Goal: Transaction & Acquisition: Purchase product/service

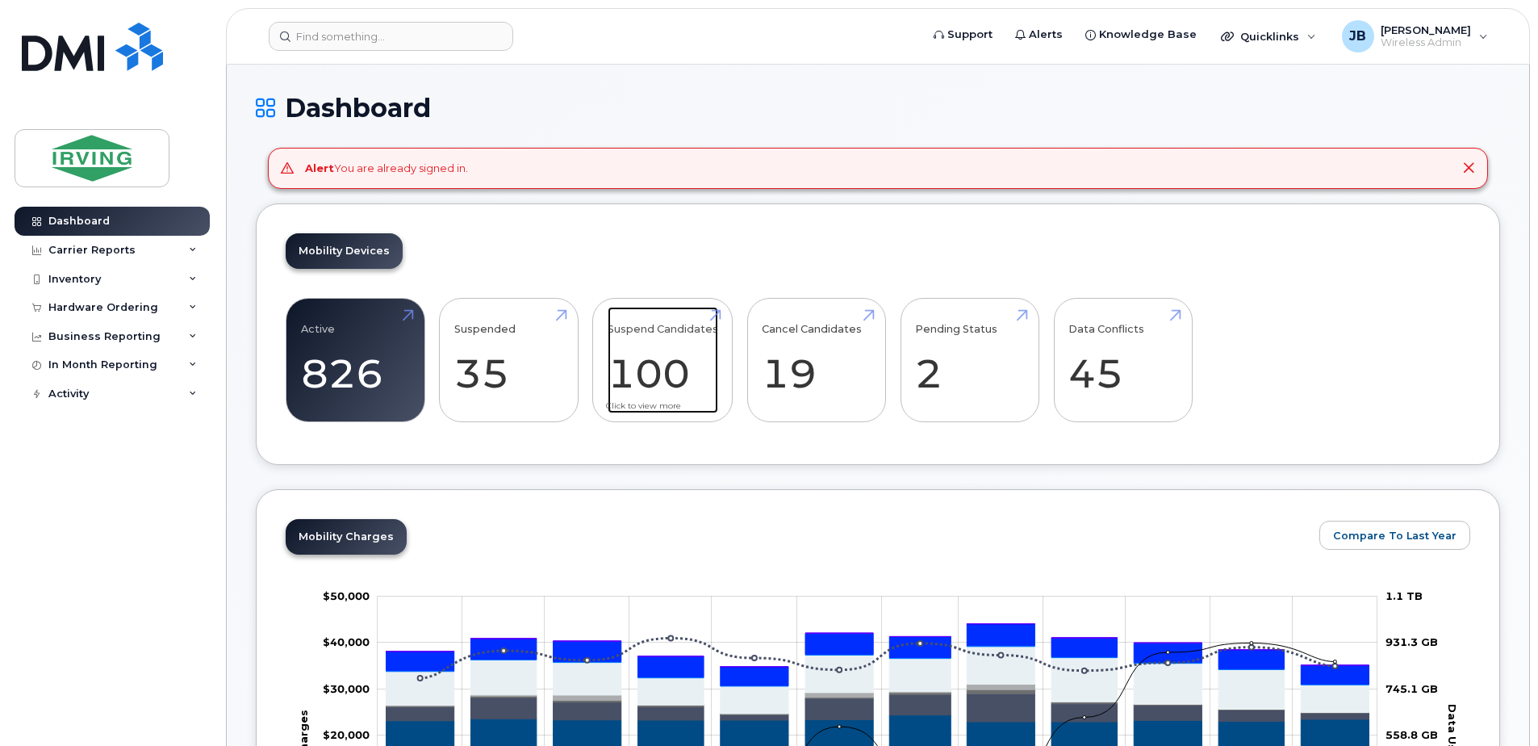
click at [670, 353] on link "Suspend Candidates 100" at bounding box center [663, 360] width 111 height 107
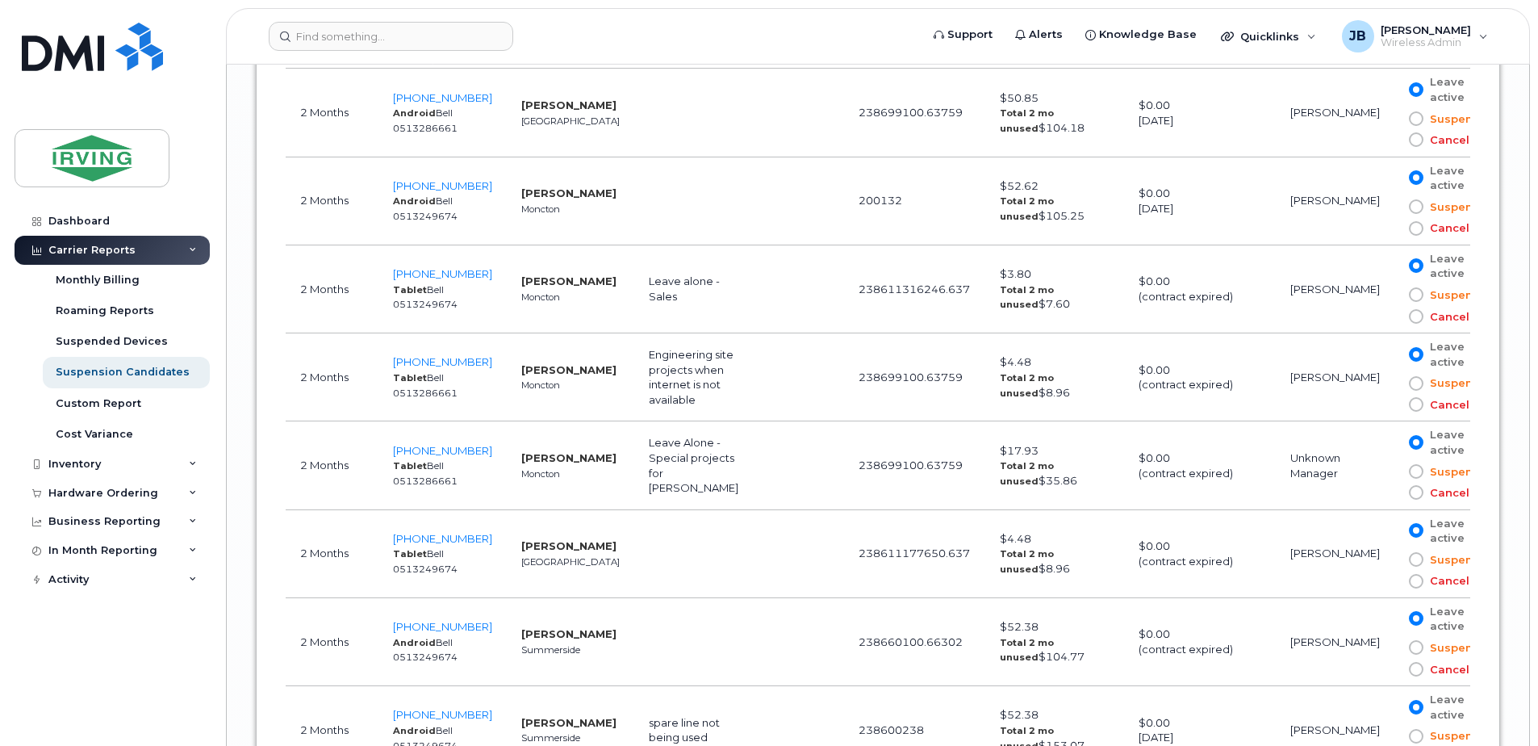
scroll to position [7183, 0]
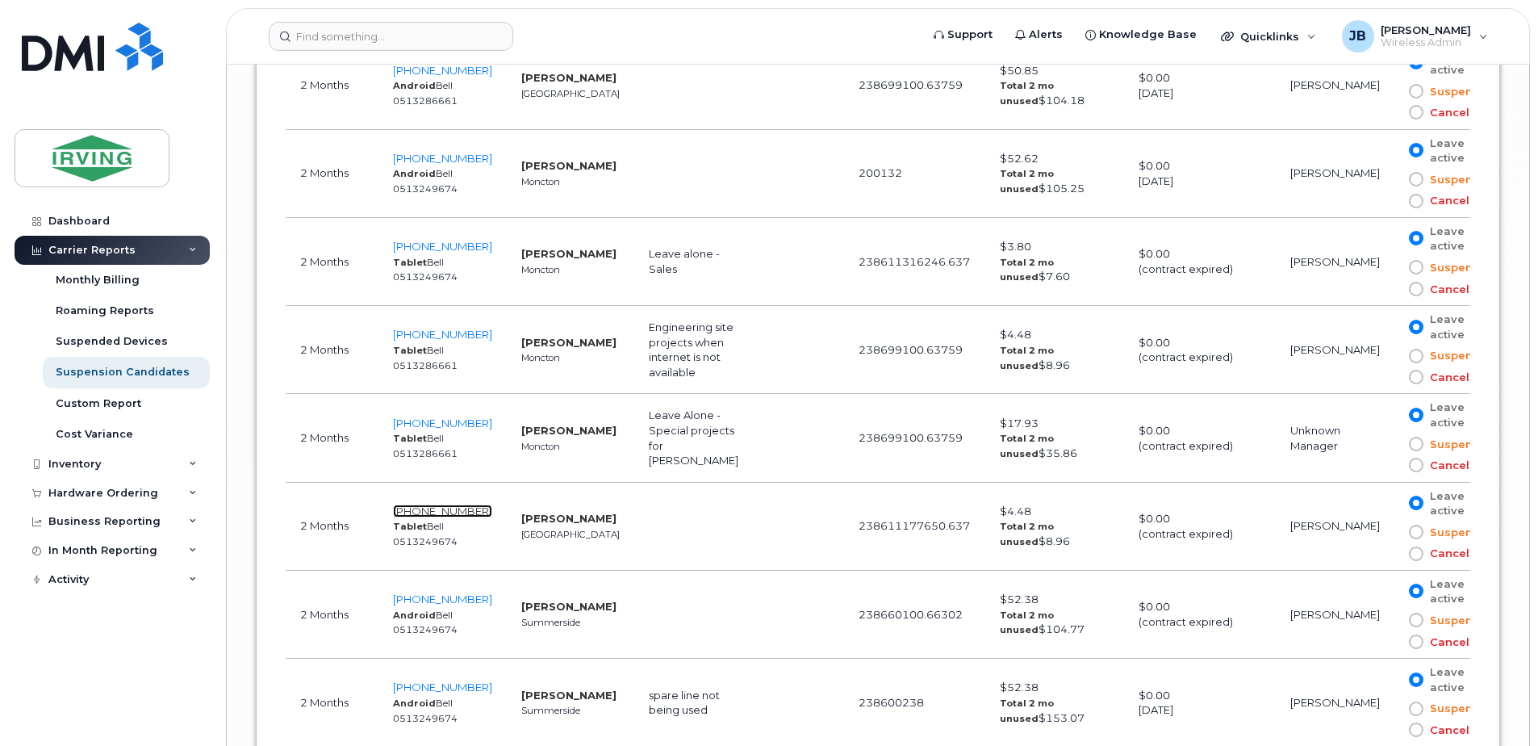
click at [441, 504] on span "514-605-3722" at bounding box center [442, 510] width 99 height 13
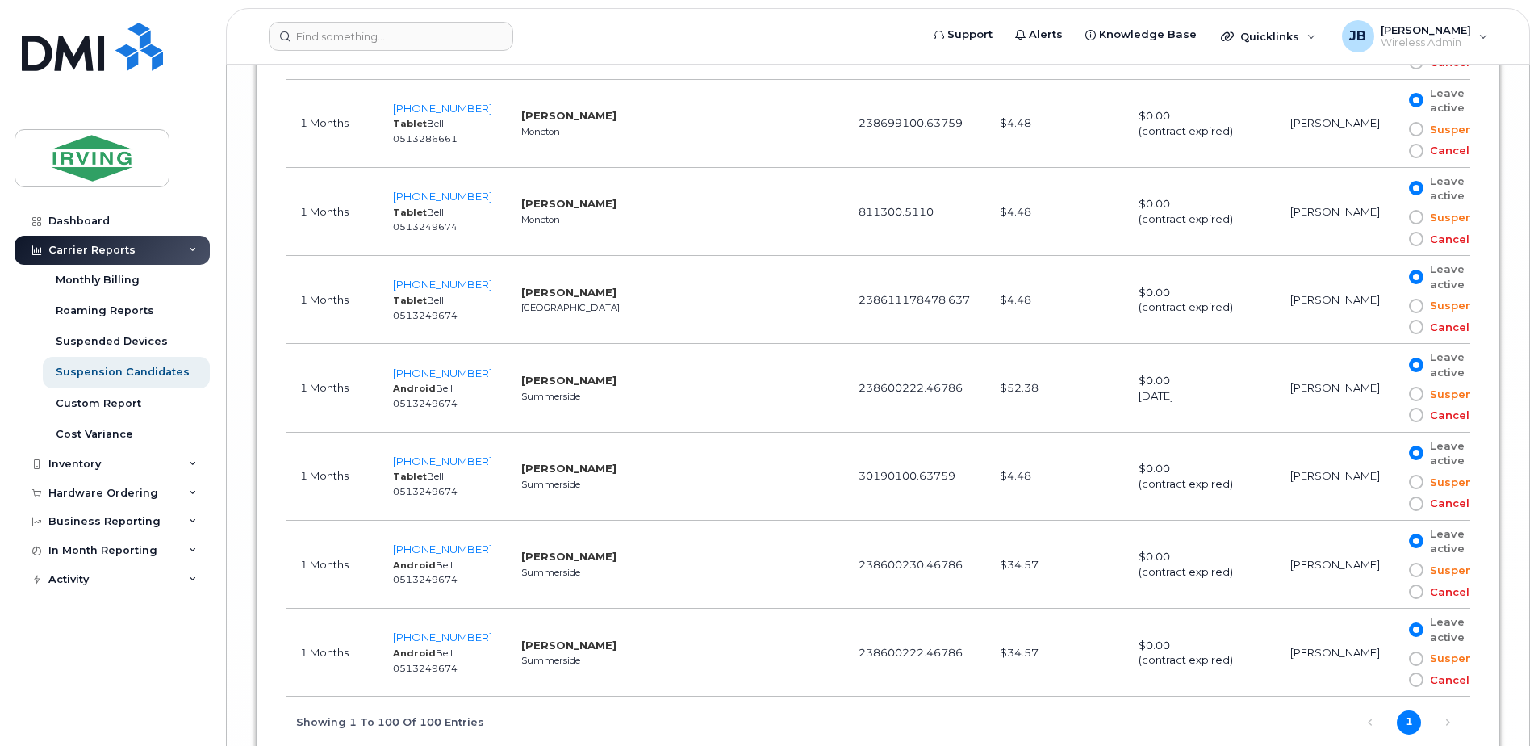
scroll to position [9364, 0]
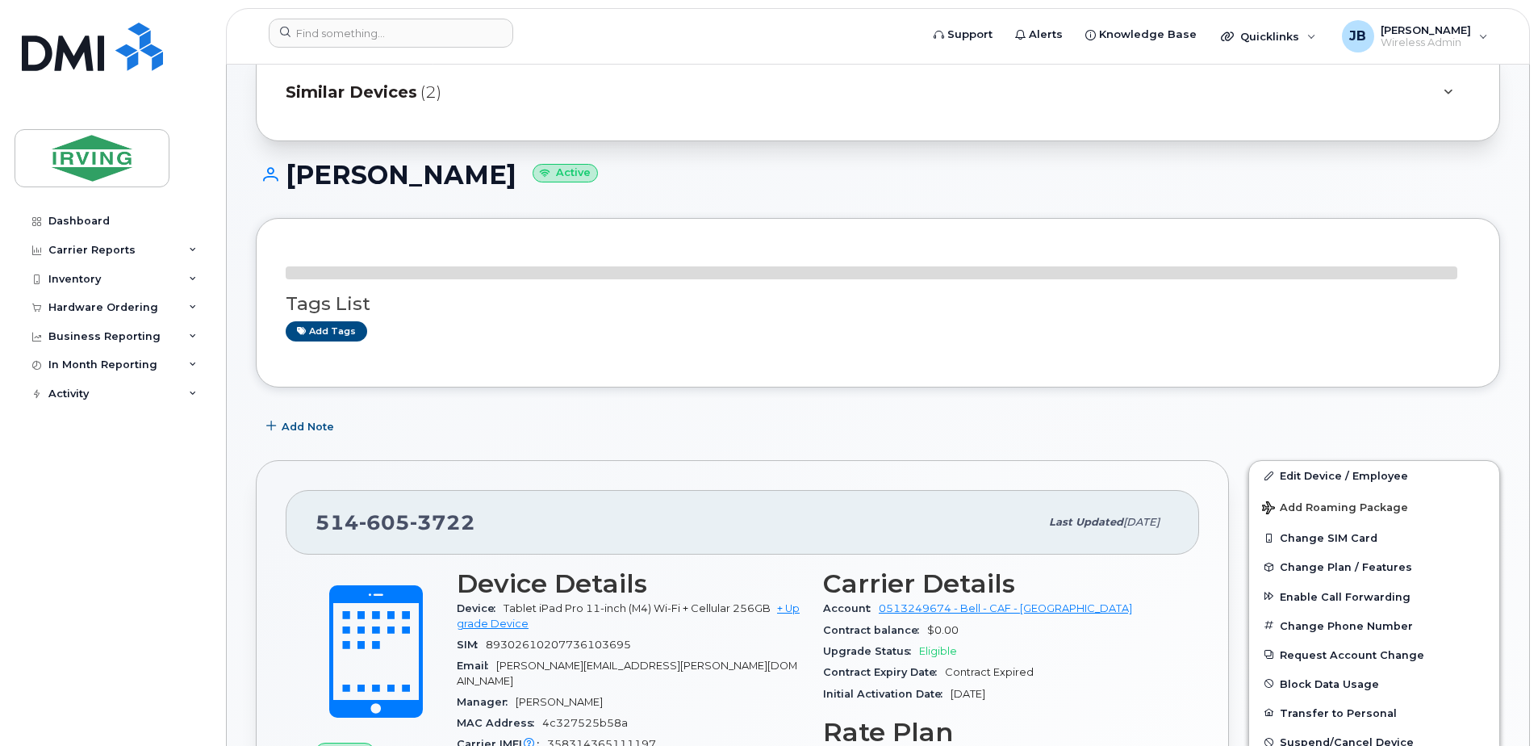
scroll to position [161, 0]
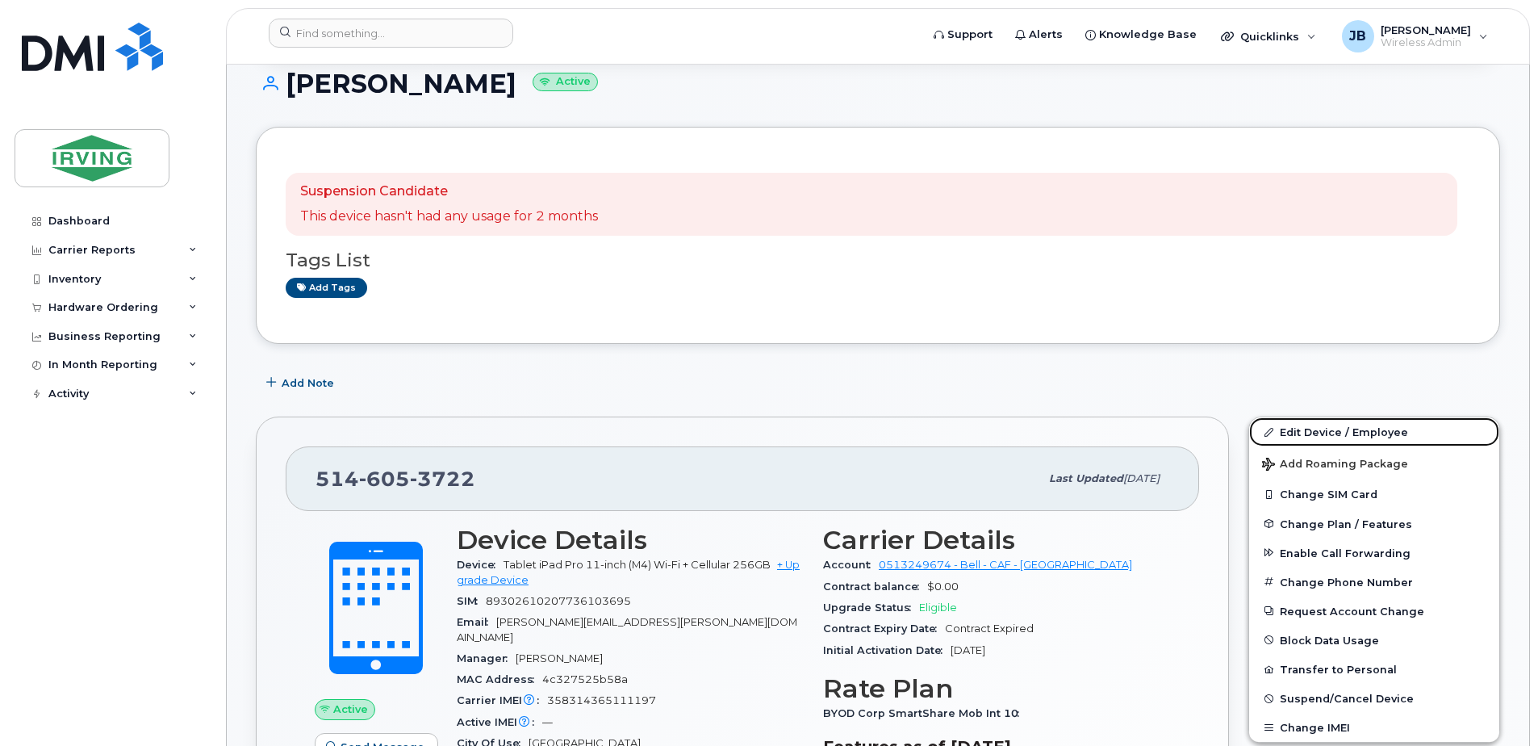
drag, startPoint x: 1339, startPoint y: 430, endPoint x: 909, endPoint y: 430, distance: 430.2
click at [1339, 430] on link "Edit Device / Employee" at bounding box center [1374, 431] width 250 height 29
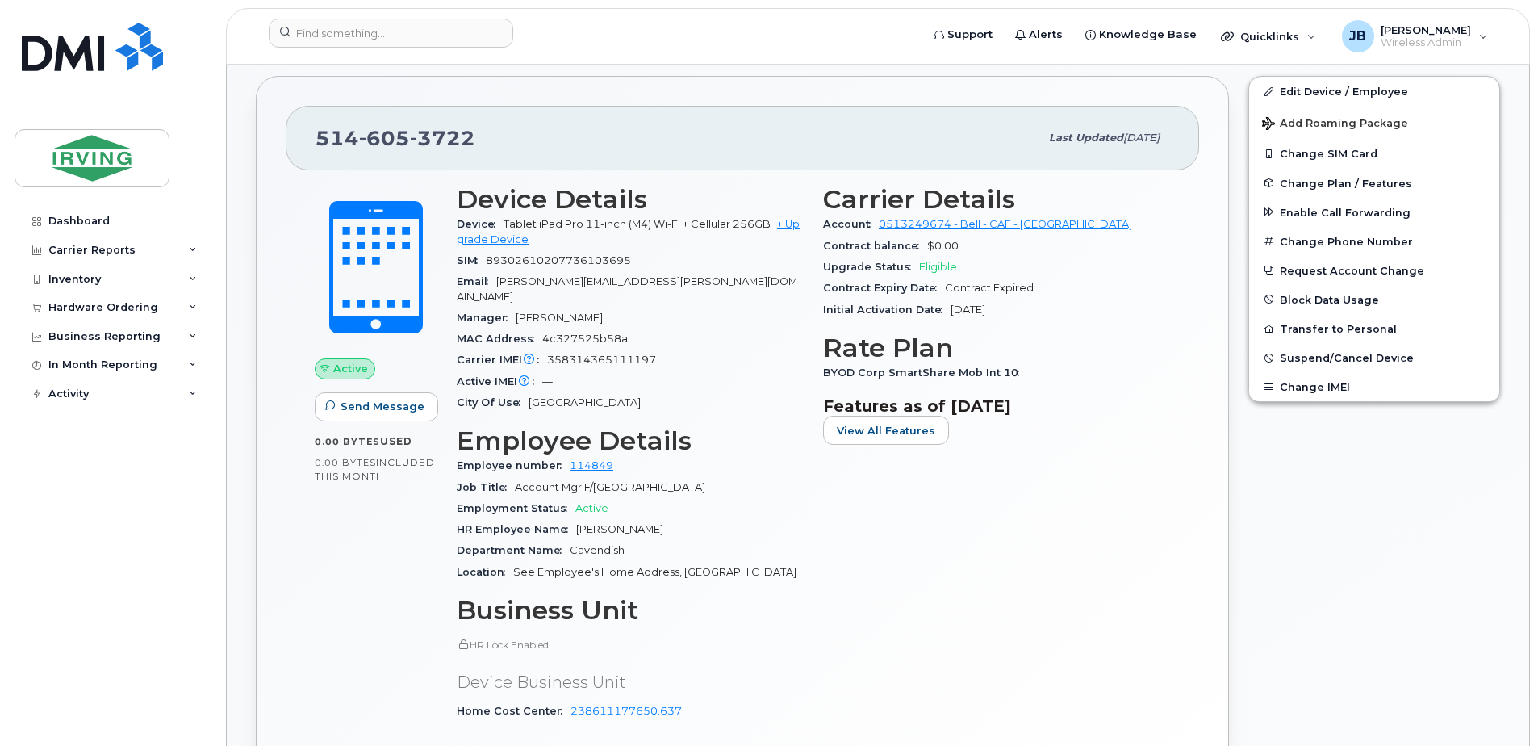
scroll to position [484, 0]
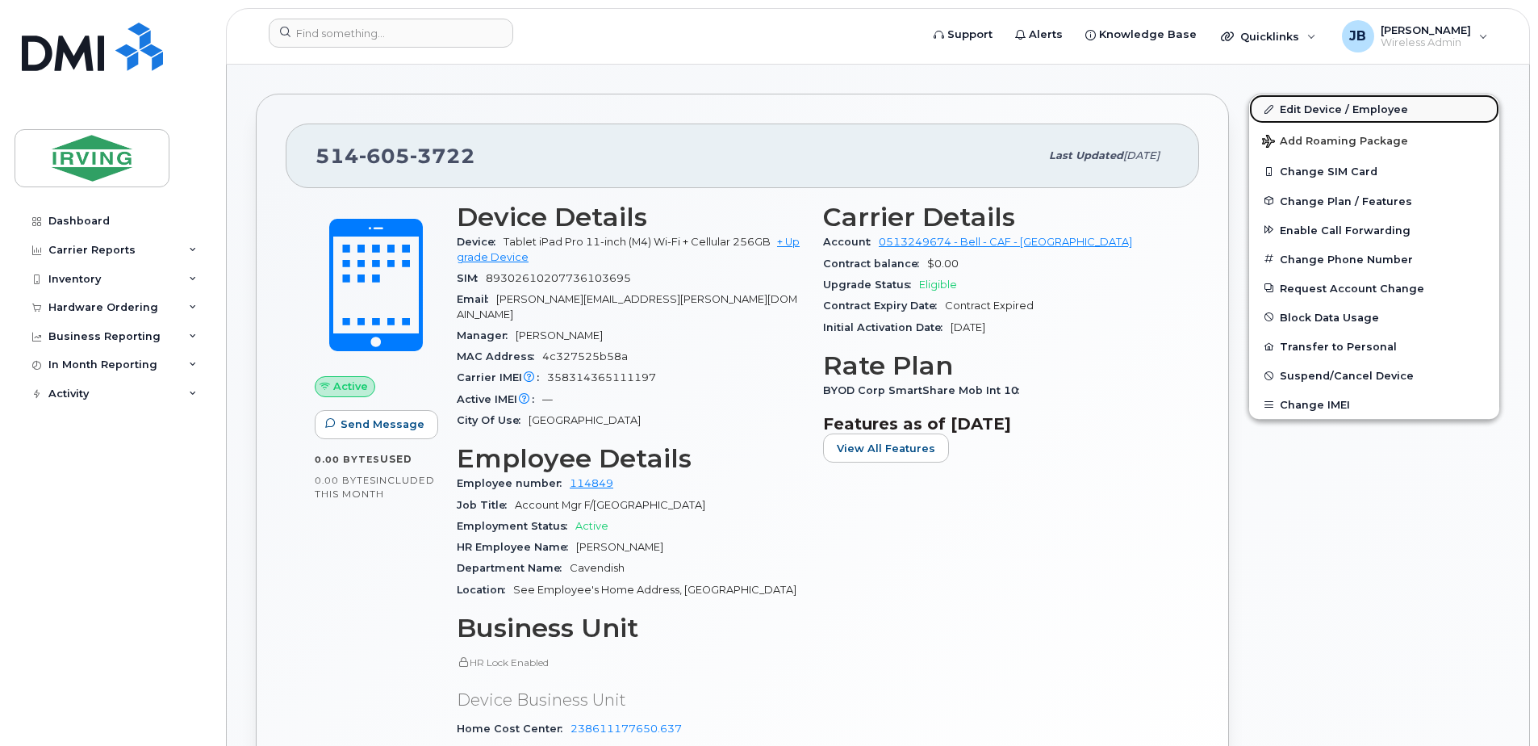
click at [1354, 107] on link "Edit Device / Employee" at bounding box center [1374, 108] width 250 height 29
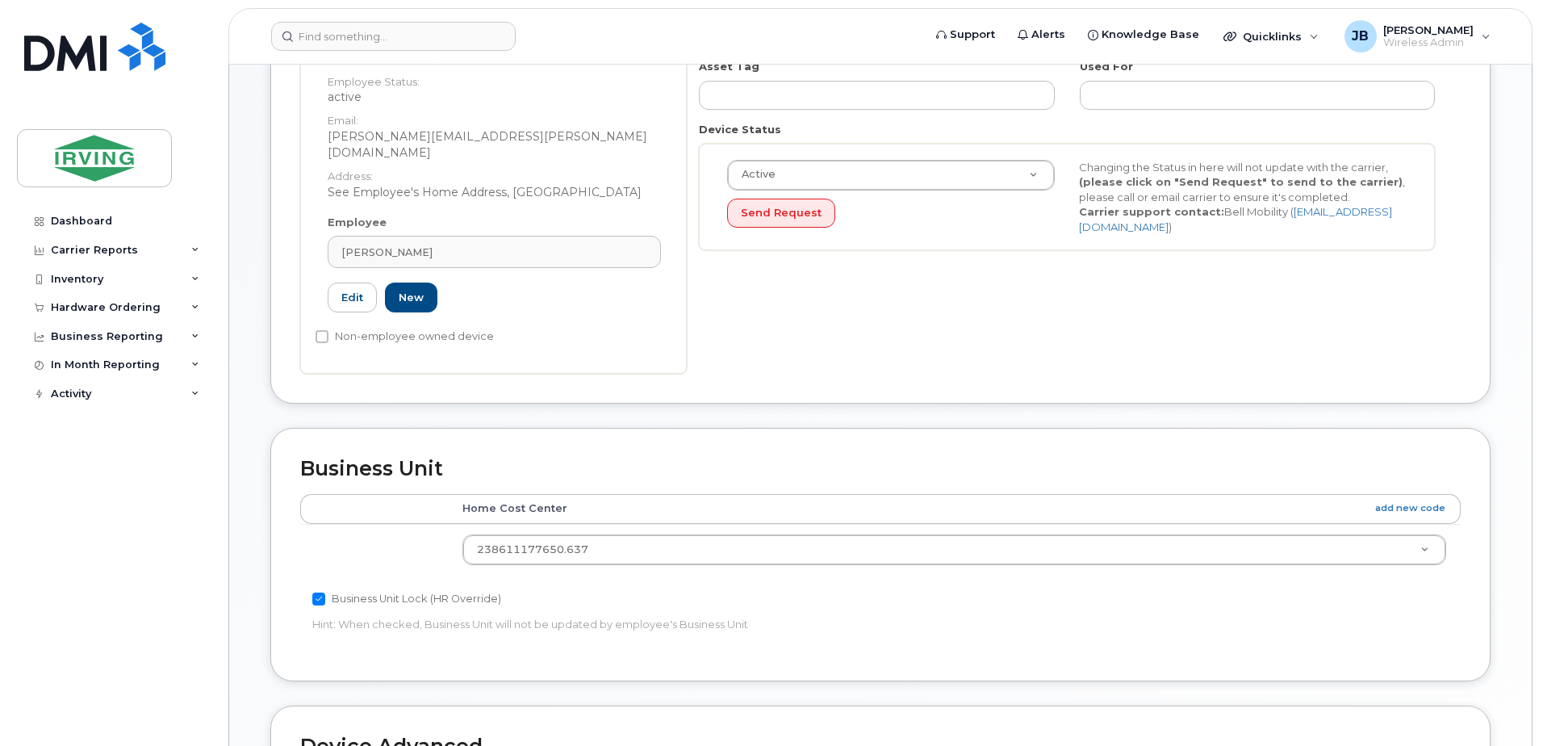
scroll to position [286, 0]
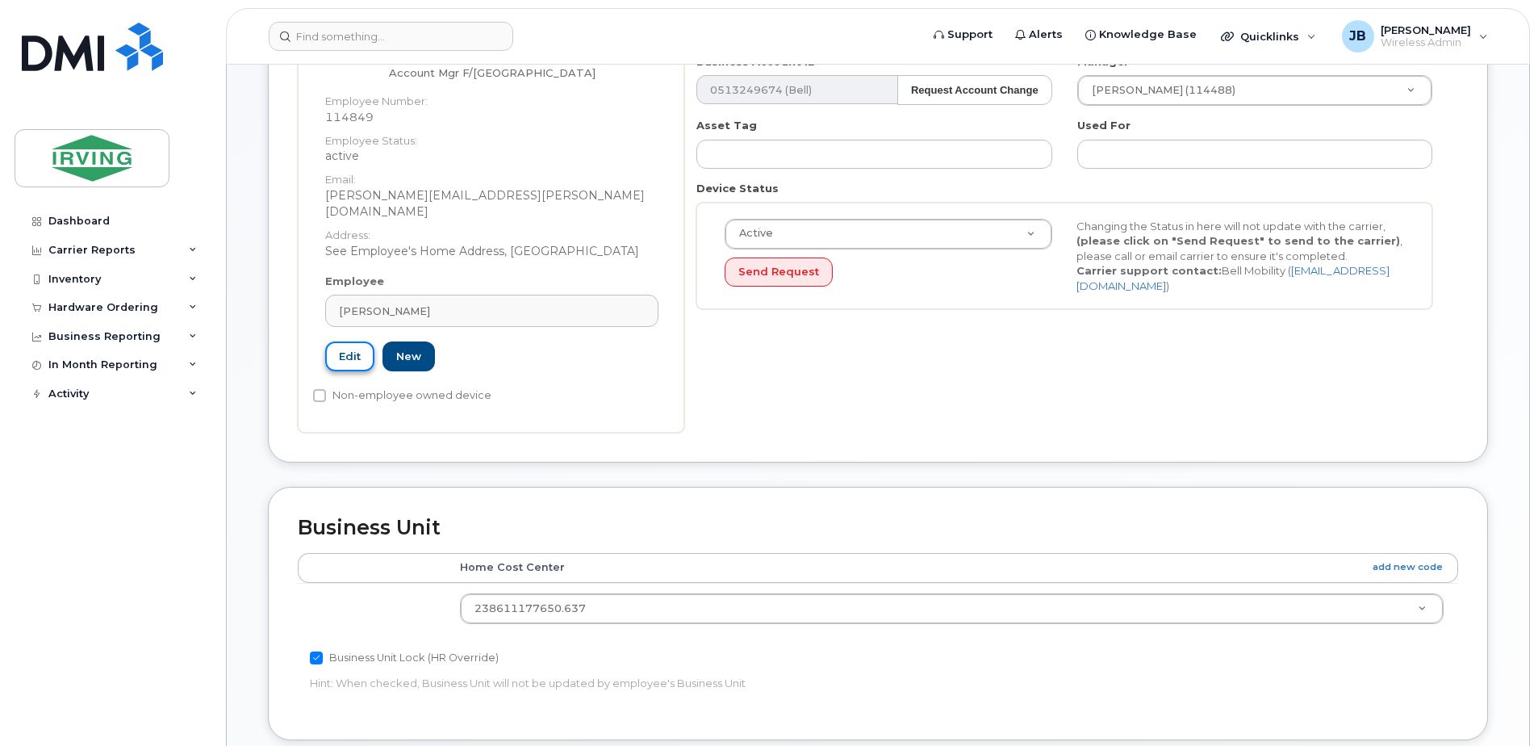
click at [345, 341] on link "Edit" at bounding box center [349, 356] width 49 height 30
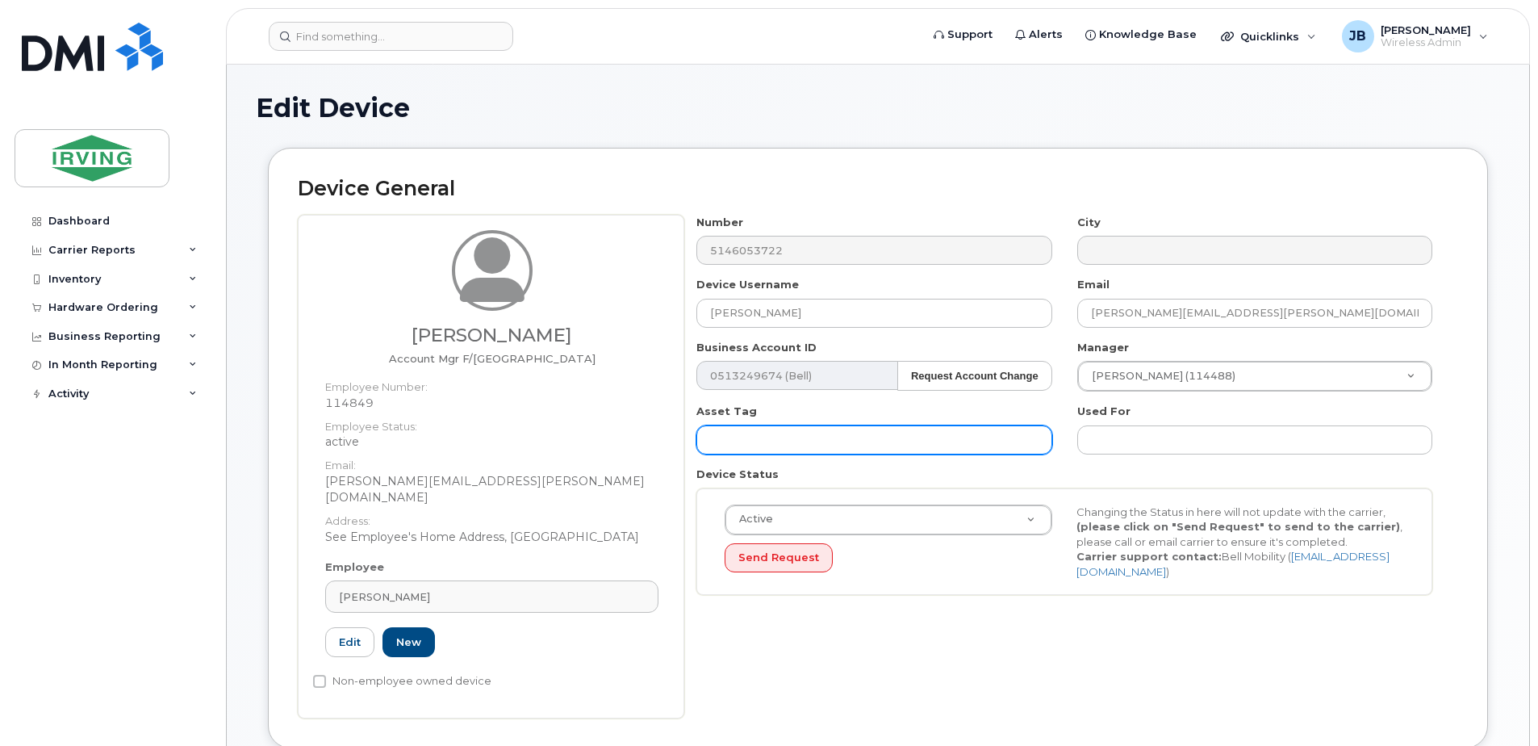
click at [748, 441] on input "text" at bounding box center [874, 439] width 355 height 29
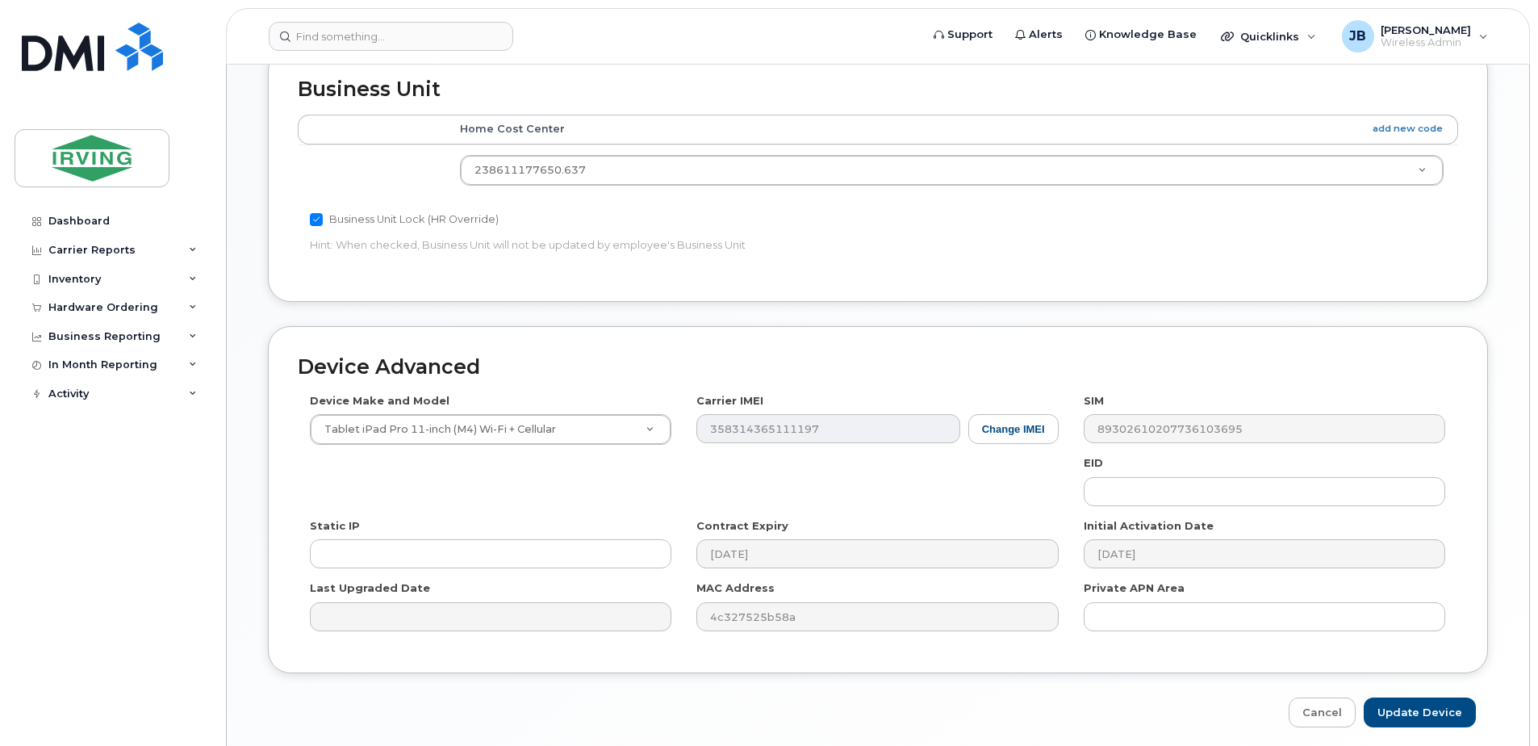
scroll to position [770, 0]
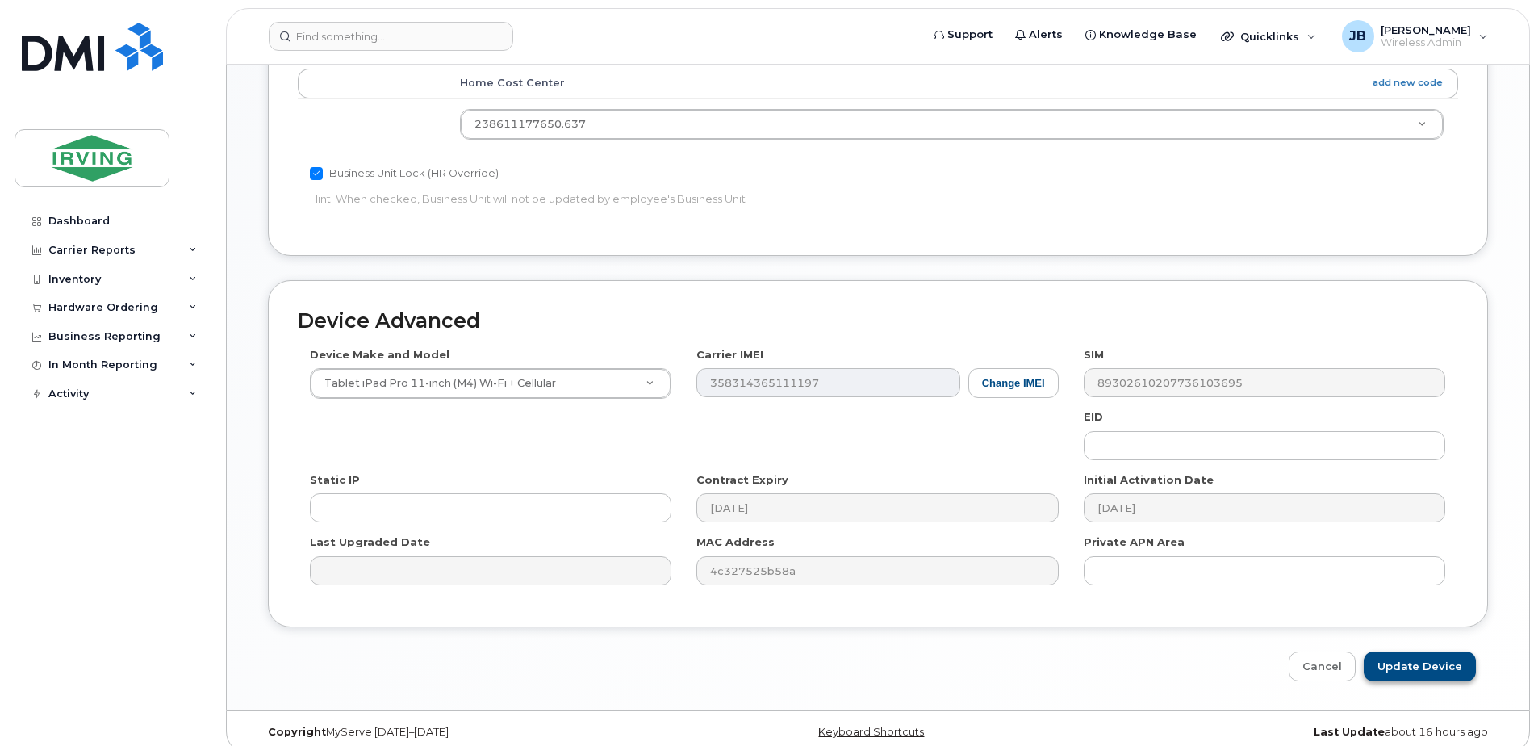
type input "Leave Alone - Sales"
drag, startPoint x: 1436, startPoint y: 653, endPoint x: 1333, endPoint y: 676, distance: 105.8
click at [1436, 653] on input "Update Device" at bounding box center [1420, 666] width 112 height 30
type input "Saving..."
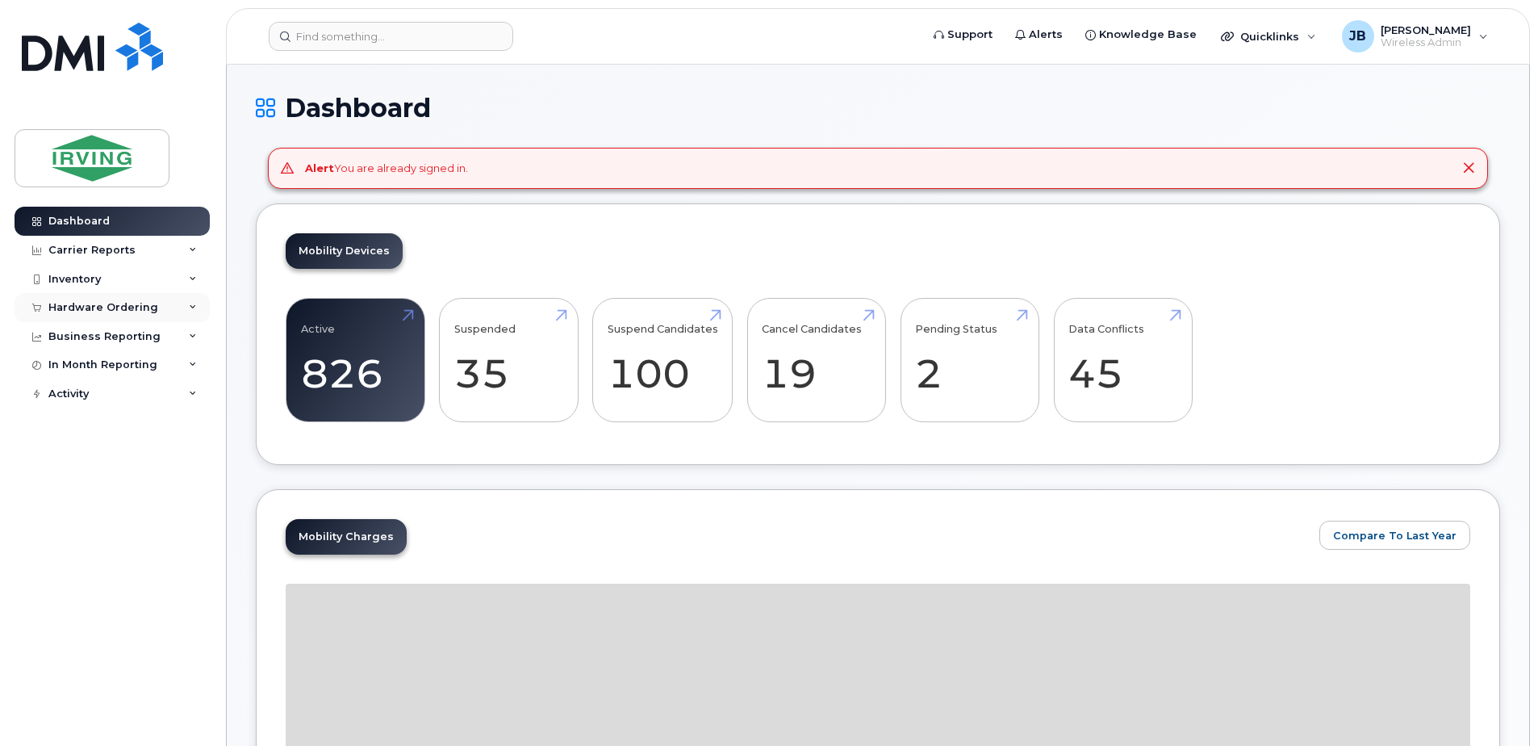
click at [97, 310] on div "Hardware Ordering" at bounding box center [103, 307] width 110 height 13
click at [73, 366] on div "Orders" at bounding box center [76, 368] width 40 height 15
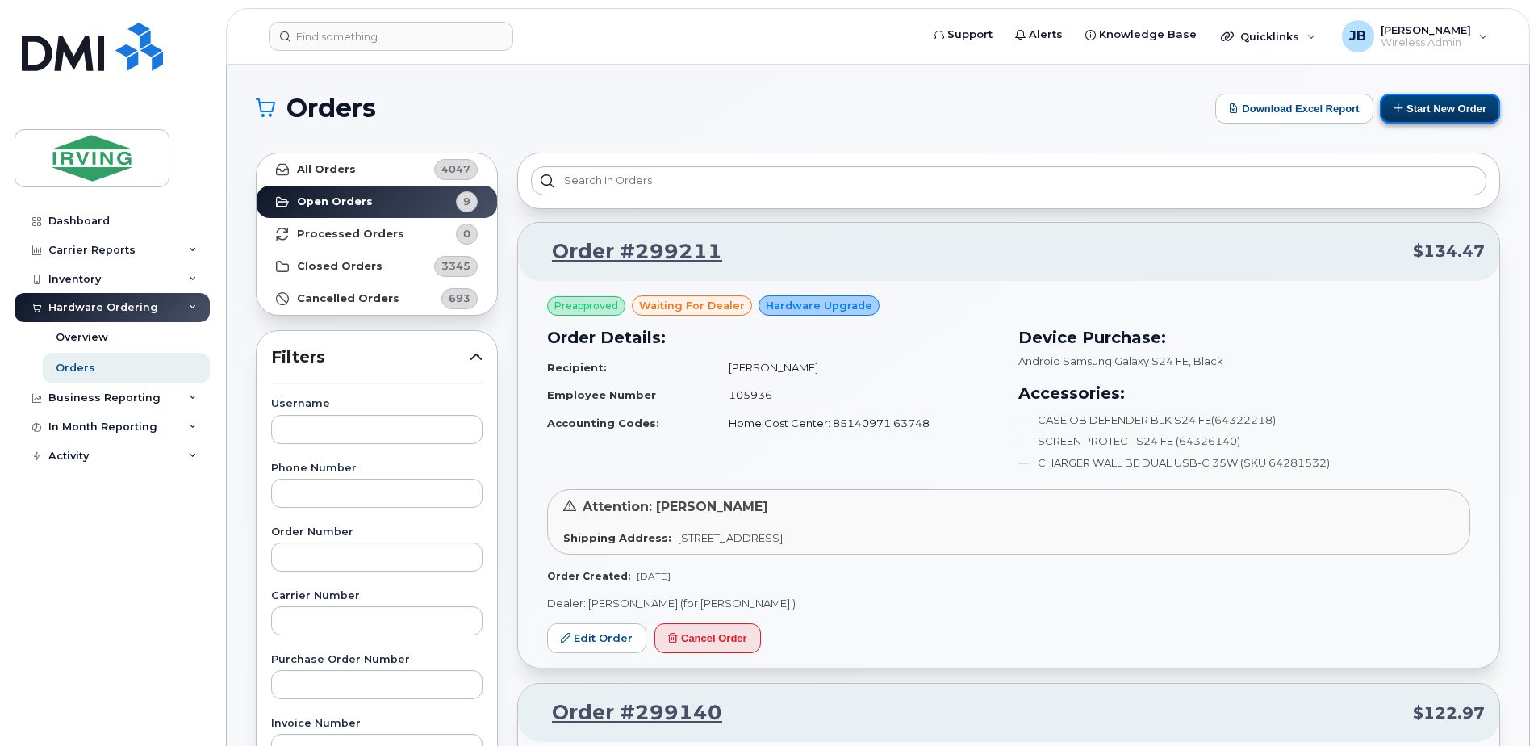
click at [1432, 107] on button "Start New Order" at bounding box center [1440, 109] width 120 height 30
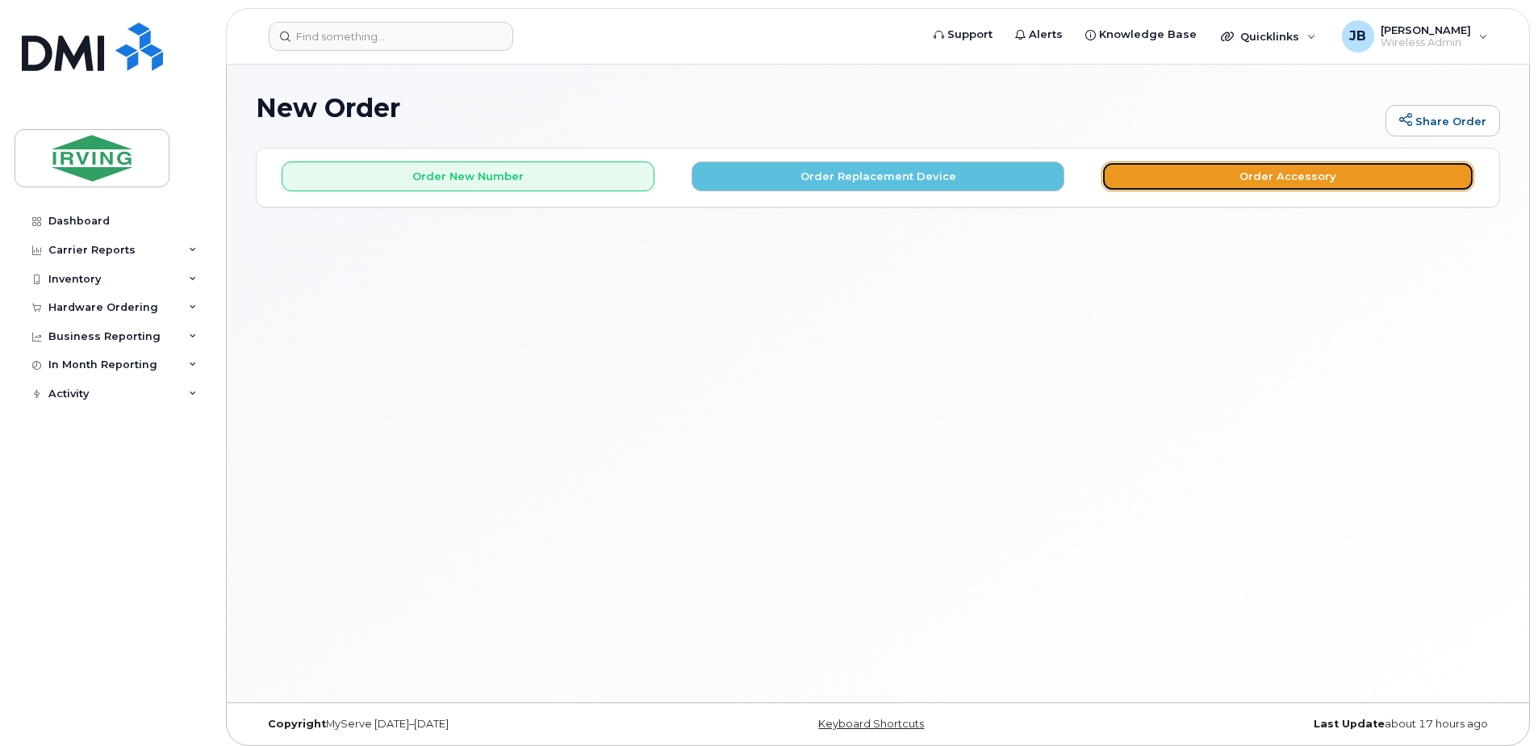
click at [1222, 180] on button "Order Accessory" at bounding box center [1288, 176] width 373 height 30
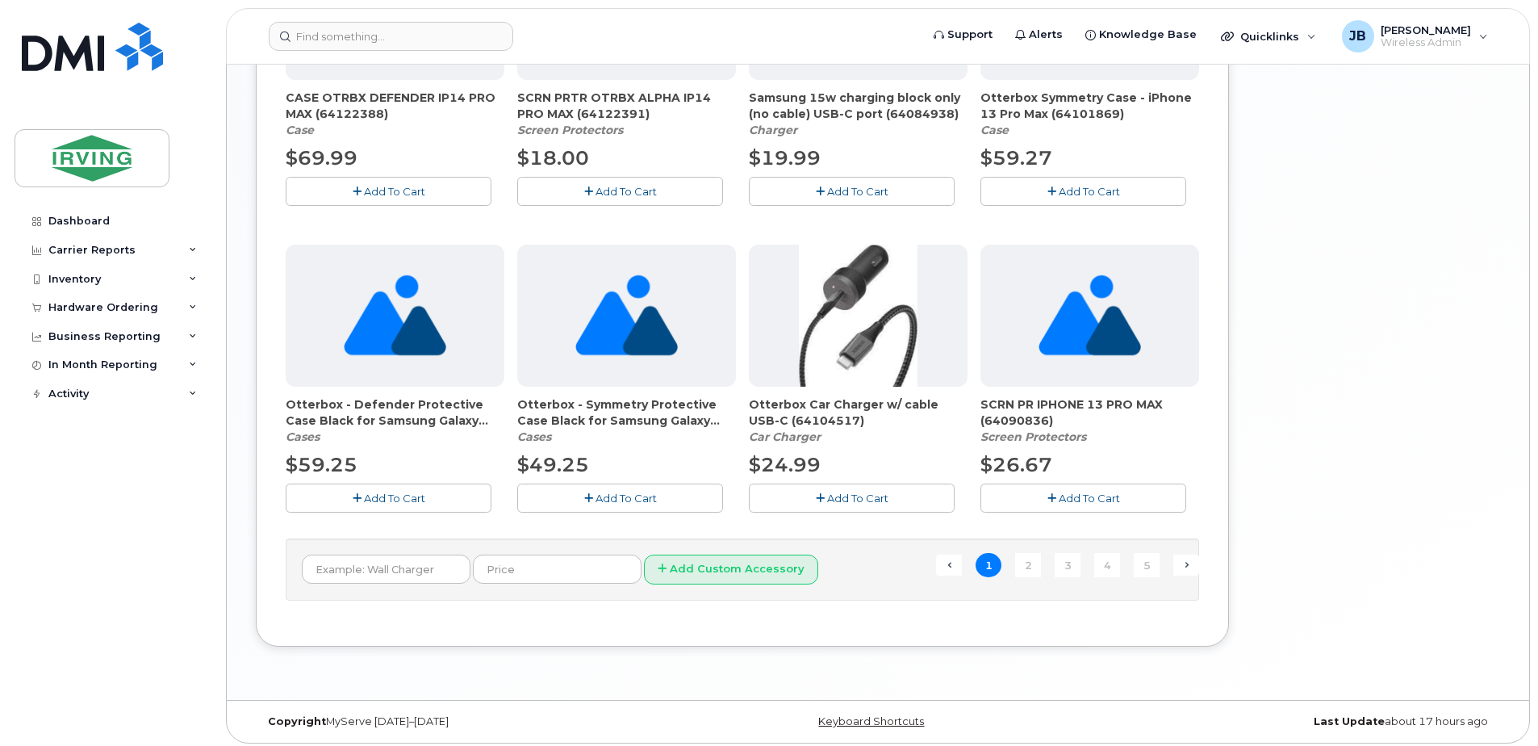
scroll to position [1045, 0]
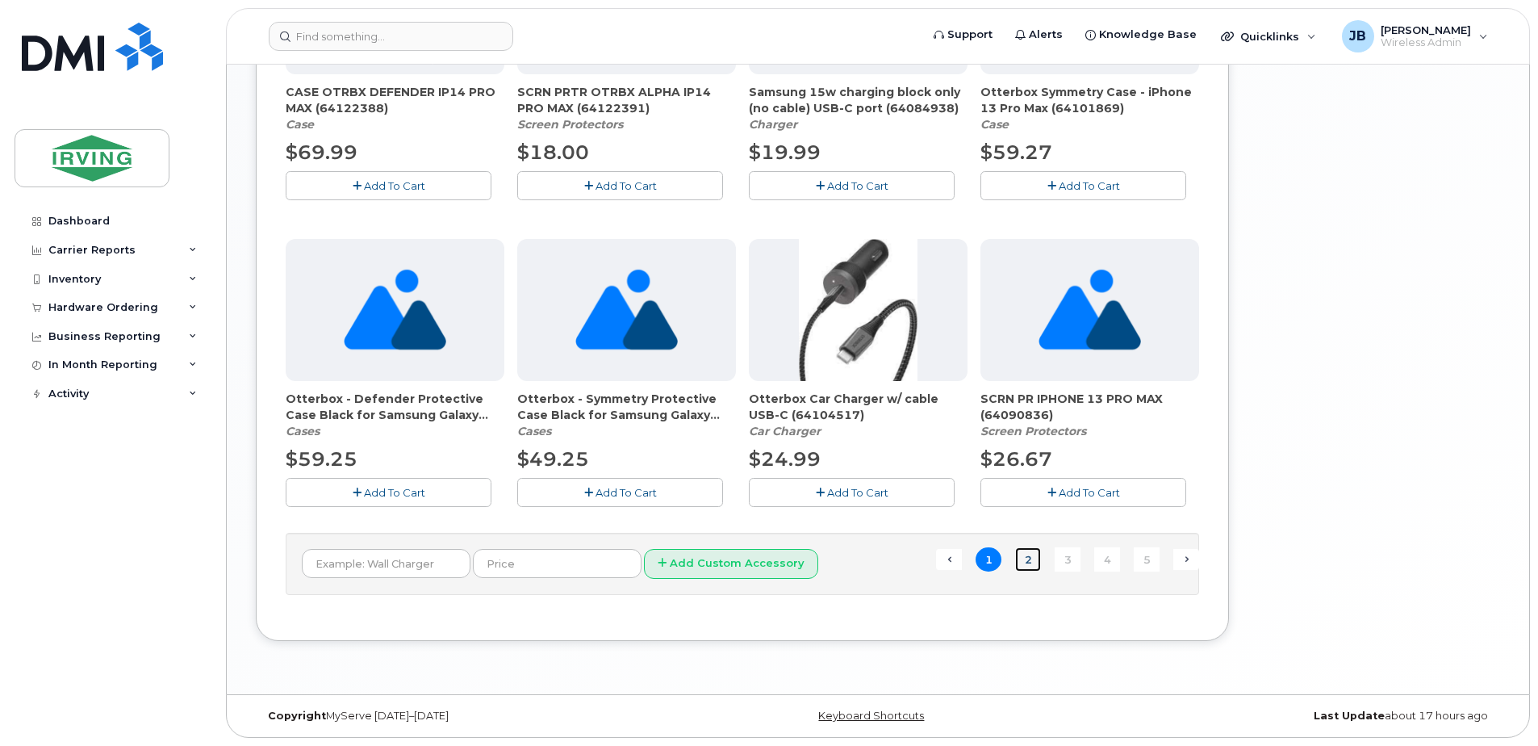
click at [1028, 558] on link "2" at bounding box center [1028, 559] width 26 height 25
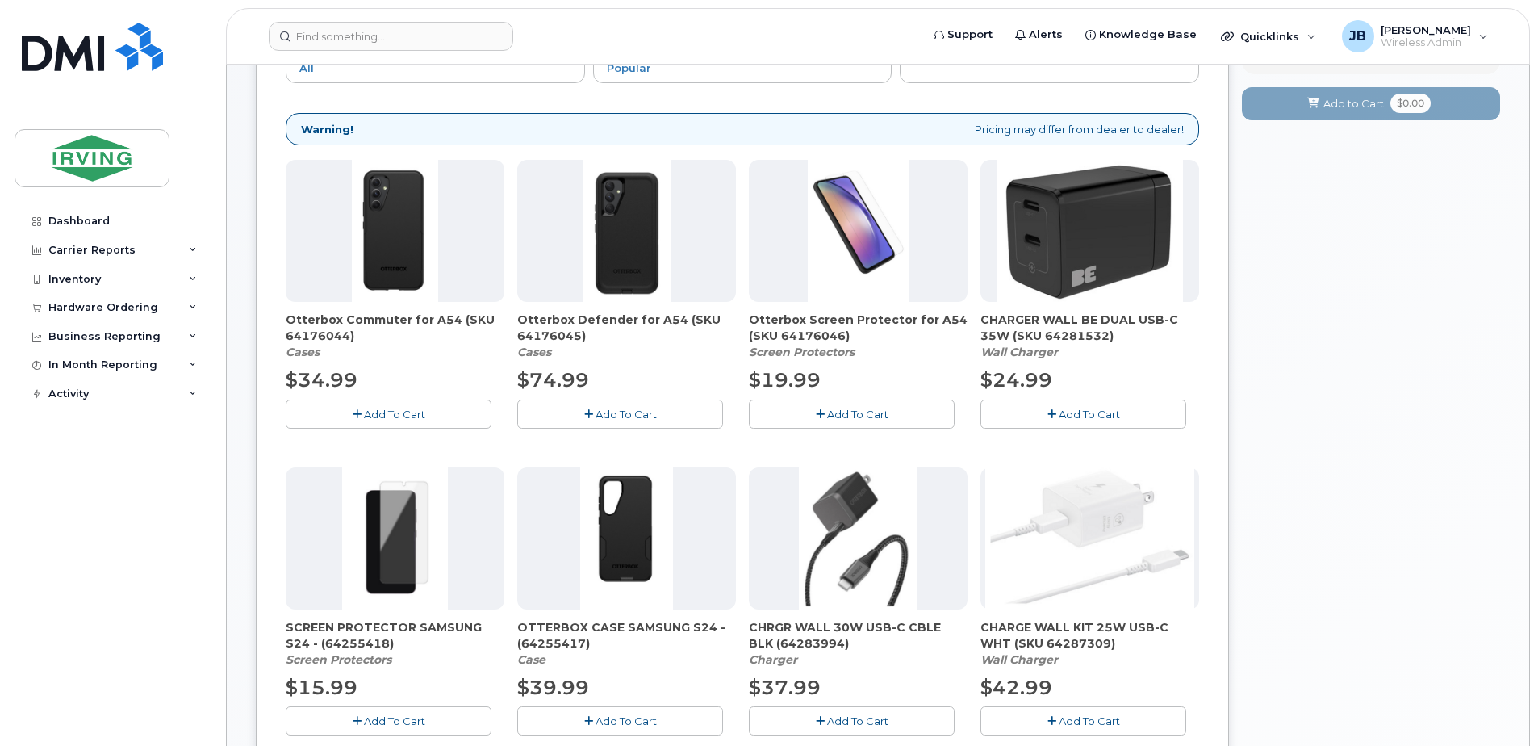
scroll to position [331, 0]
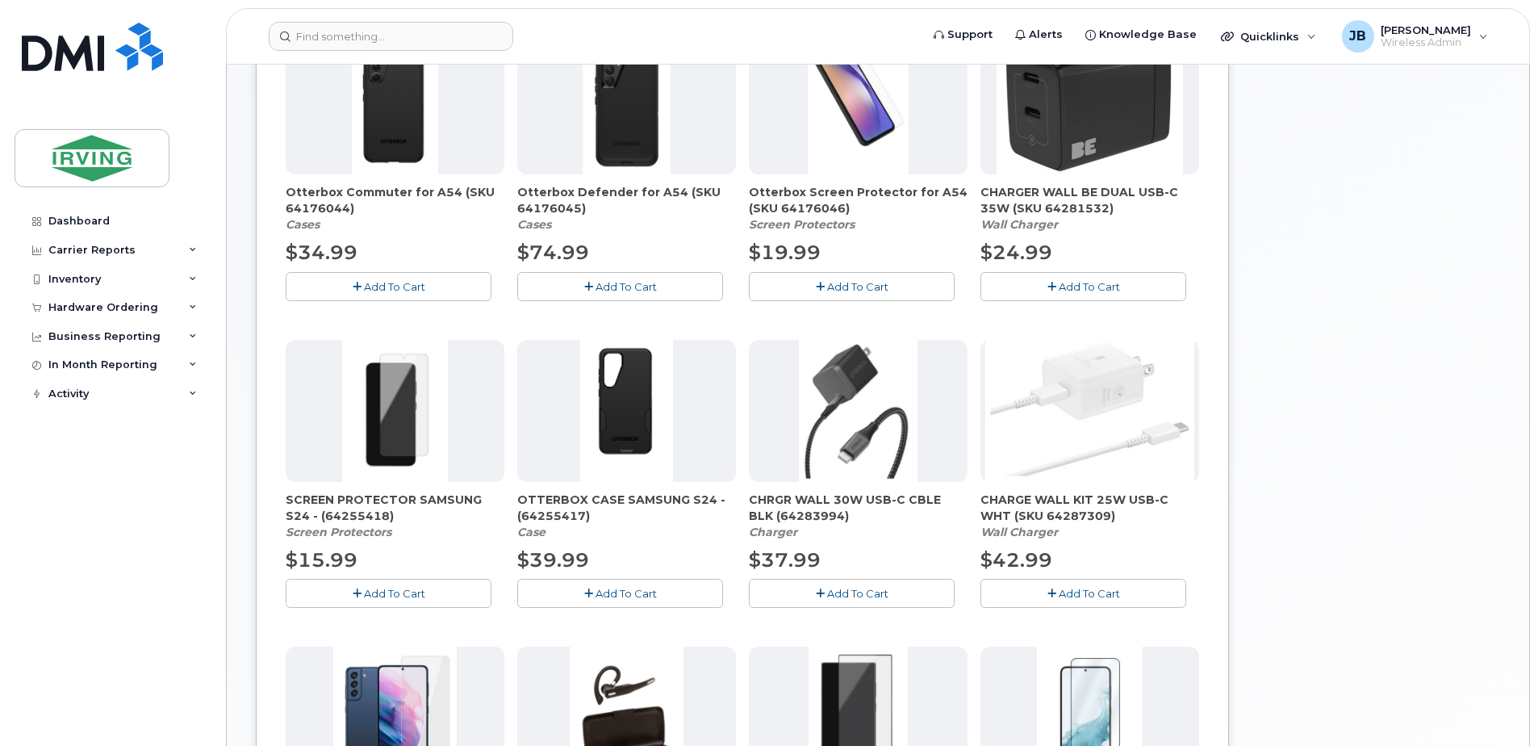
click at [1055, 282] on icon "button" at bounding box center [1052, 287] width 9 height 10
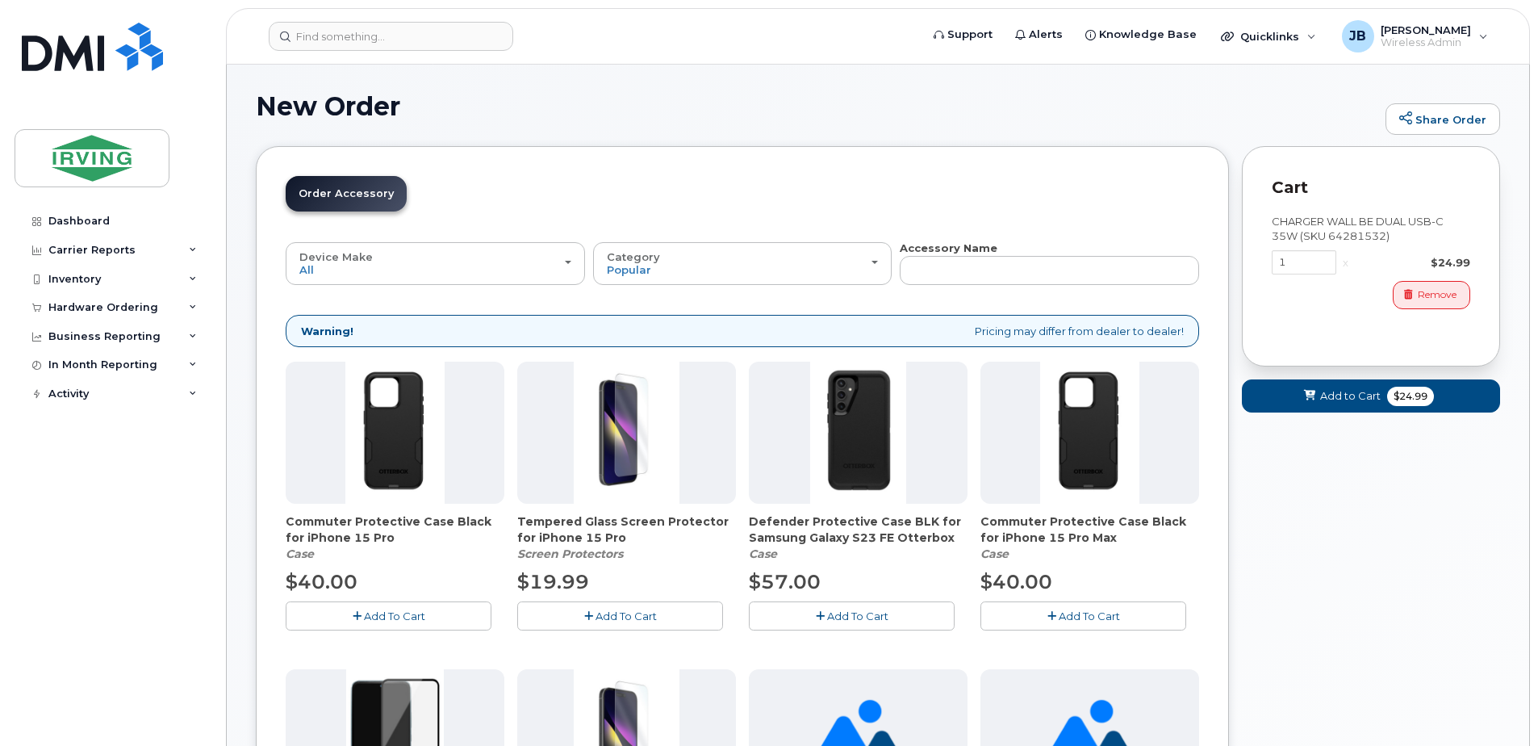
scroll to position [0, 0]
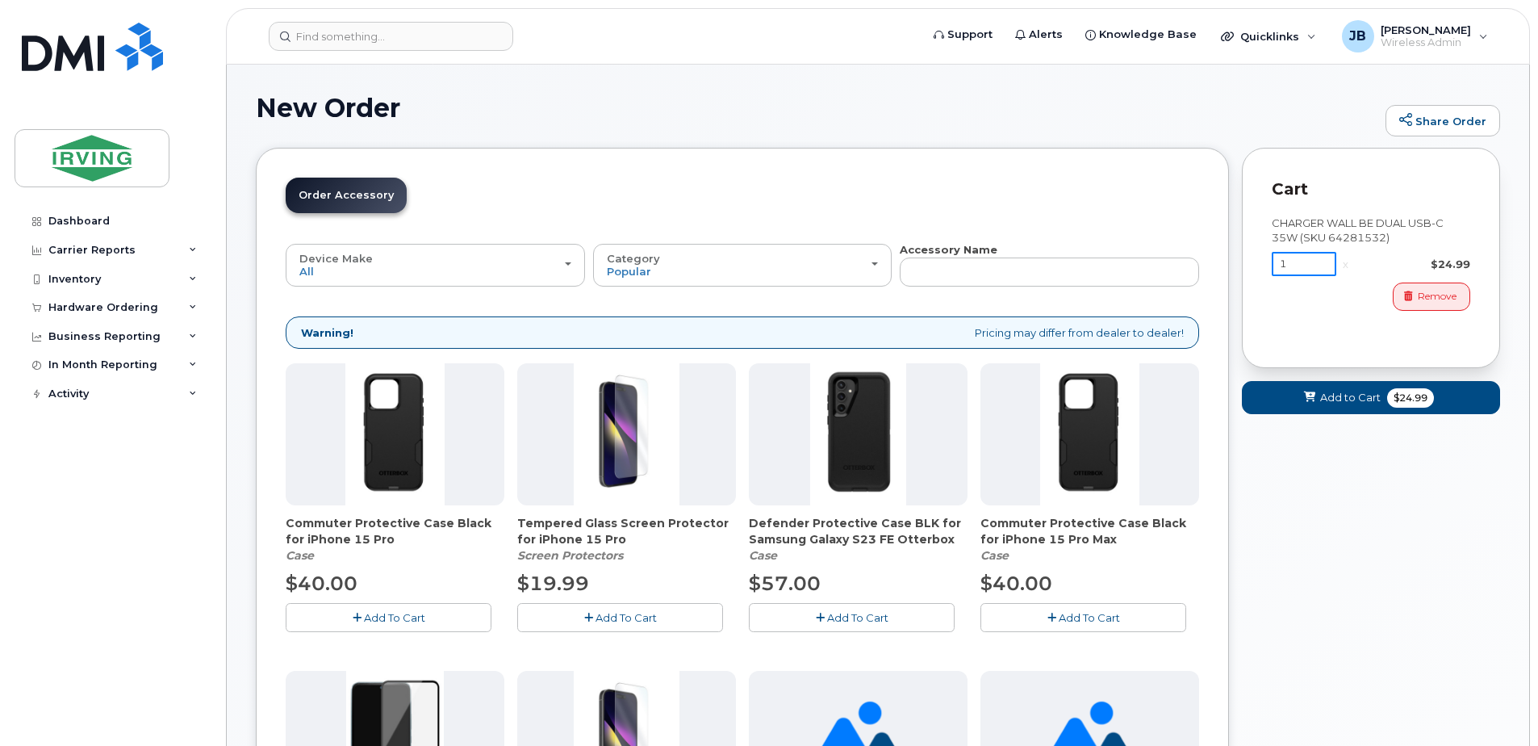
click at [1305, 262] on input "1" at bounding box center [1304, 264] width 65 height 24
type input "10"
click at [1350, 400] on span "Add to Cart" at bounding box center [1347, 397] width 61 height 15
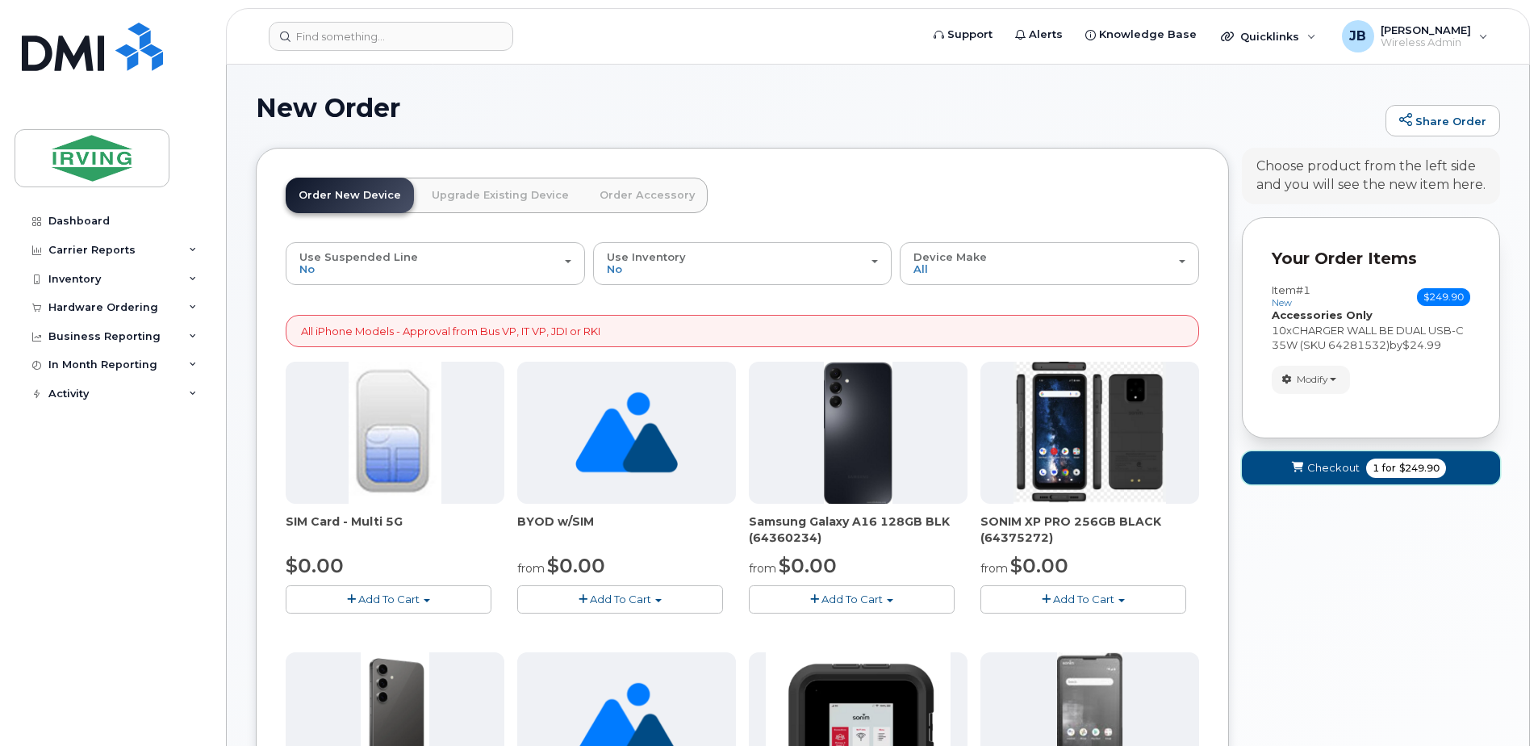
click at [1345, 470] on span "Checkout" at bounding box center [1333, 467] width 52 height 15
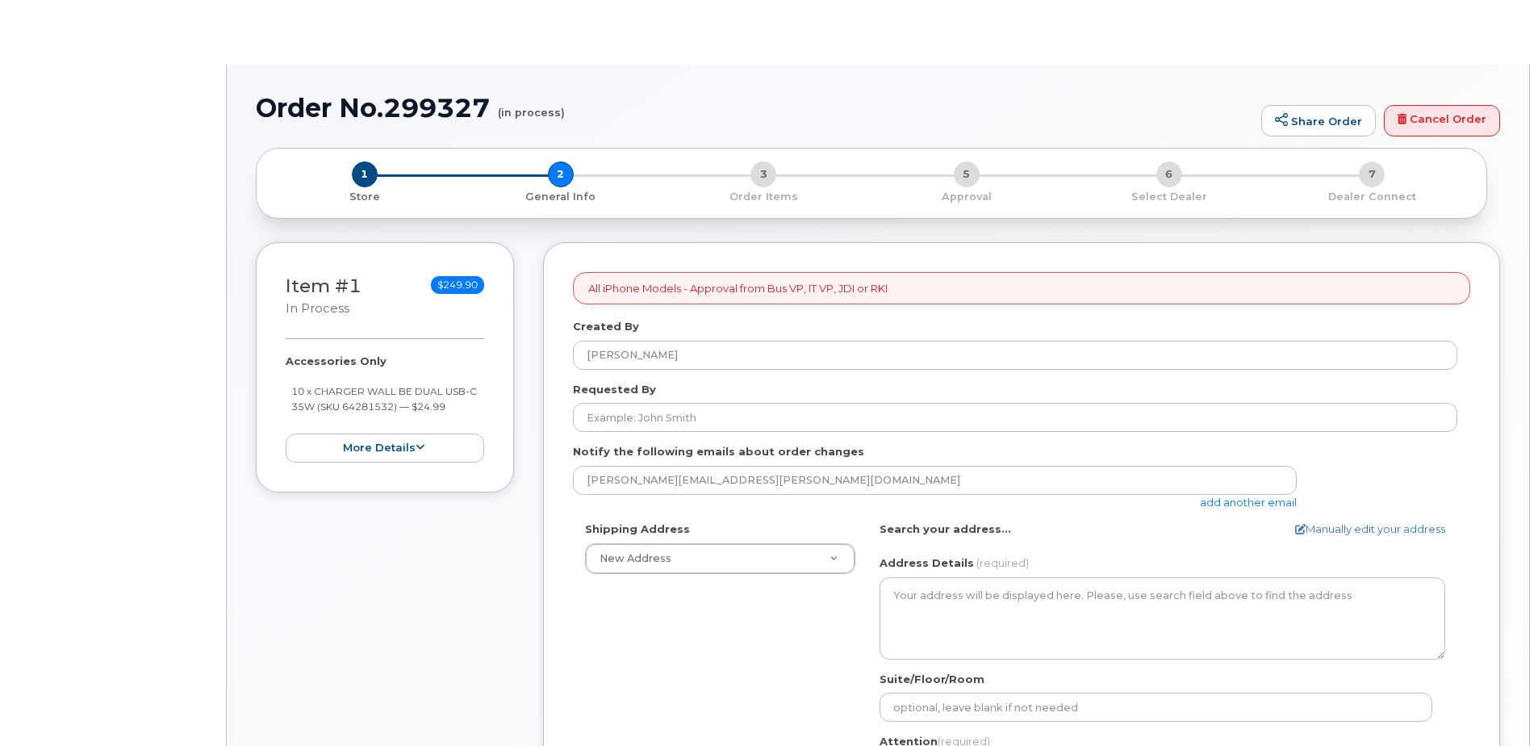
select select
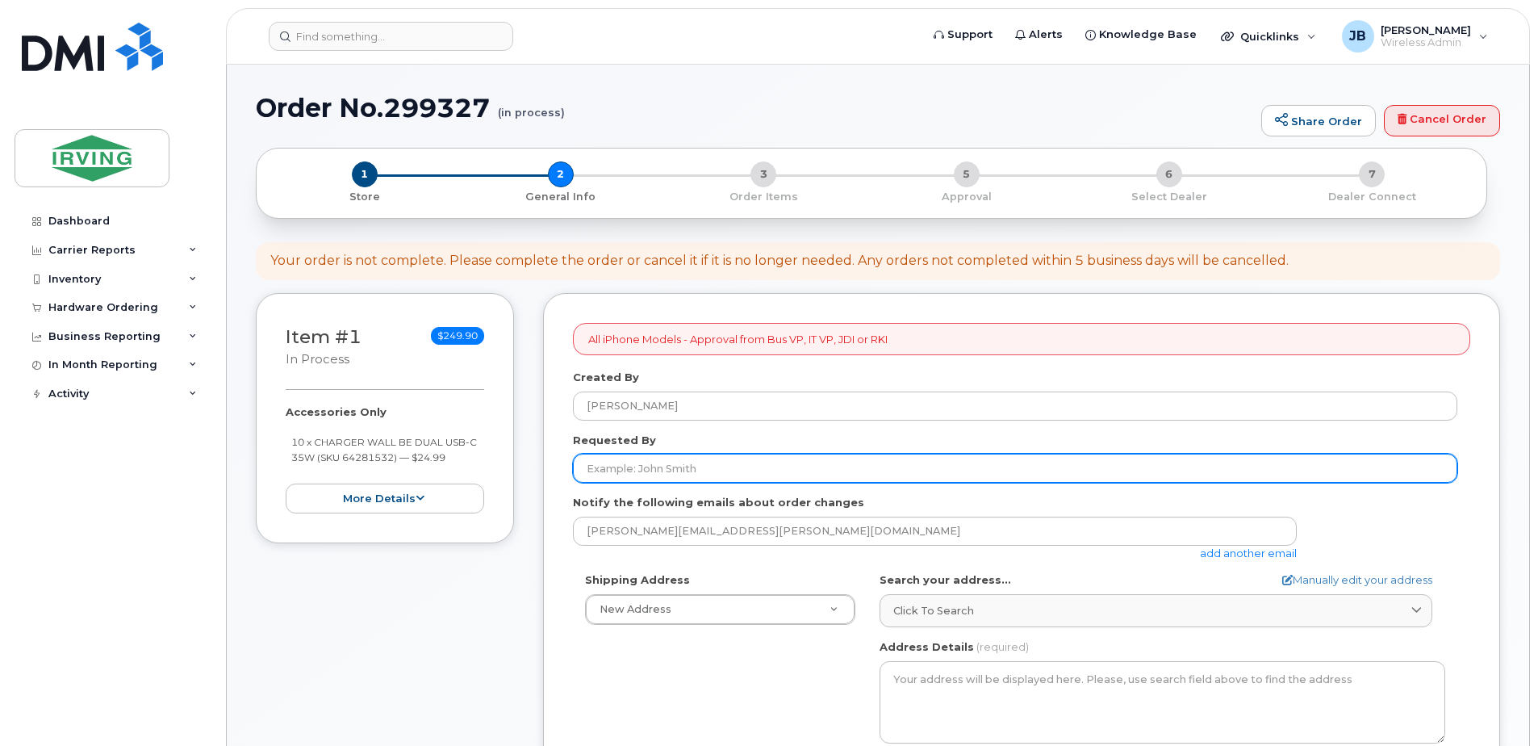
click at [632, 473] on input "Requested By" at bounding box center [1015, 468] width 885 height 29
type input "[PERSON_NAME]"
type input "5068504715"
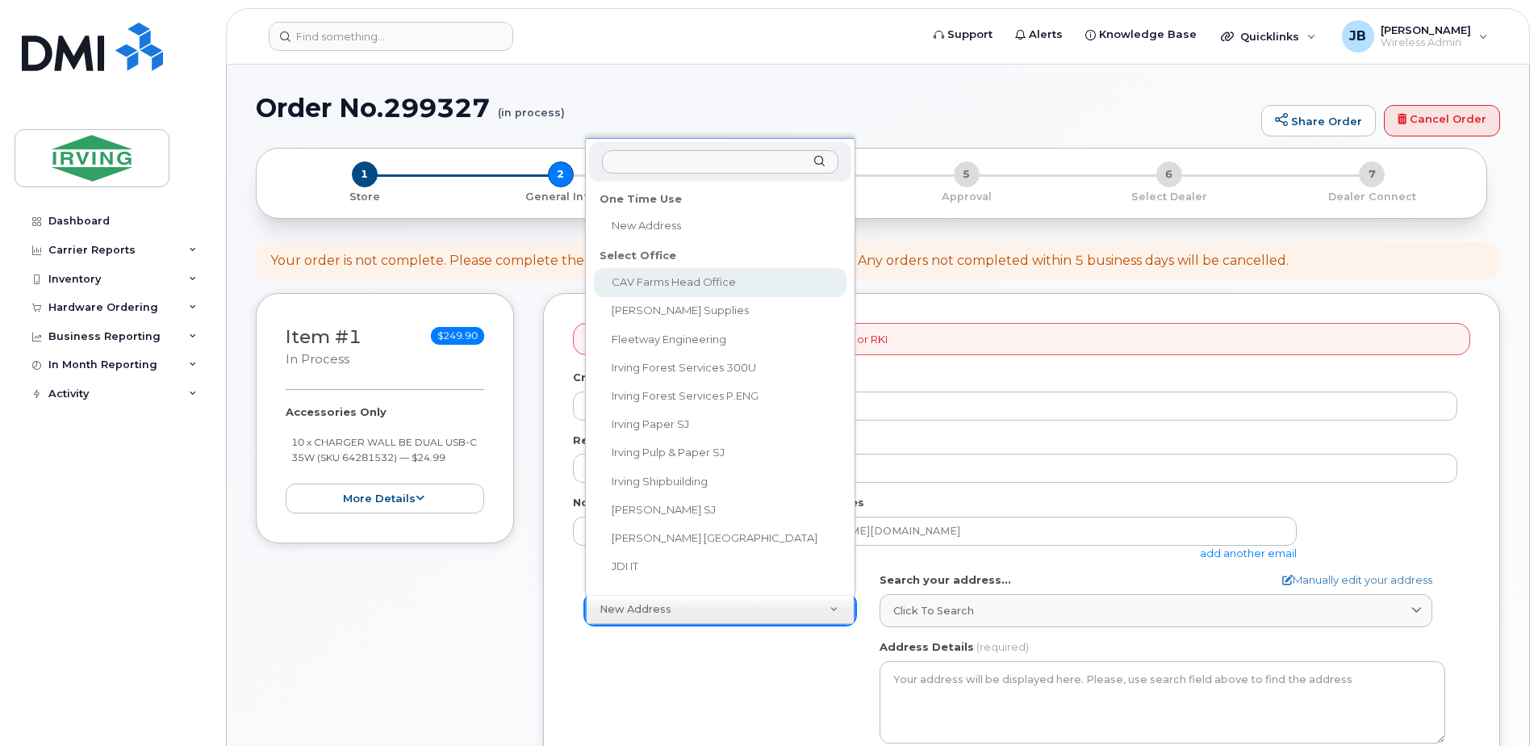
select select
type textarea "100 Prom Midland DIEPPE NB E1A 6X4 CANADA Dieppe New Brunswick E1A 6X4"
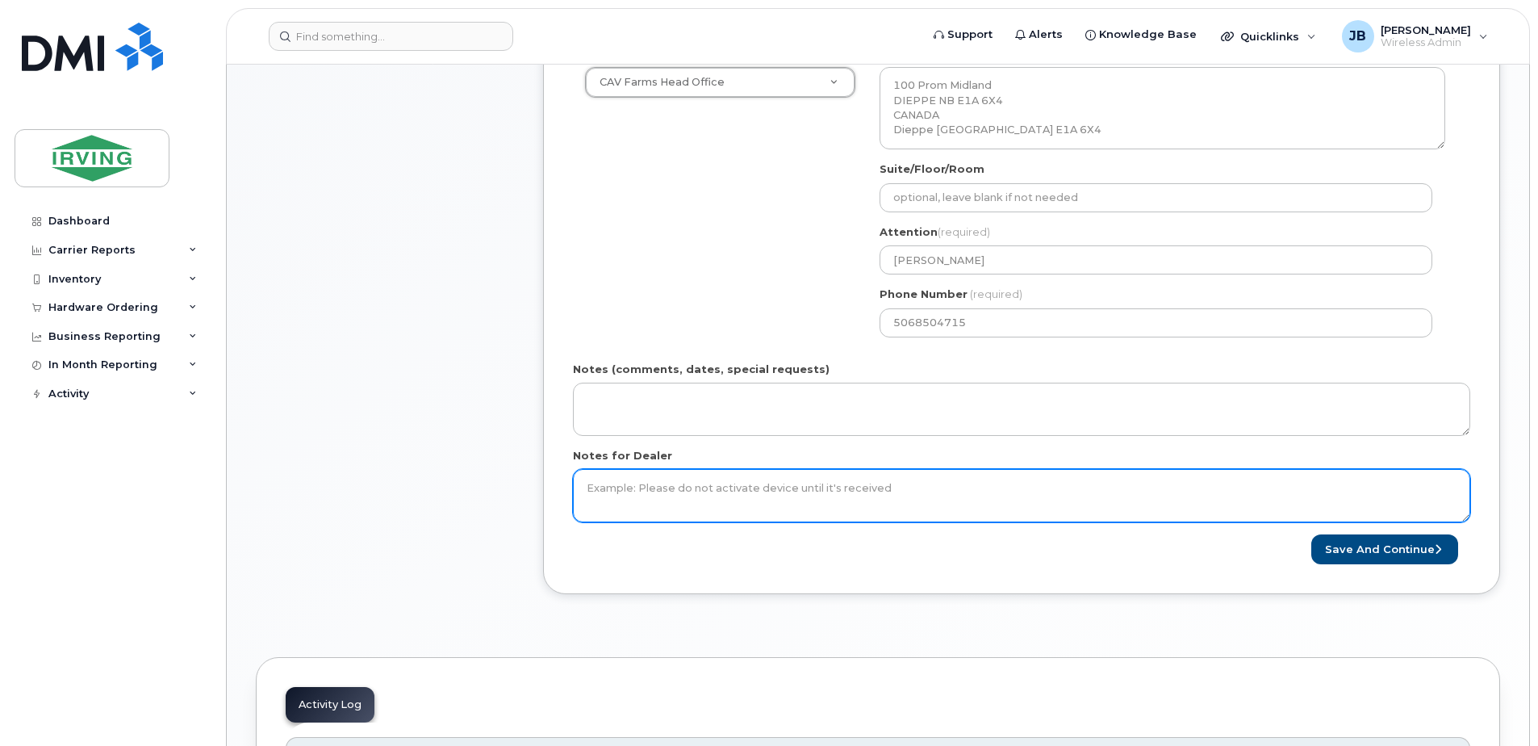
scroll to position [565, 0]
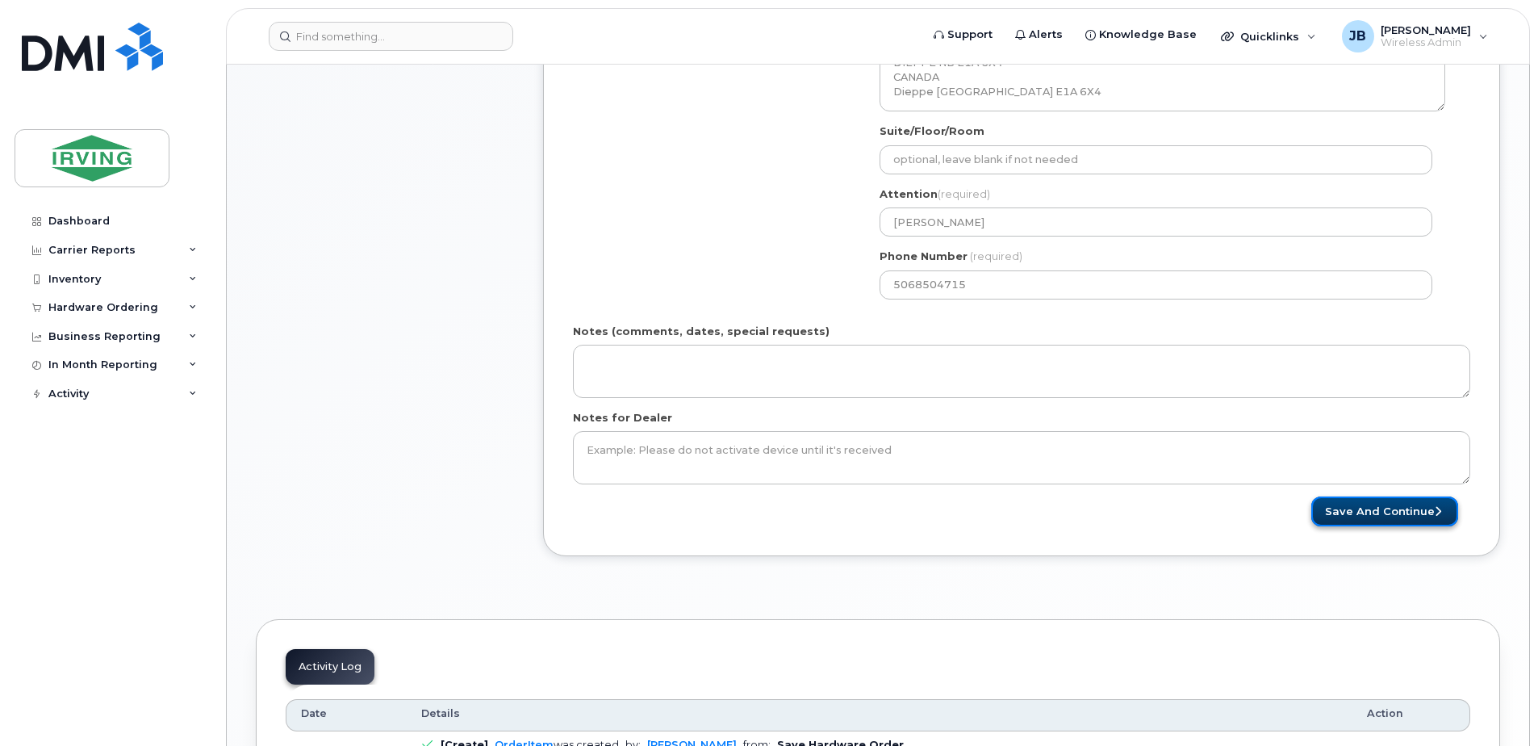
click at [1389, 513] on button "Save and Continue" at bounding box center [1385, 511] width 147 height 30
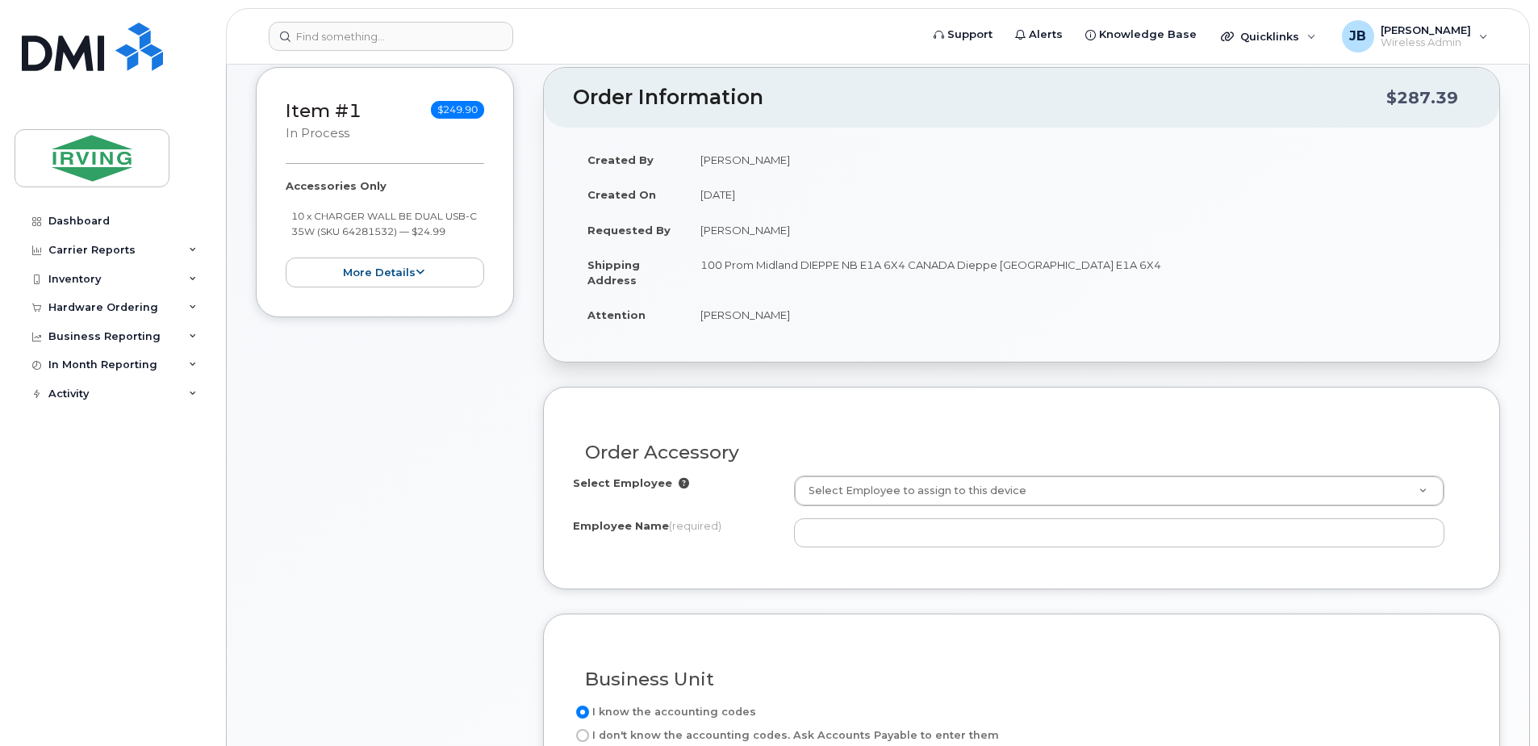
scroll to position [242, 0]
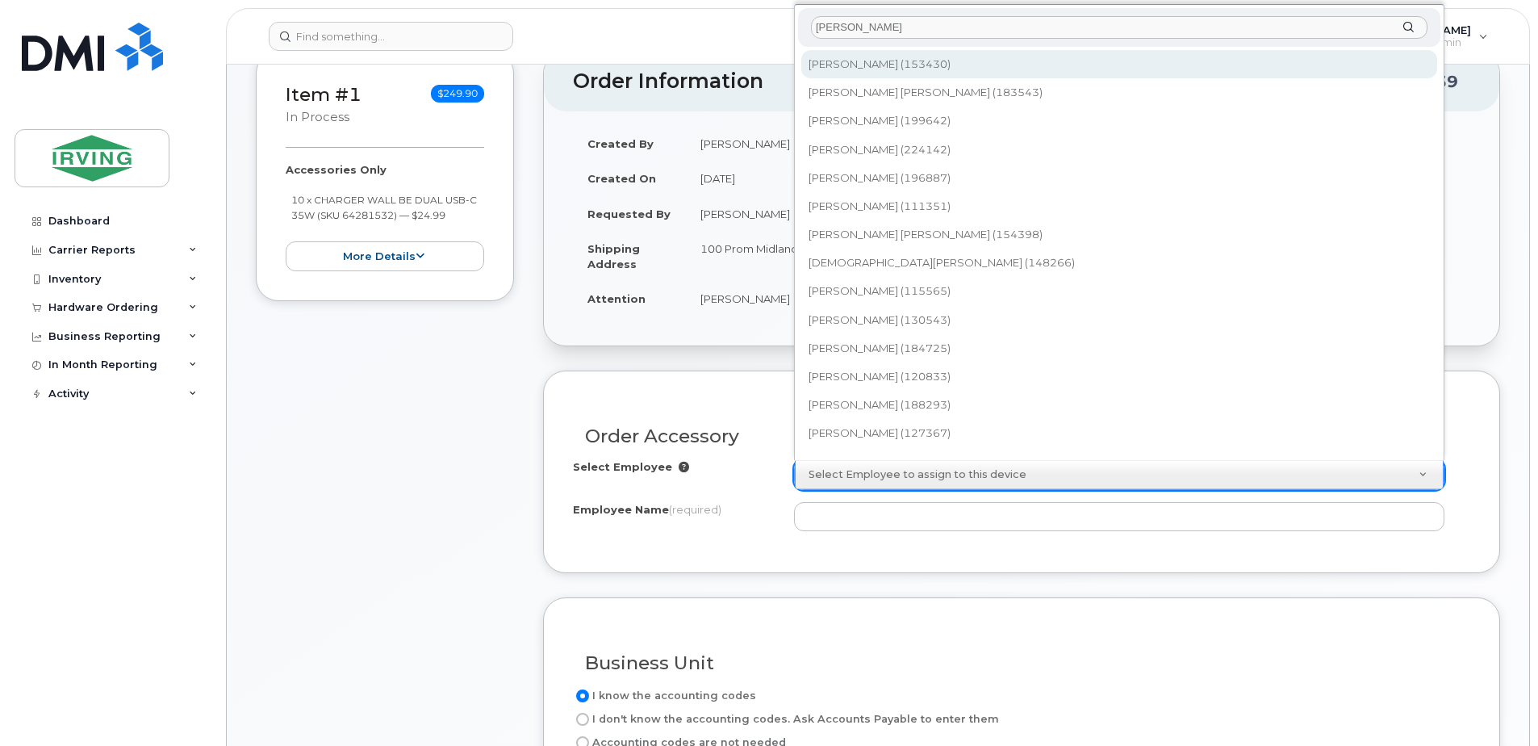
type input "Jim"
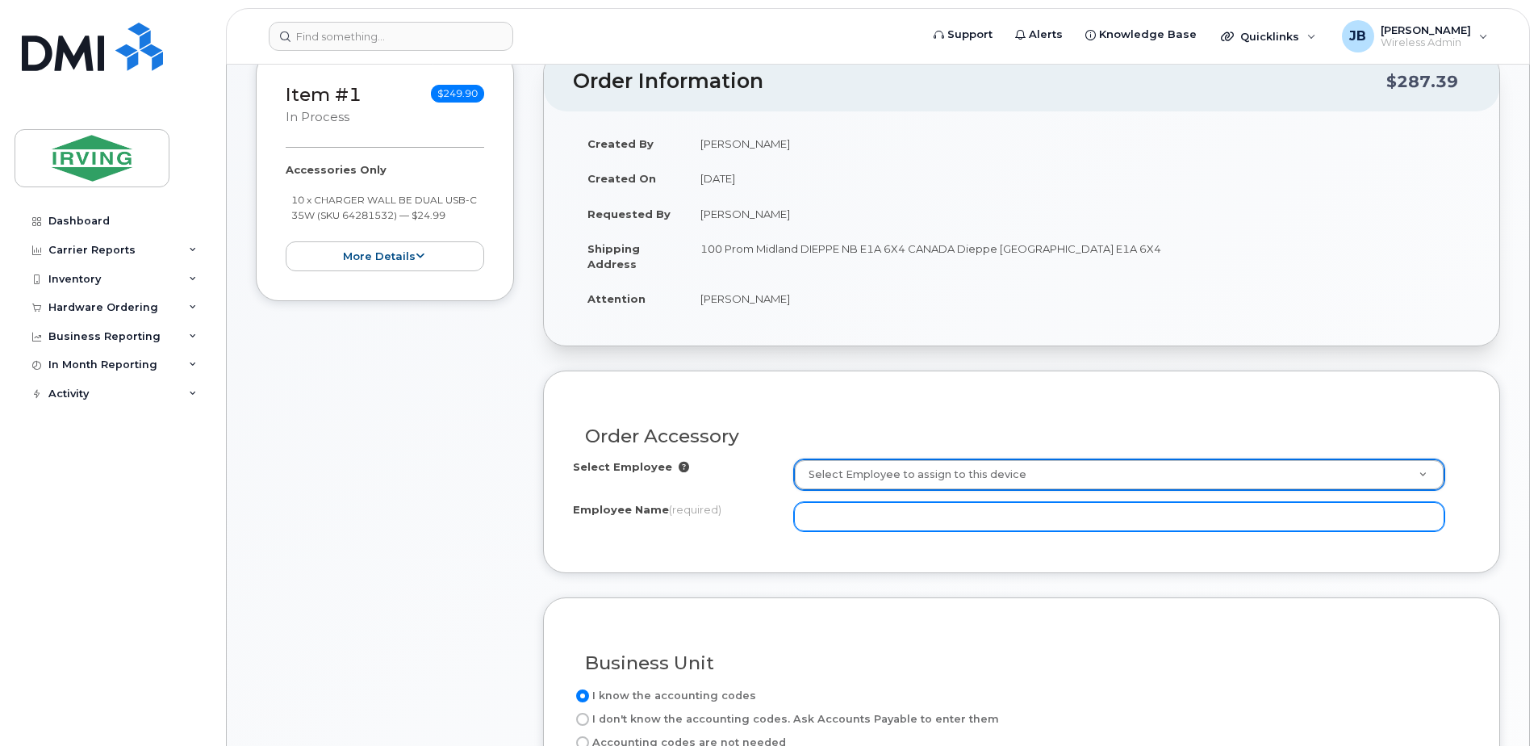
click at [856, 511] on input "Employee Name (required)" at bounding box center [1119, 516] width 651 height 29
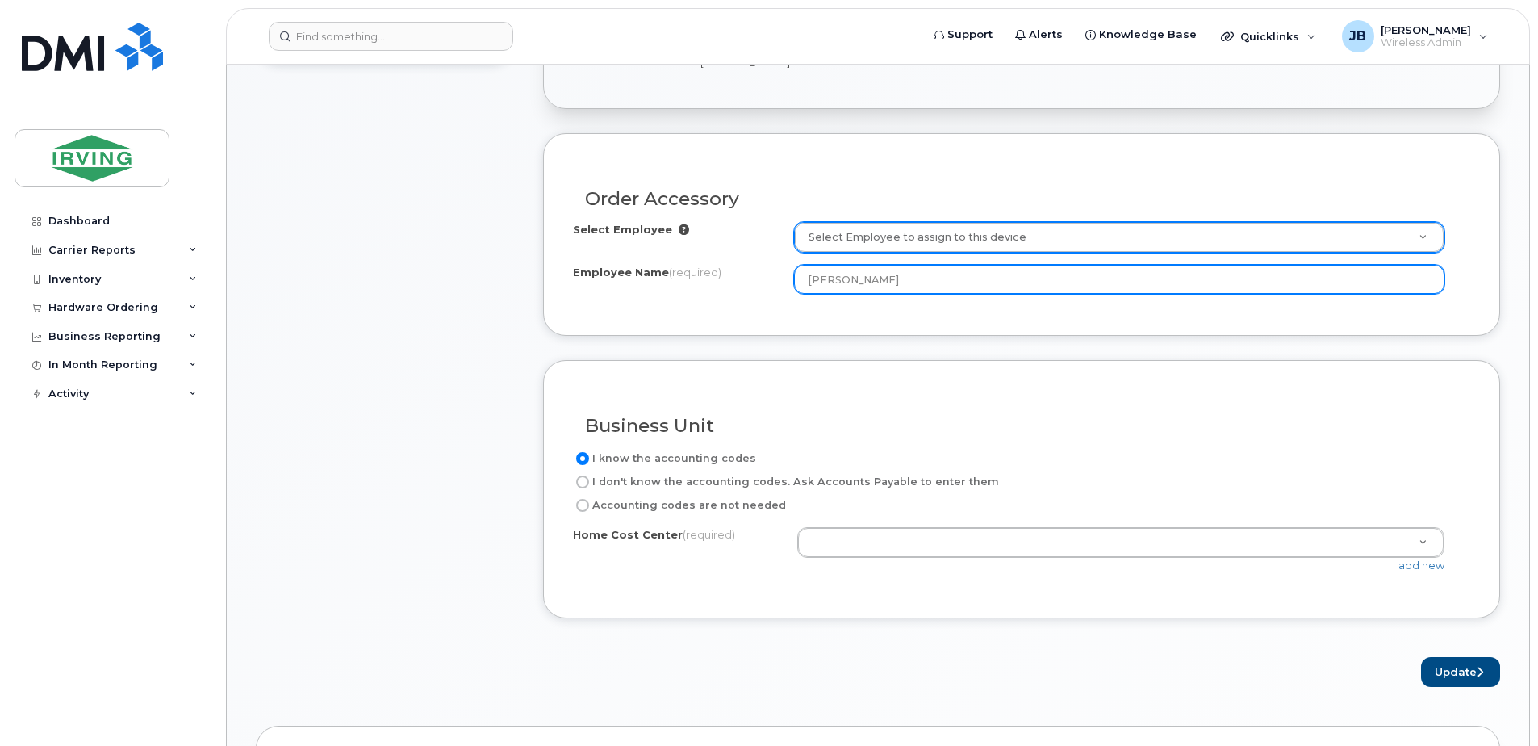
scroll to position [484, 0]
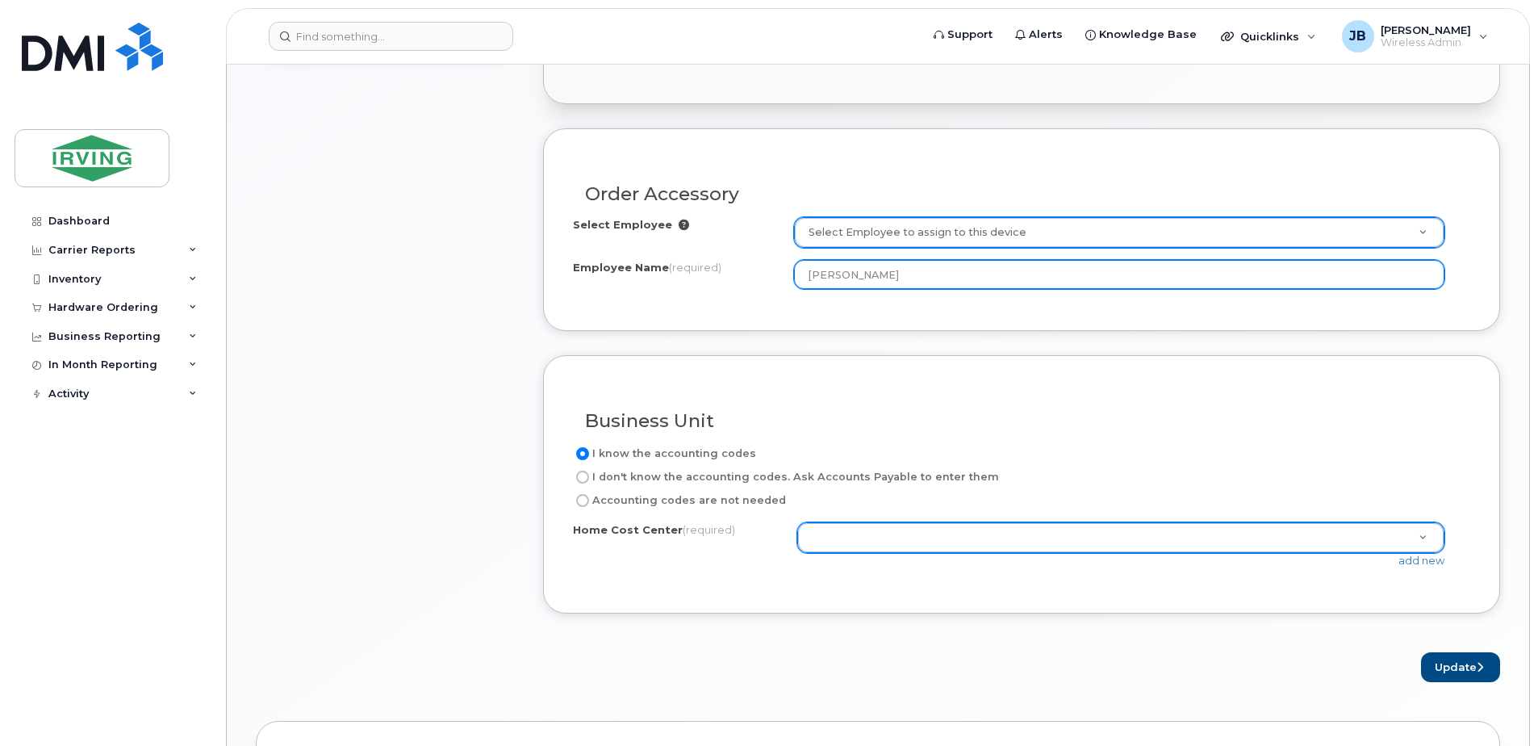
type input "[PERSON_NAME]"
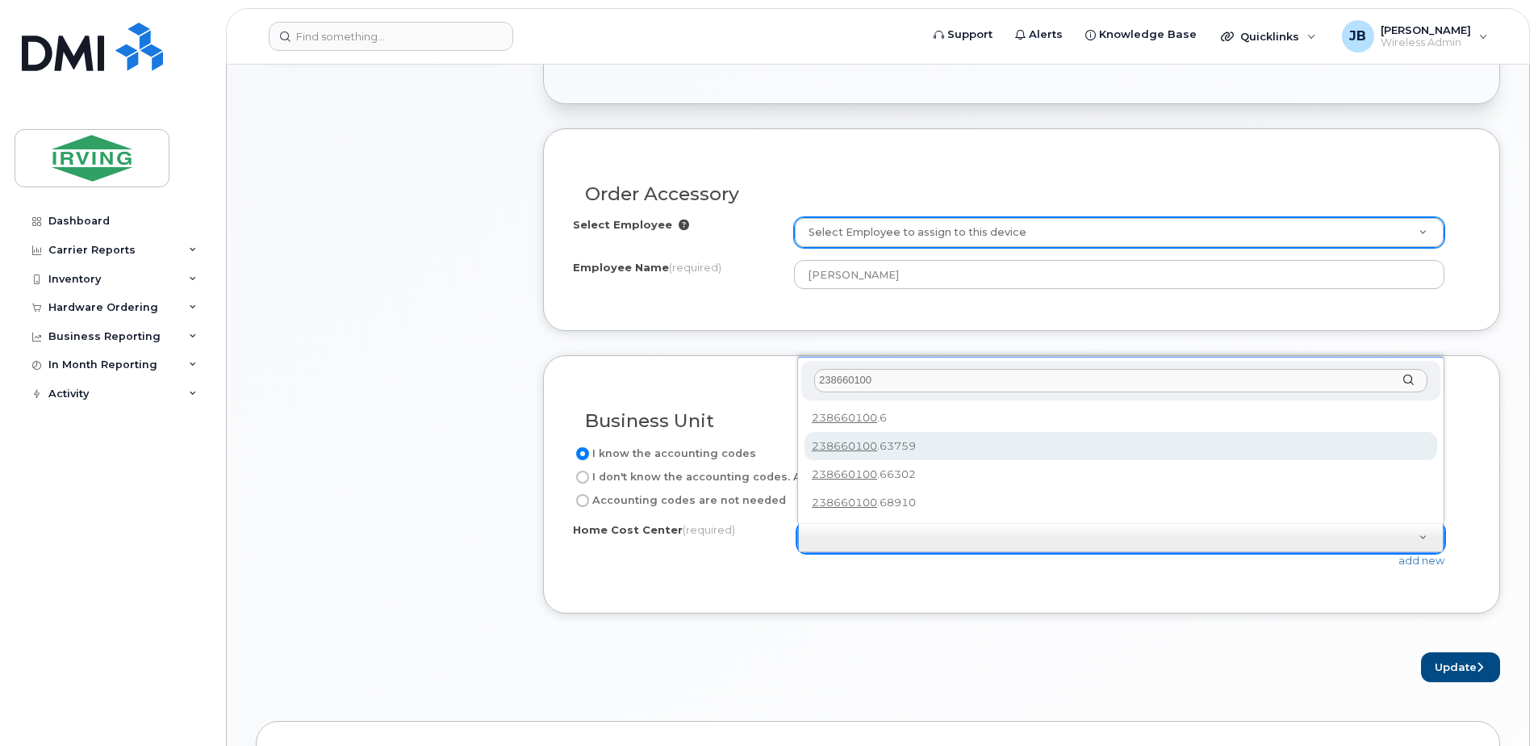
type input "238660100"
type input "238660100.63759"
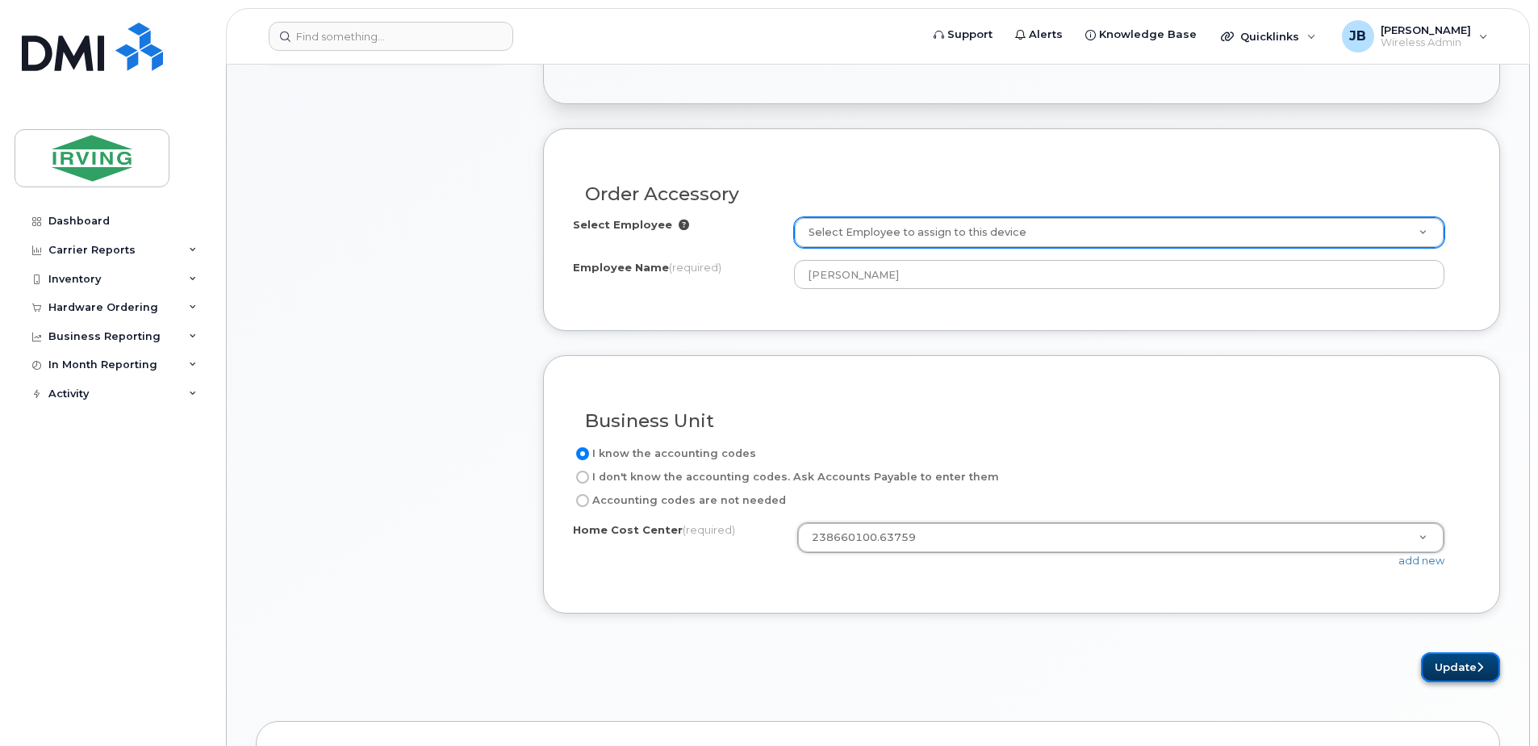
click at [1454, 663] on button "Update" at bounding box center [1460, 667] width 79 height 30
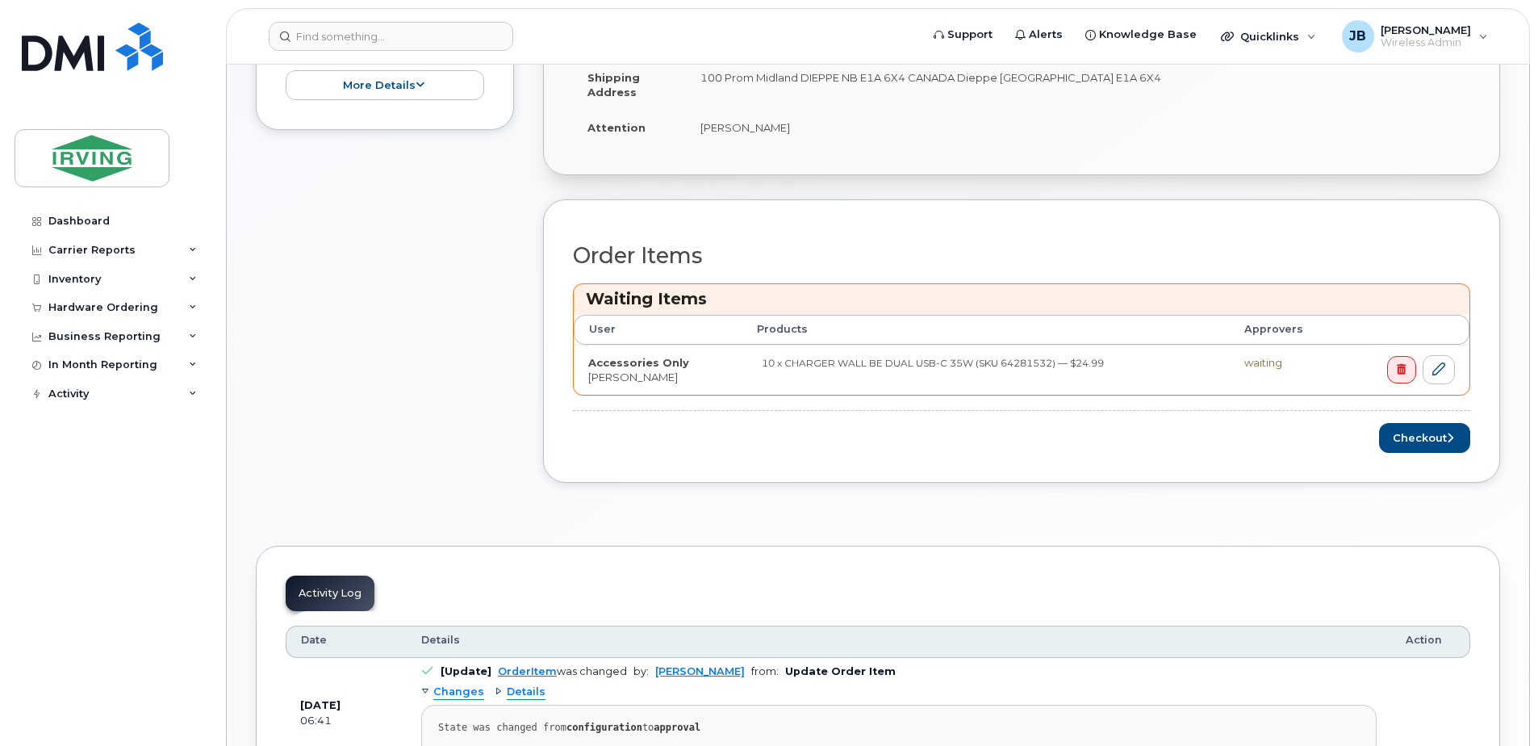
scroll to position [484, 0]
drag, startPoint x: 1425, startPoint y: 441, endPoint x: 696, endPoint y: 483, distance: 730.8
click at [1425, 441] on button "Checkout" at bounding box center [1424, 436] width 91 height 30
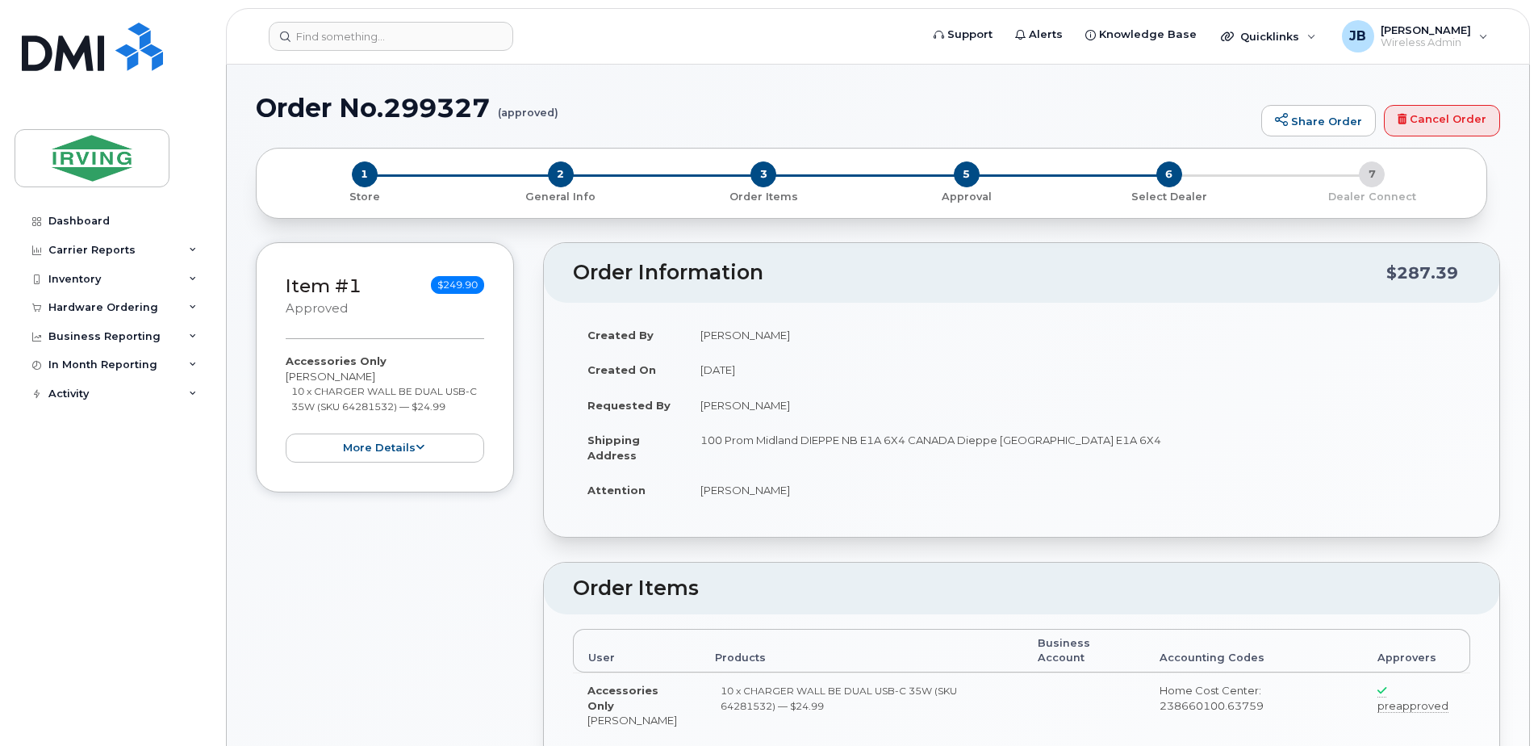
radio input "true"
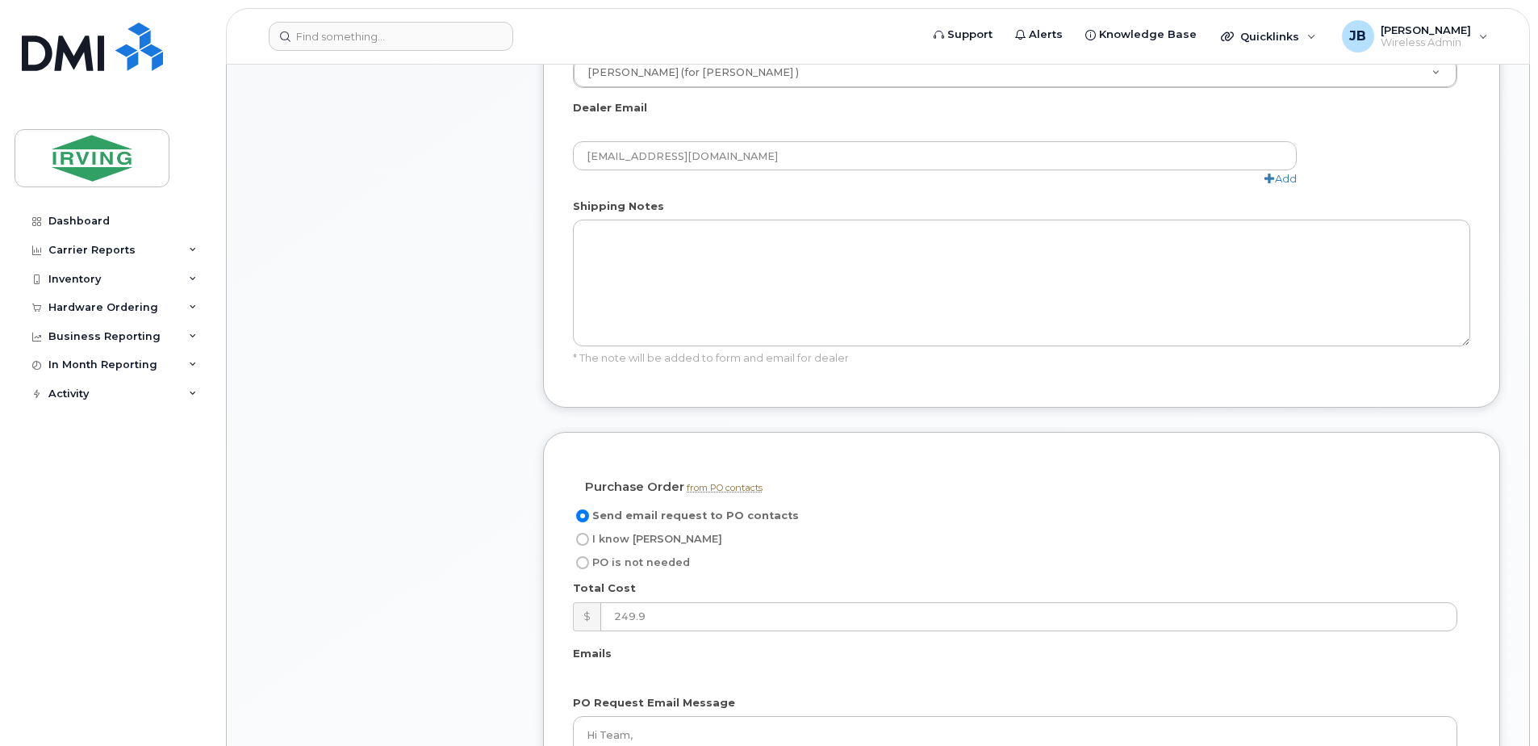
scroll to position [888, 0]
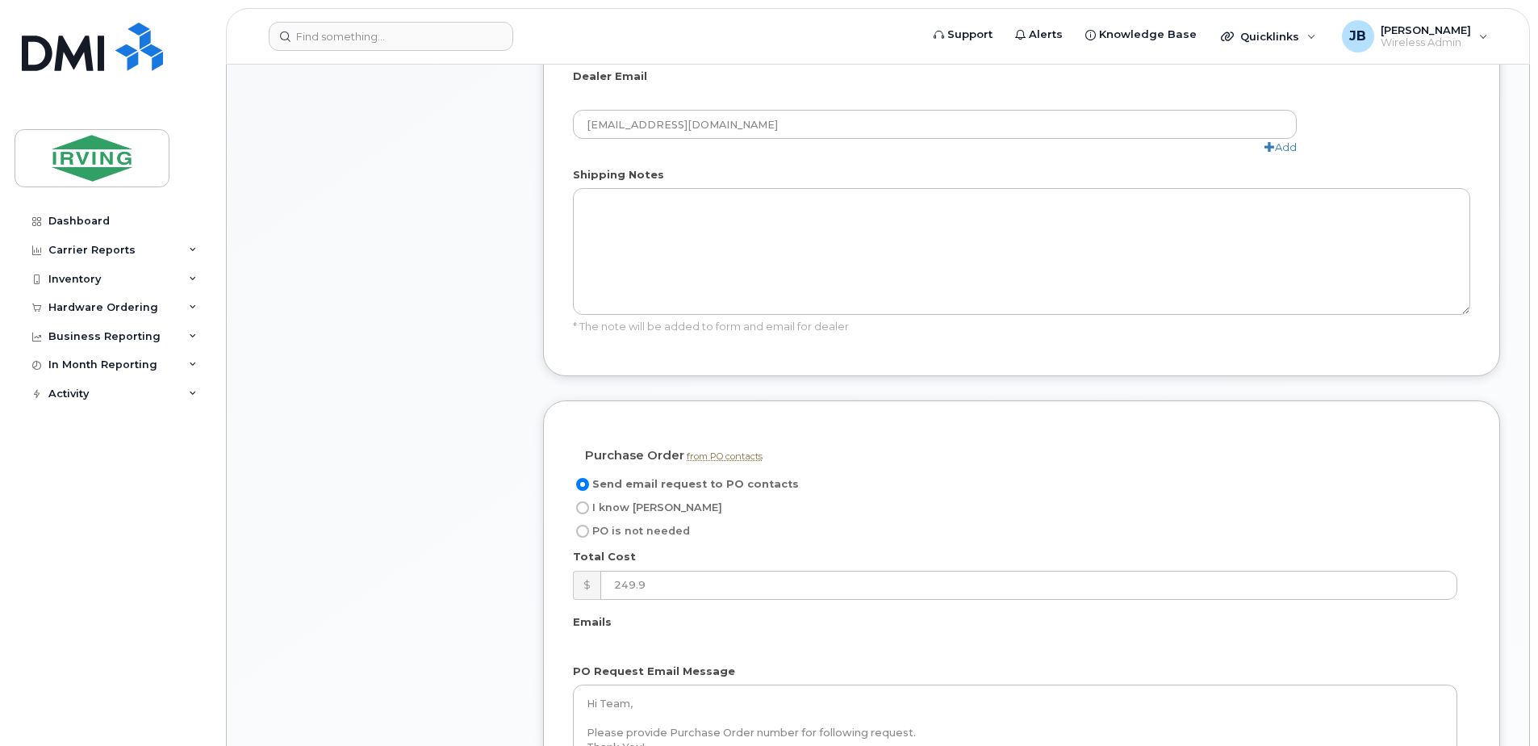
drag, startPoint x: 581, startPoint y: 505, endPoint x: 575, endPoint y: 524, distance: 19.4
click at [581, 506] on input "I know [PERSON_NAME]" at bounding box center [582, 507] width 13 height 13
radio input "true"
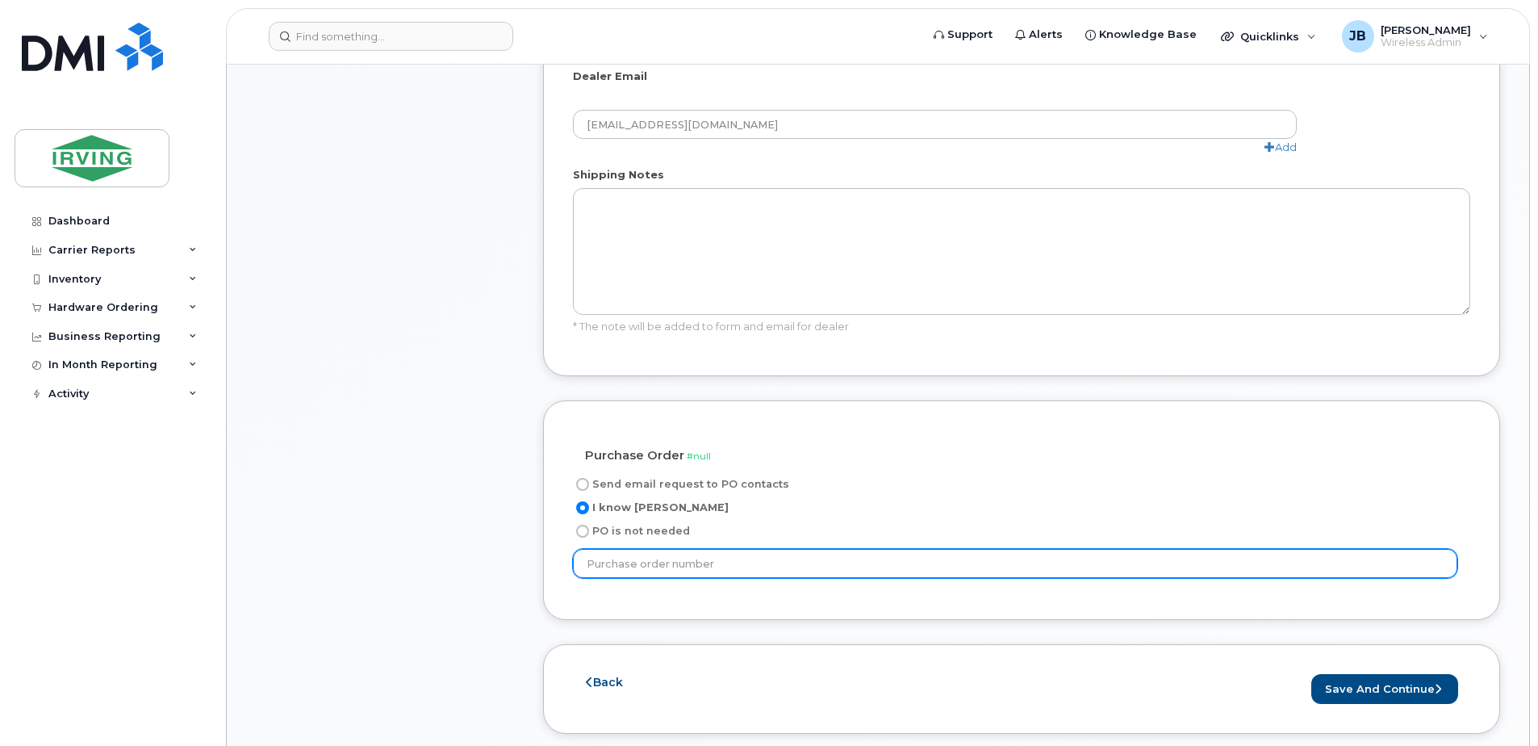
click at [651, 563] on input "text" at bounding box center [1015, 563] width 885 height 29
paste input "632555"
type input "632555"
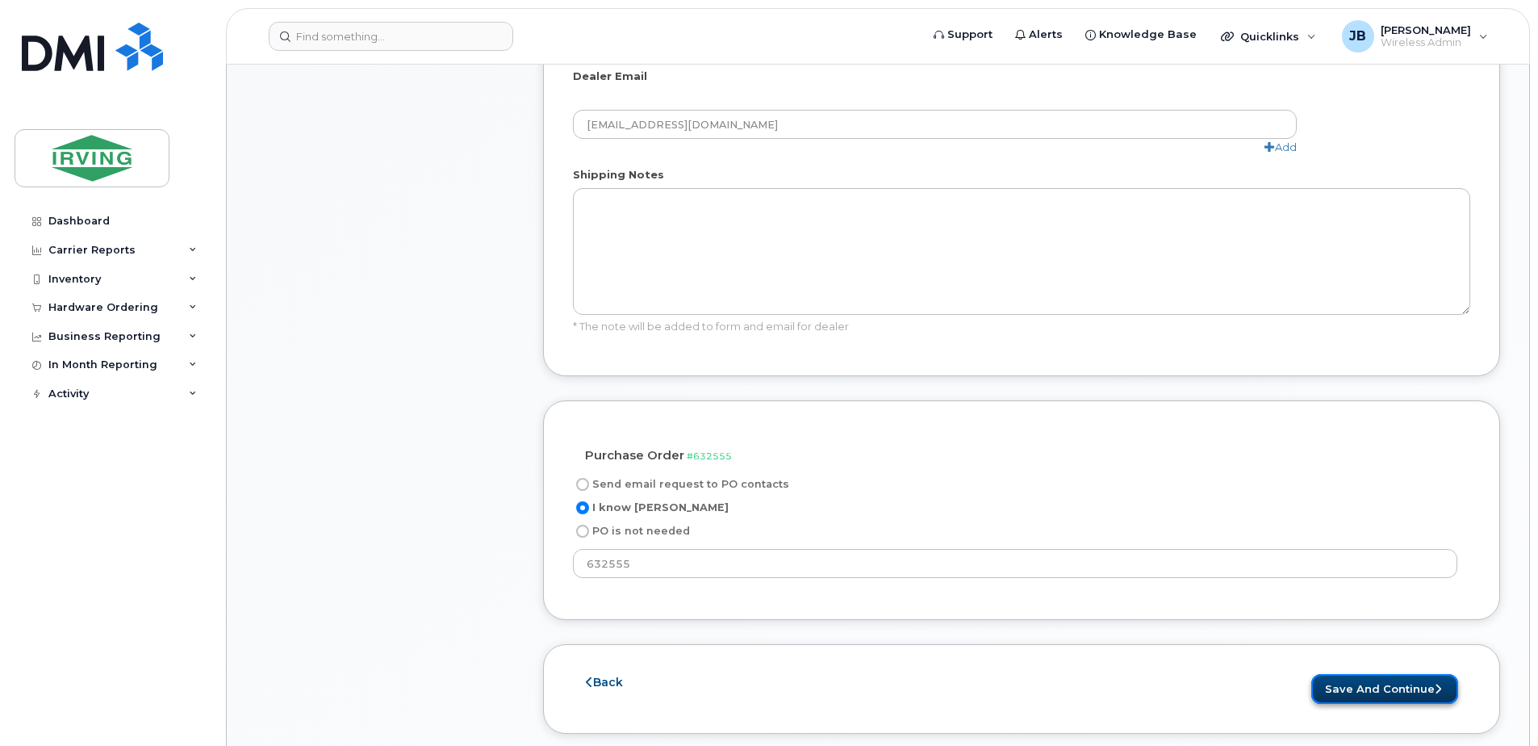
click at [1374, 688] on button "Save and Continue" at bounding box center [1385, 689] width 147 height 30
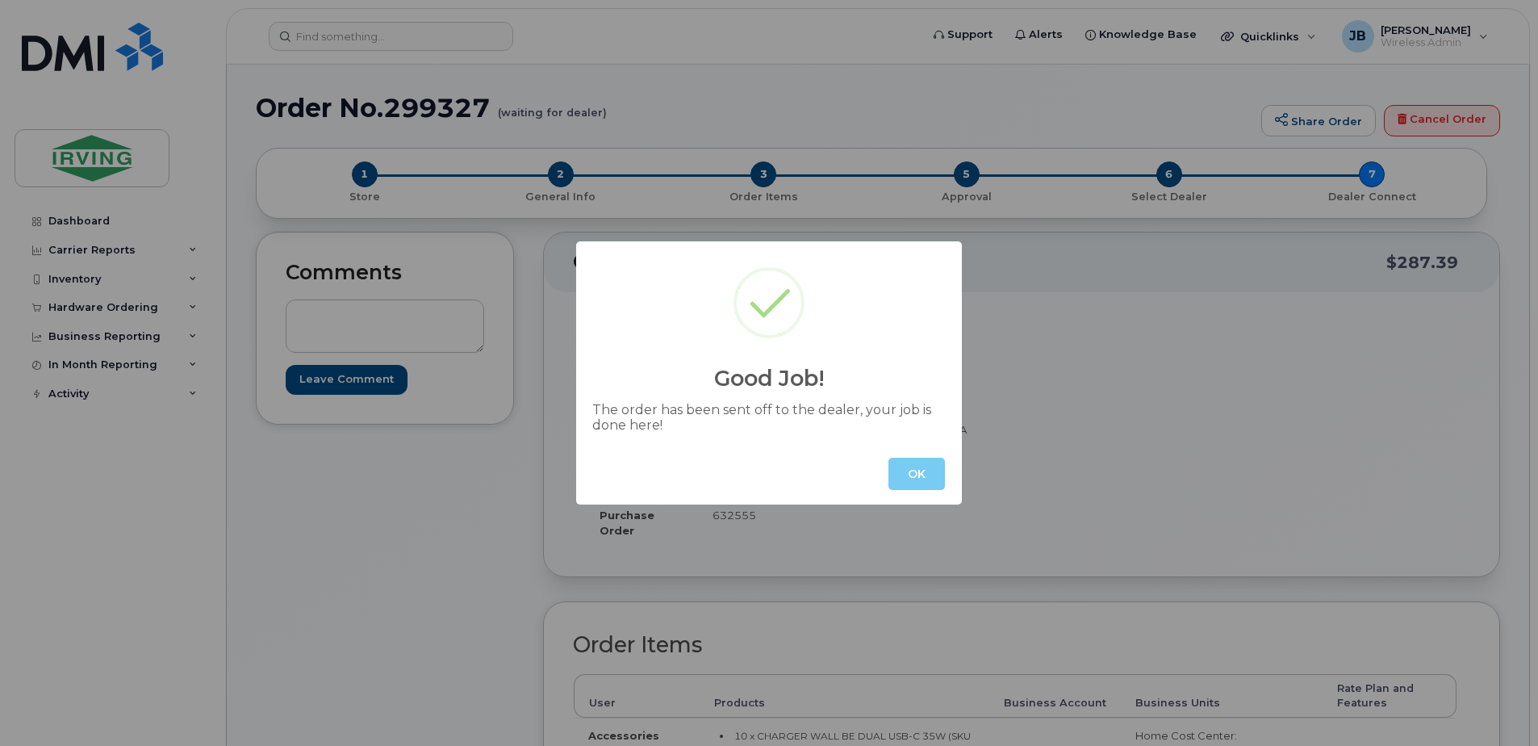
click at [905, 474] on button "OK" at bounding box center [917, 474] width 56 height 32
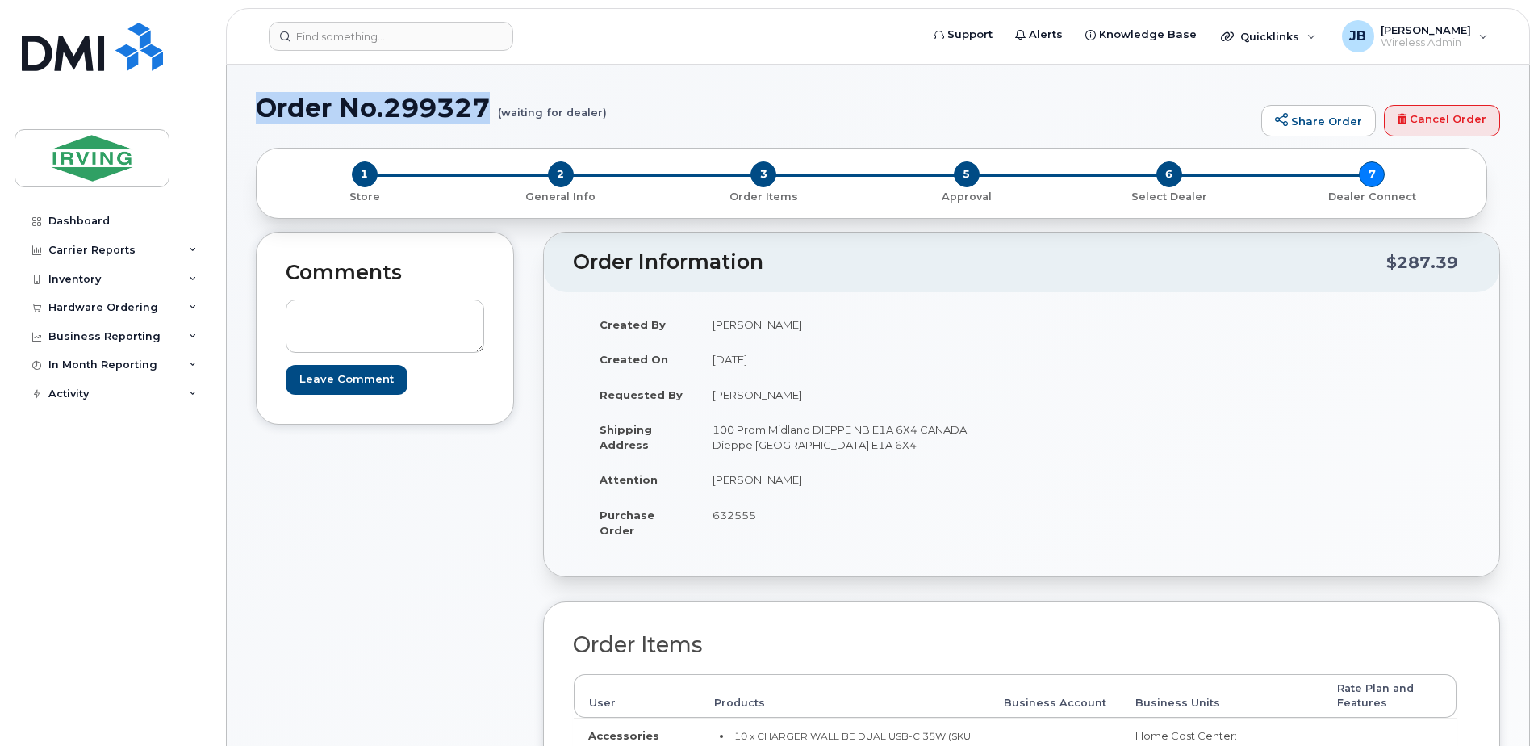
drag, startPoint x: 256, startPoint y: 100, endPoint x: 492, endPoint y: 112, distance: 236.8
copy h1 "Order No.299327"
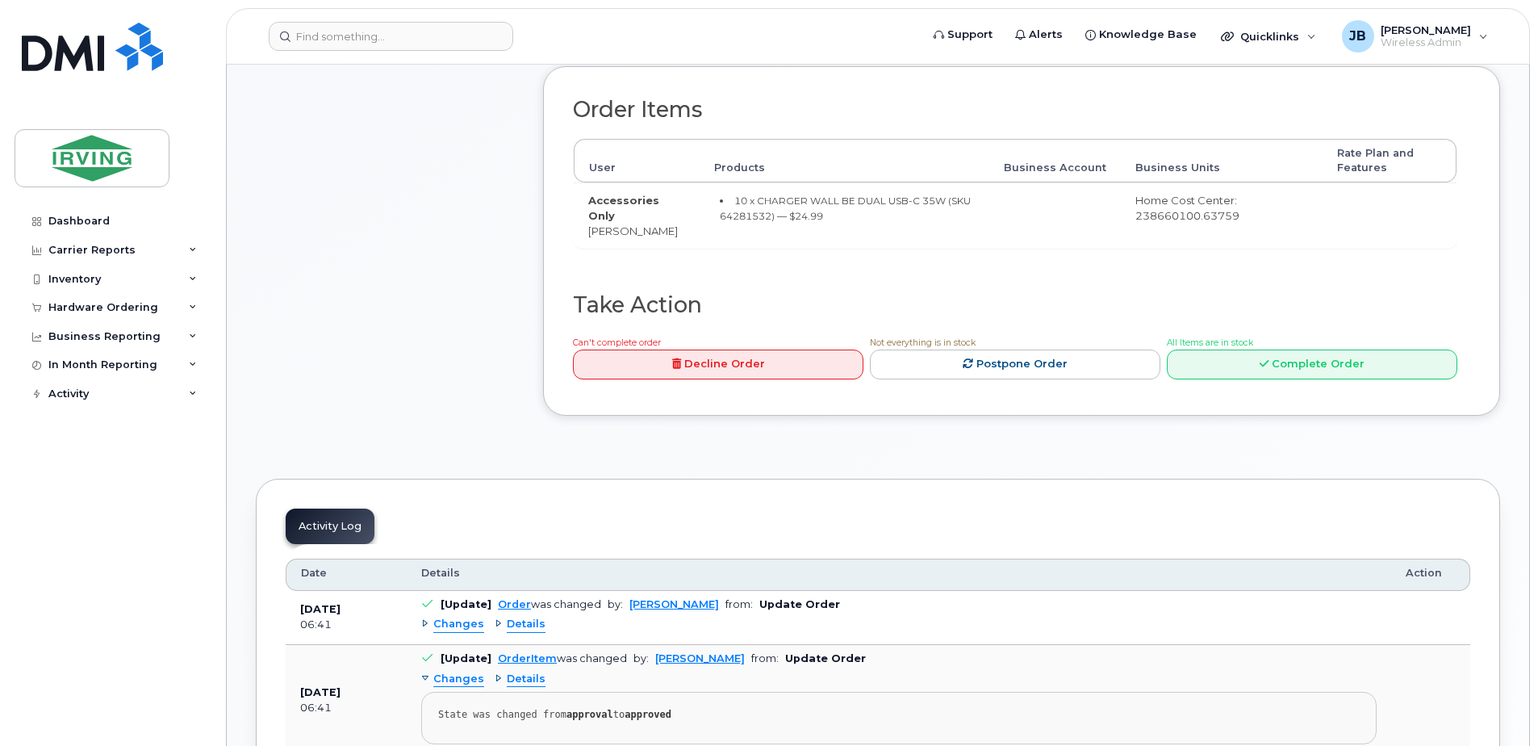
scroll to position [565, 0]
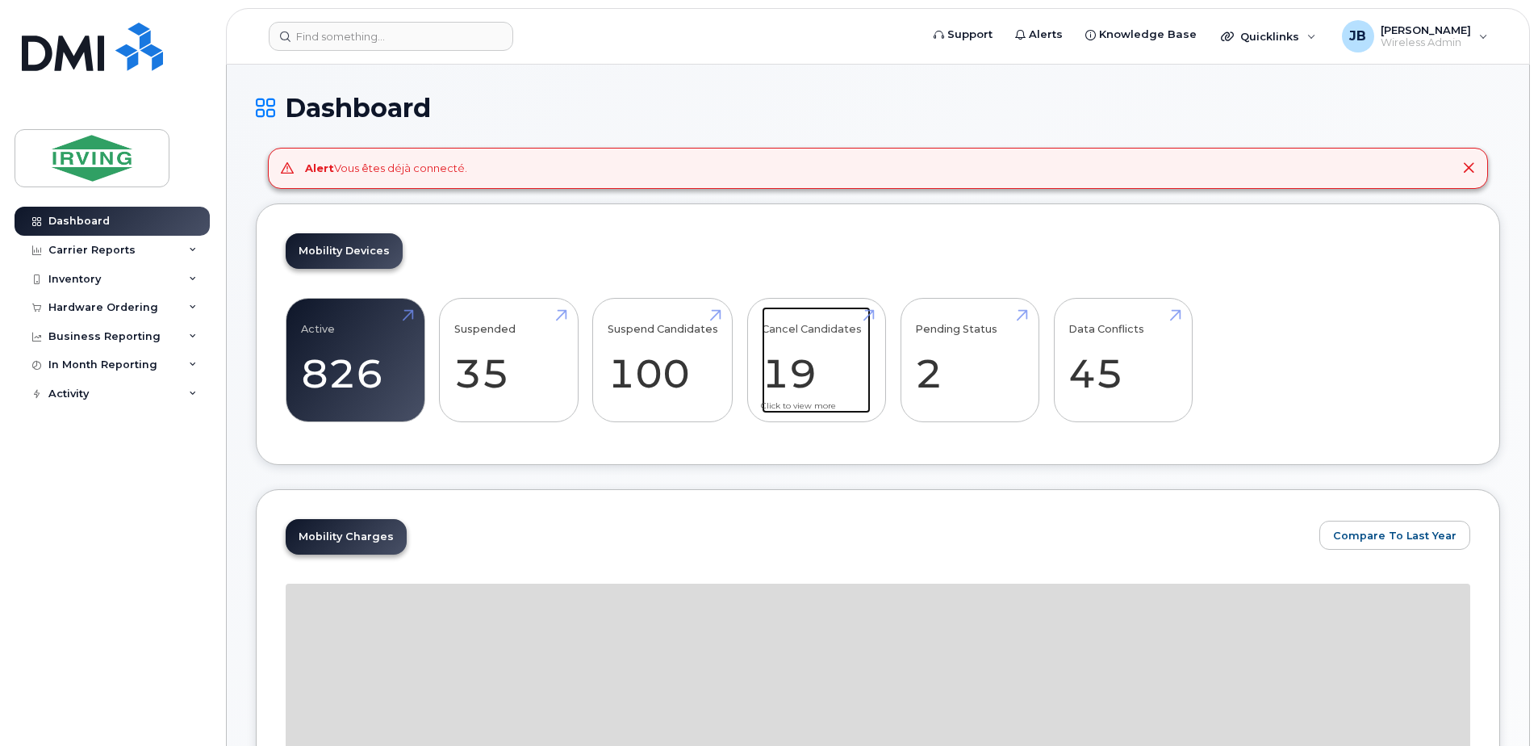
click at [831, 370] on link "Cancel Candidates 19" at bounding box center [816, 360] width 109 height 107
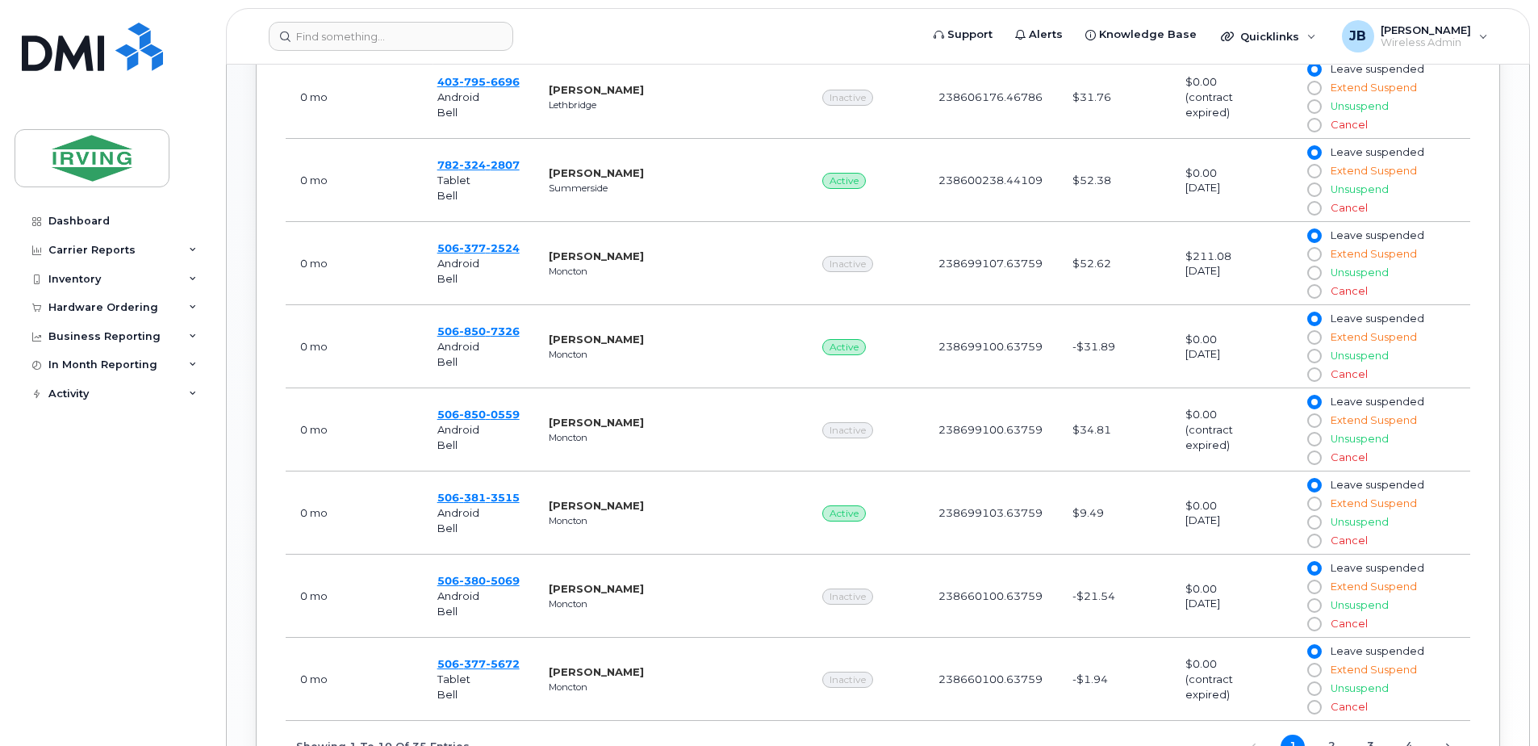
scroll to position [969, 0]
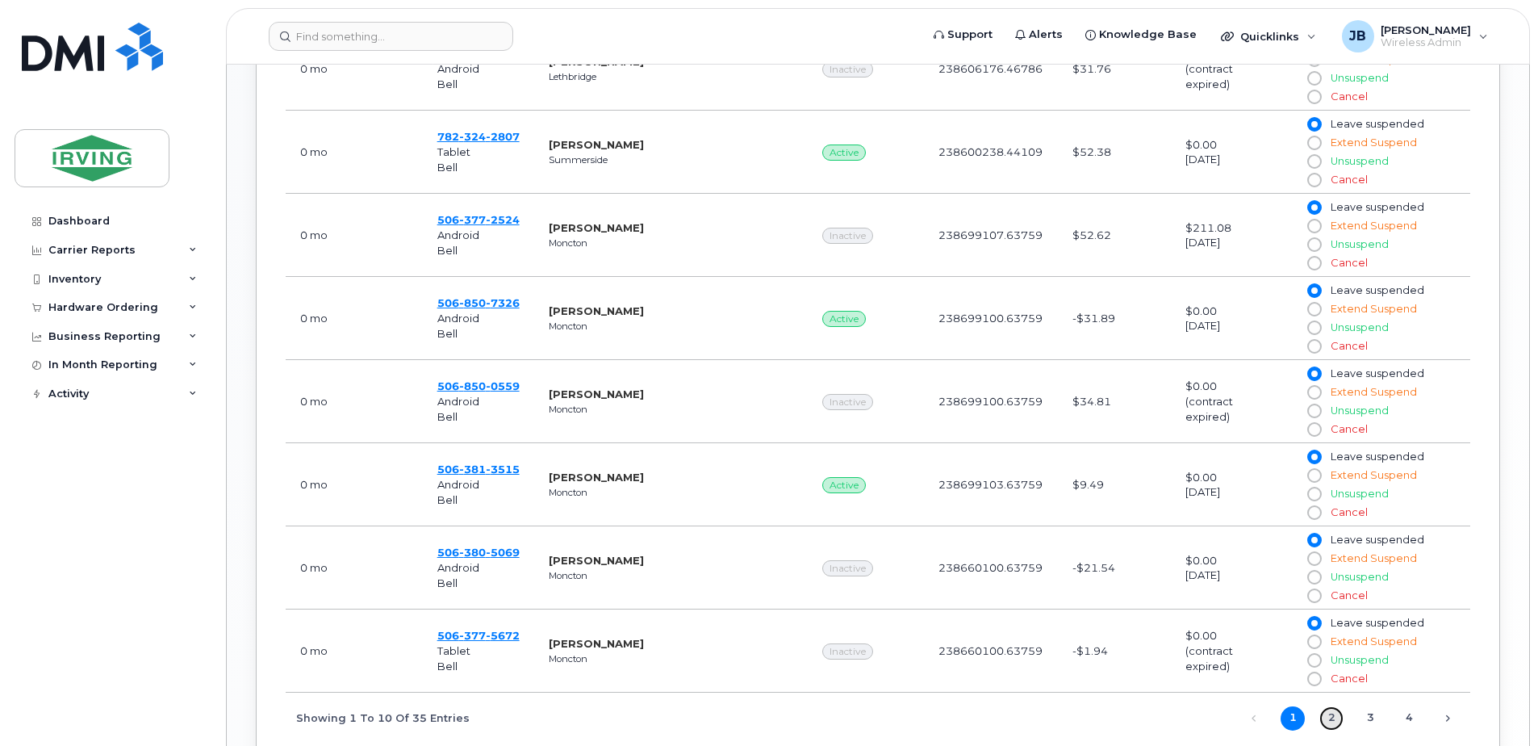
click at [1329, 714] on link "2" at bounding box center [1332, 718] width 24 height 24
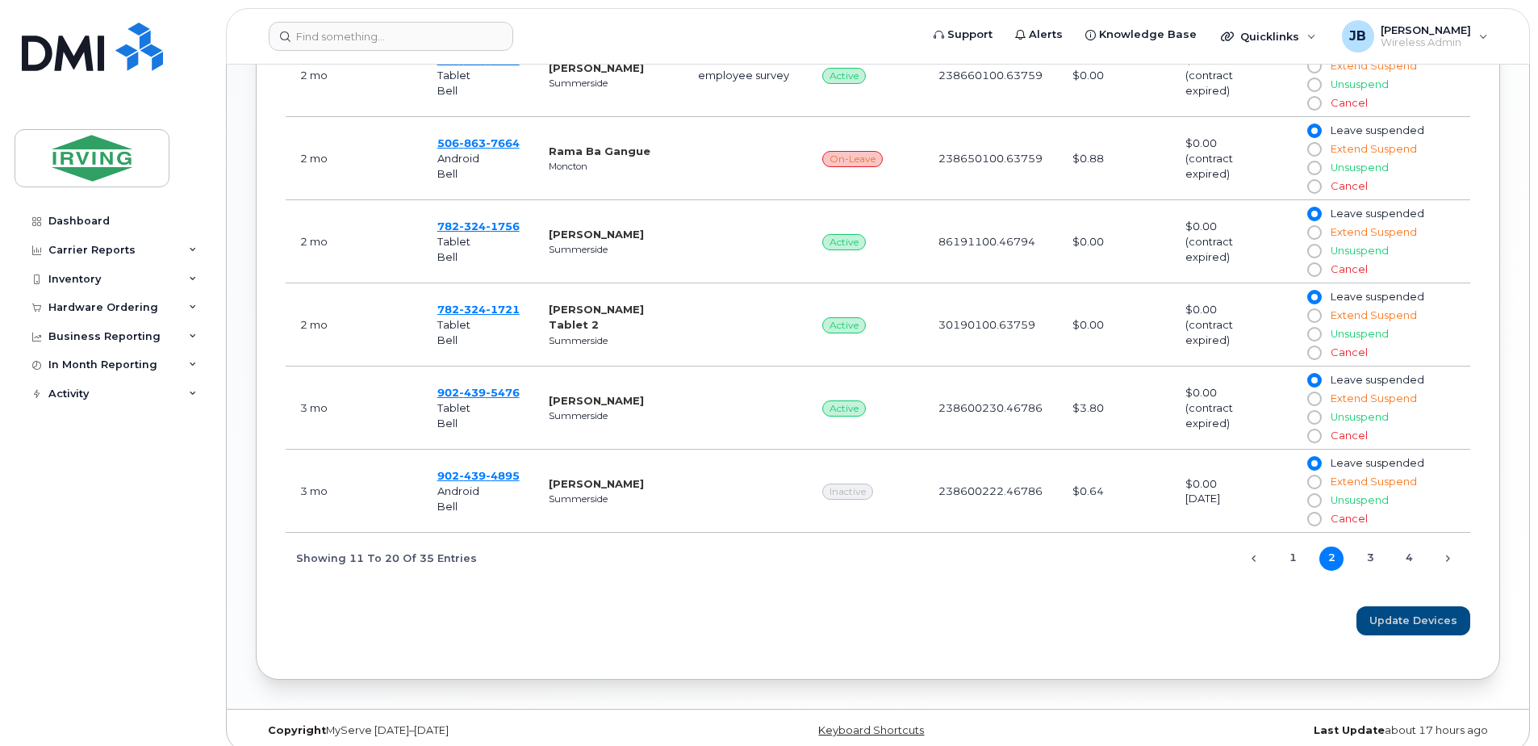
scroll to position [1130, 0]
click at [1367, 554] on link "3" at bounding box center [1370, 557] width 24 height 24
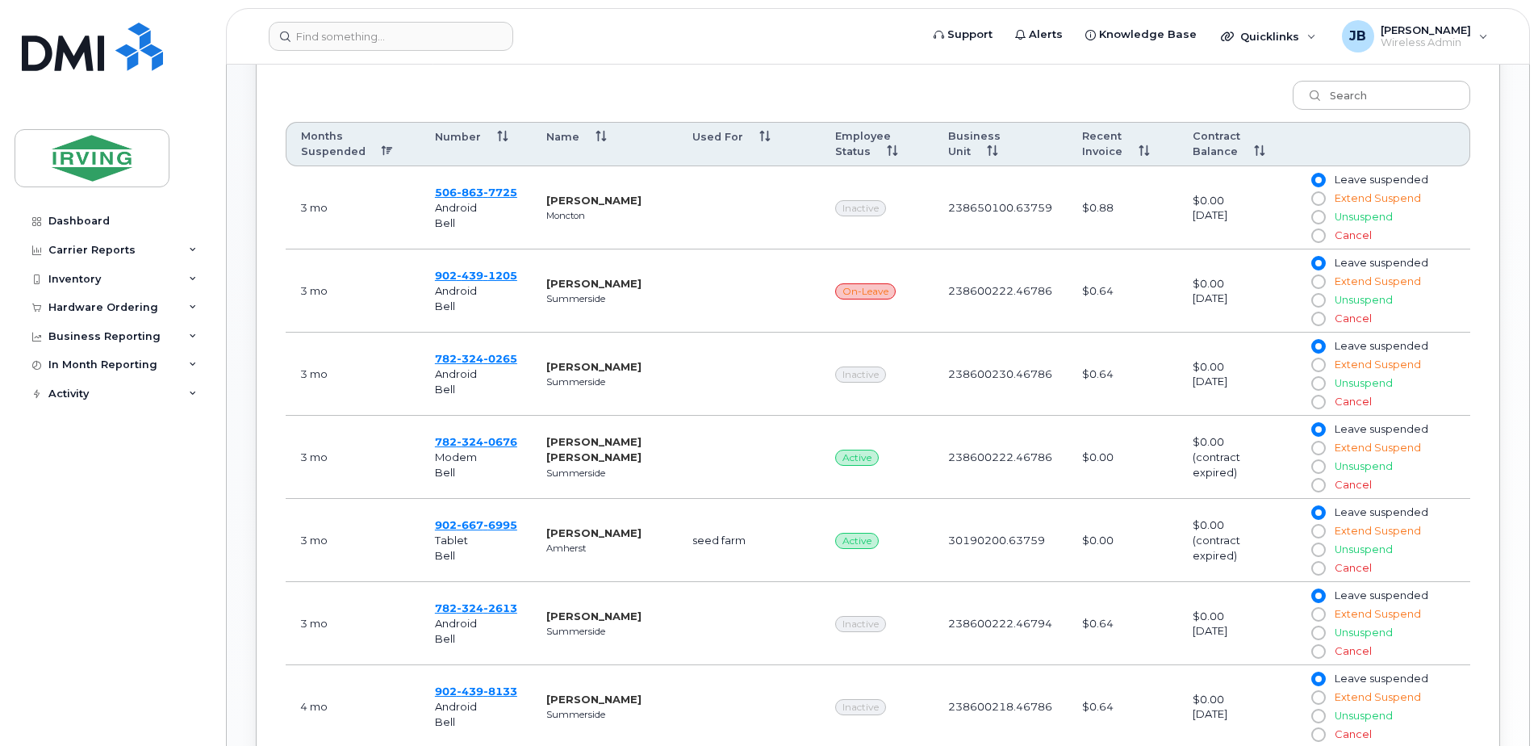
scroll to position [565, 0]
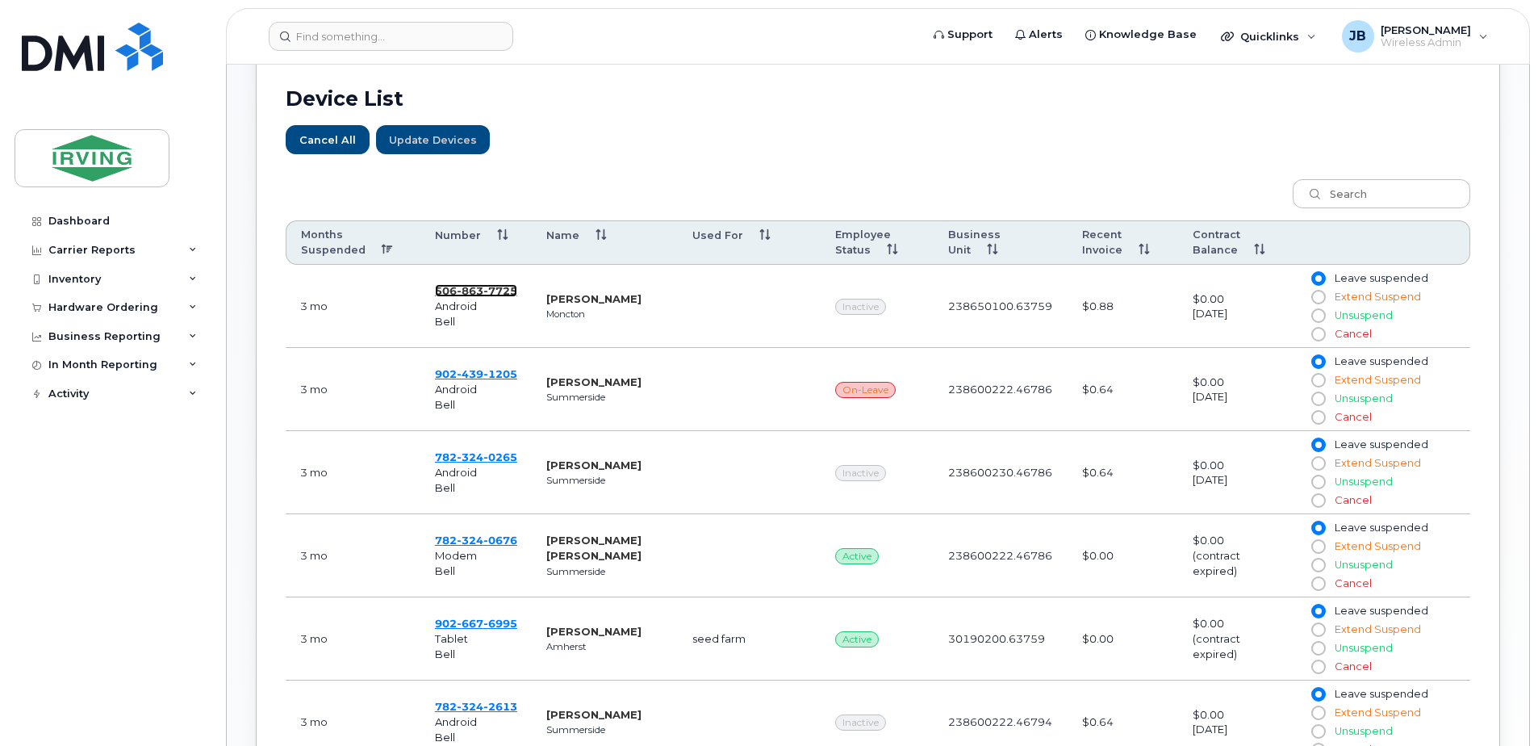
click at [498, 291] on span "7725" at bounding box center [500, 290] width 34 height 13
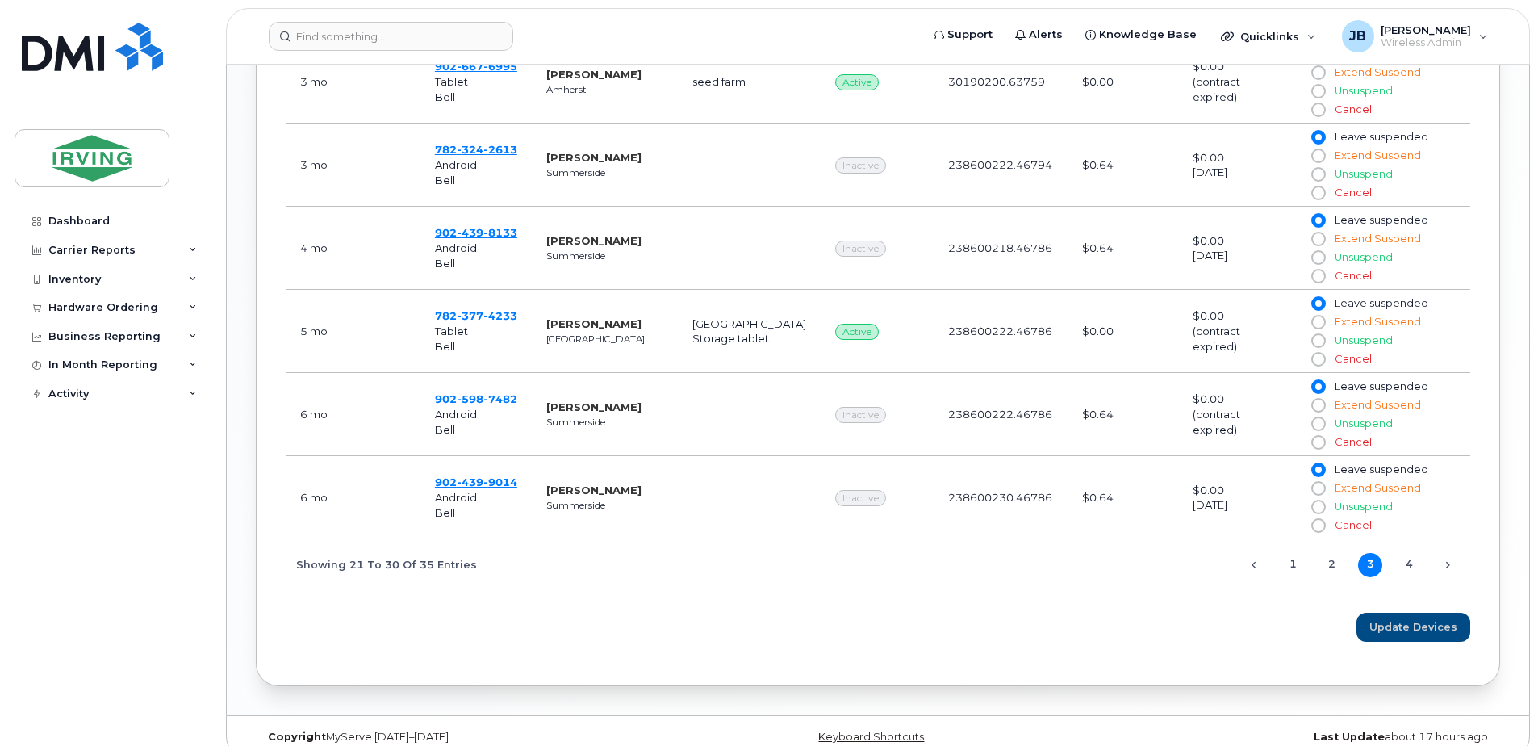
scroll to position [1130, 0]
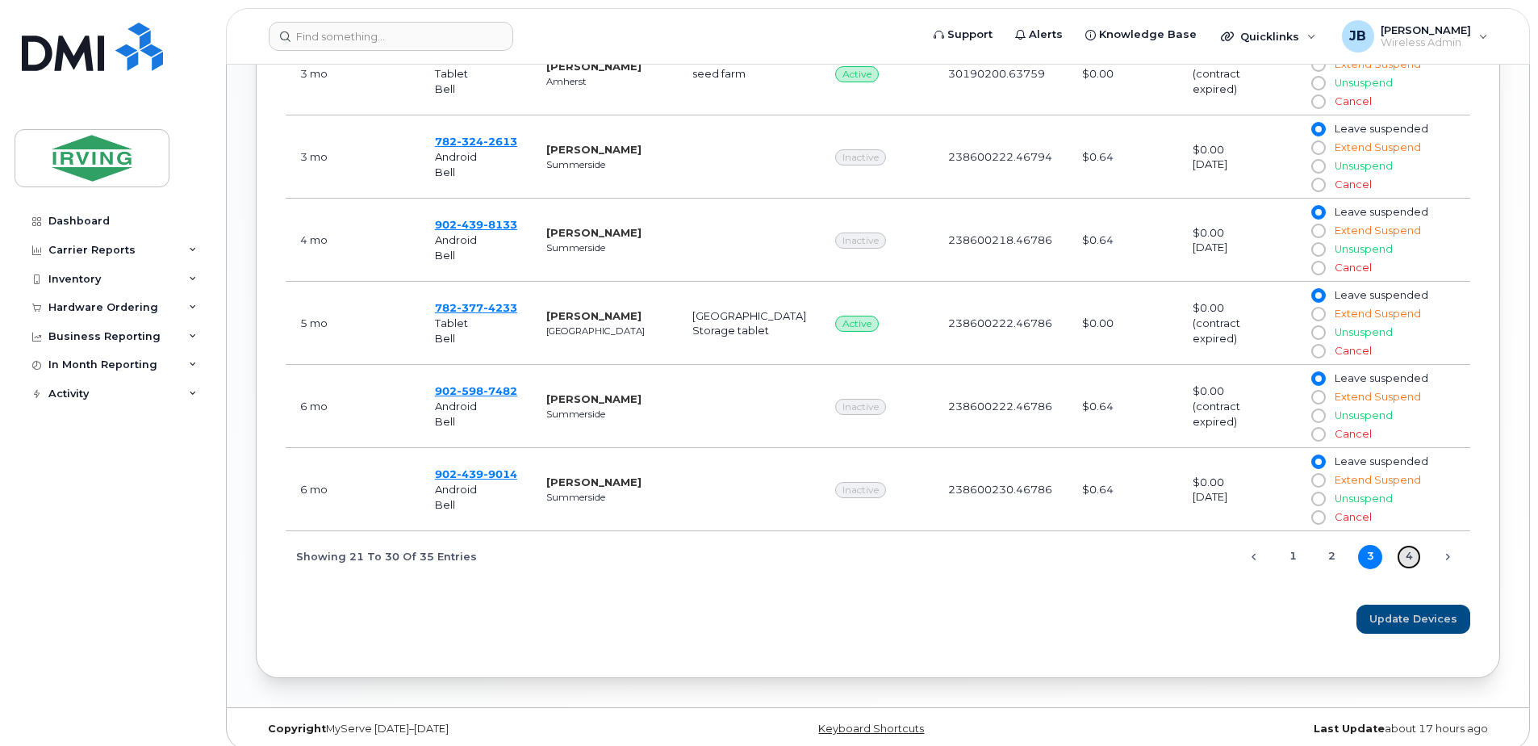
click at [1411, 554] on link "4" at bounding box center [1409, 557] width 24 height 24
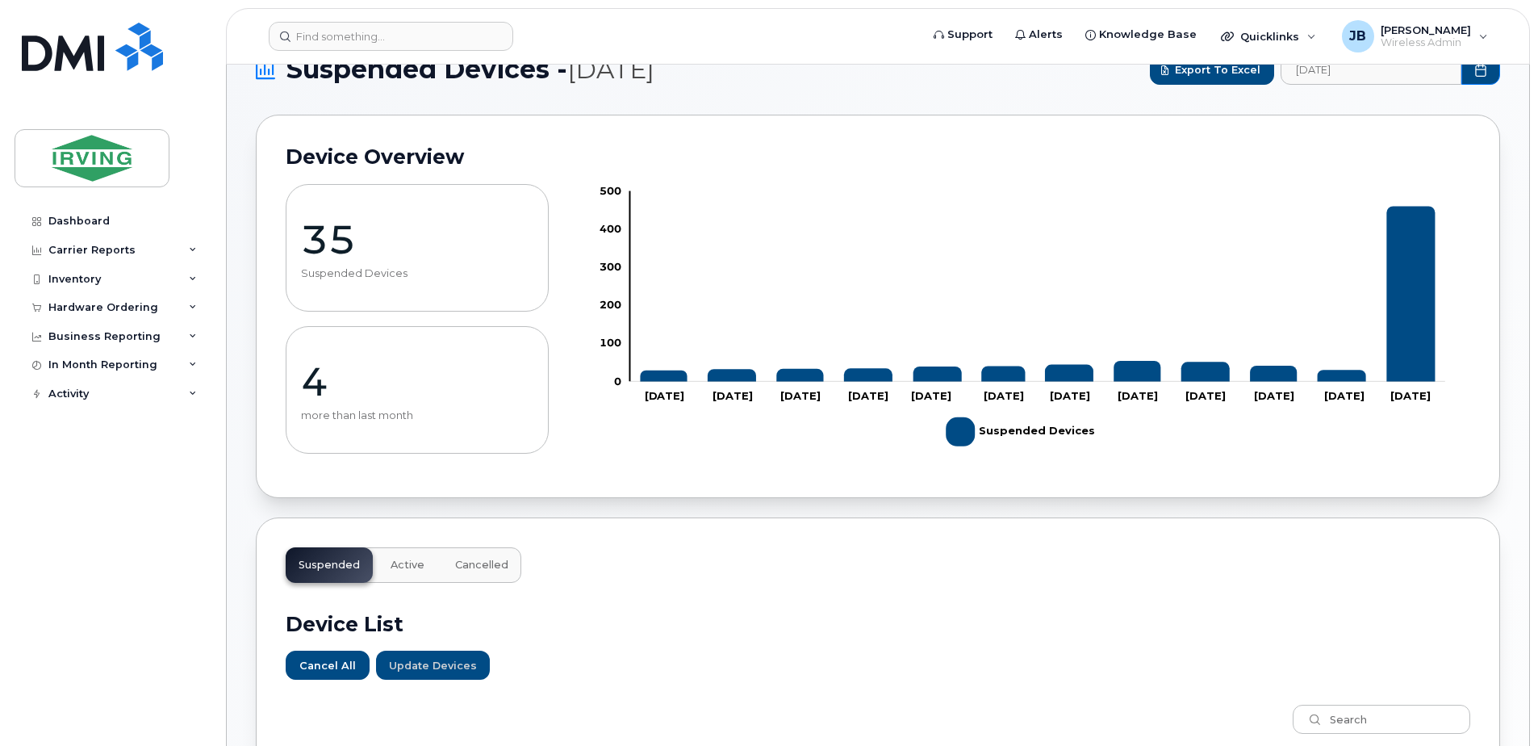
scroll to position [1, 0]
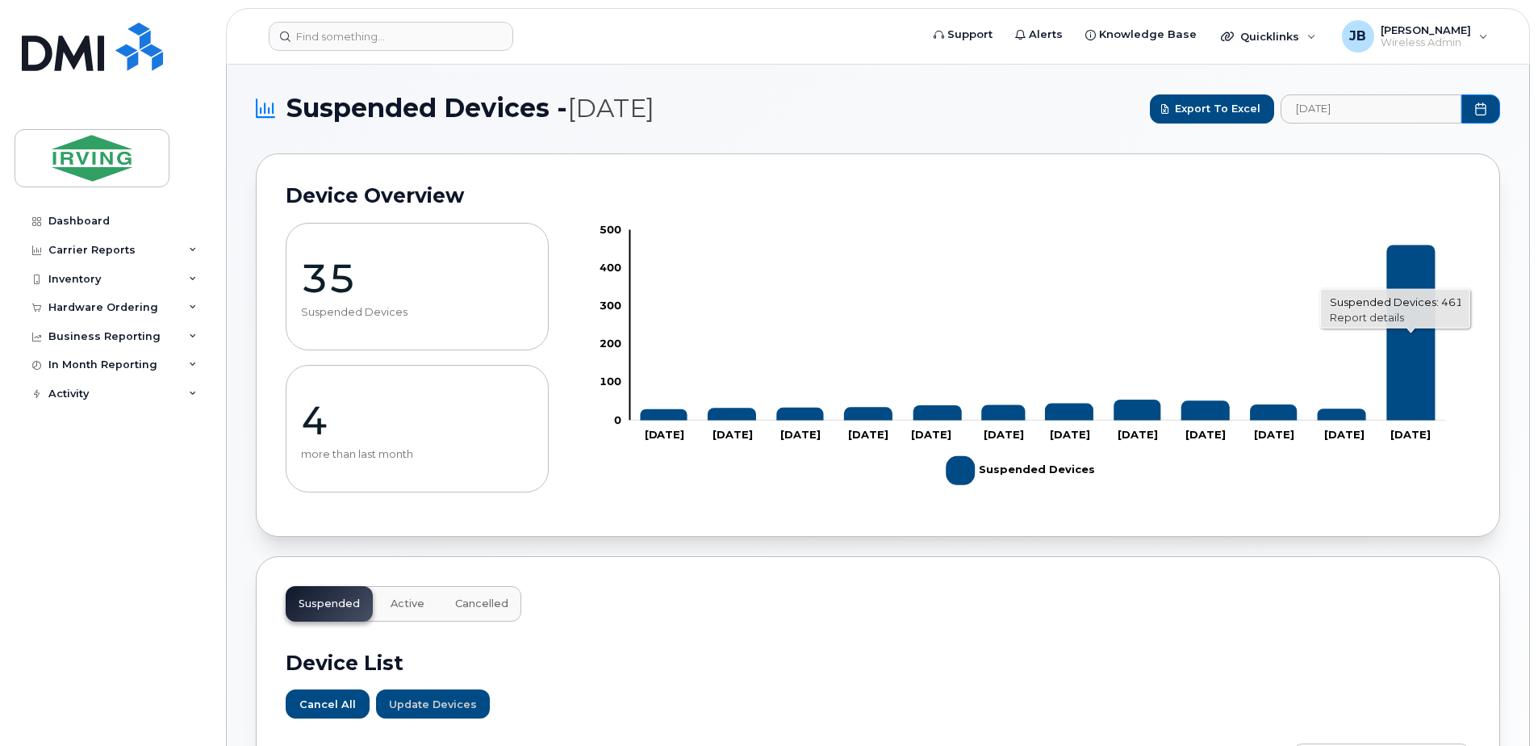
click link "Report details"
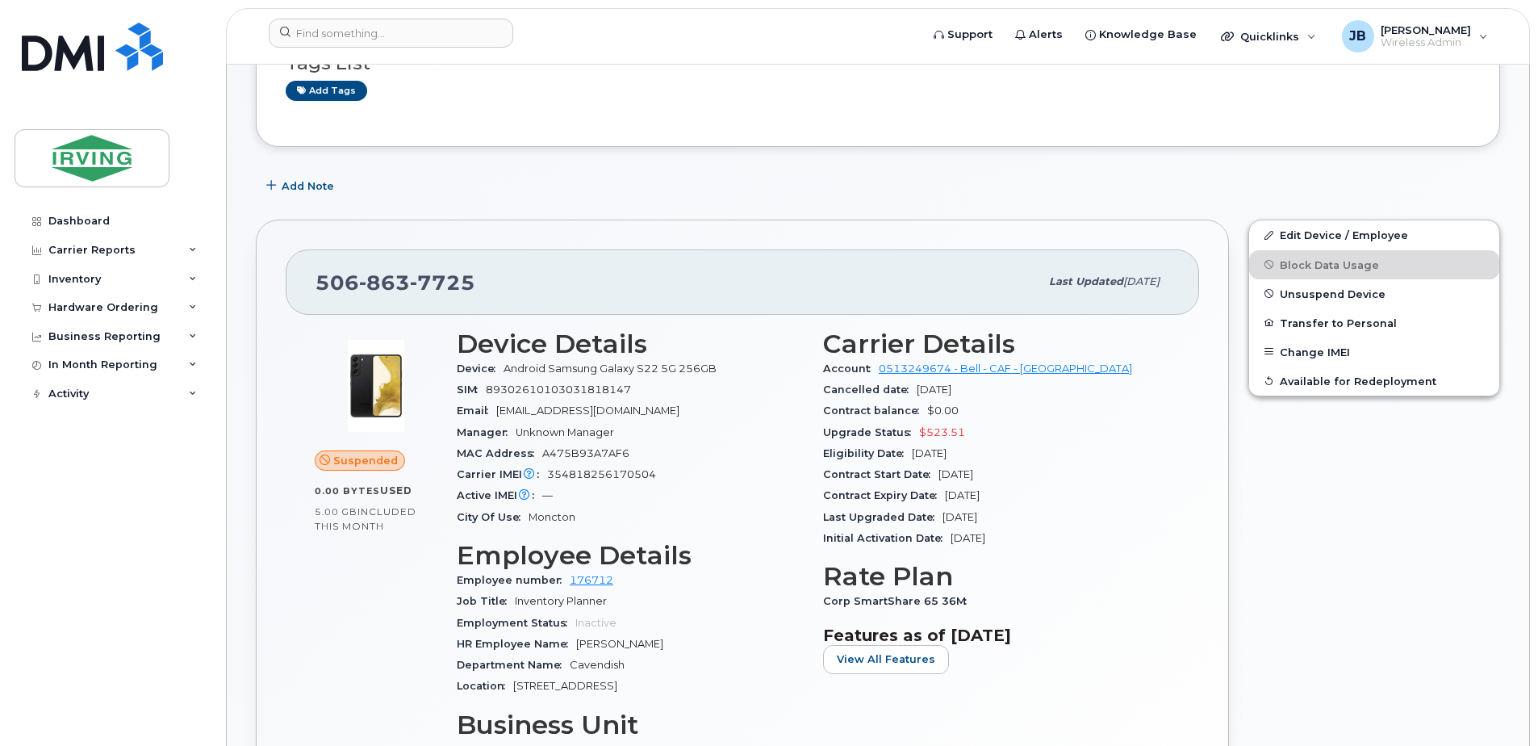
scroll to position [161, 0]
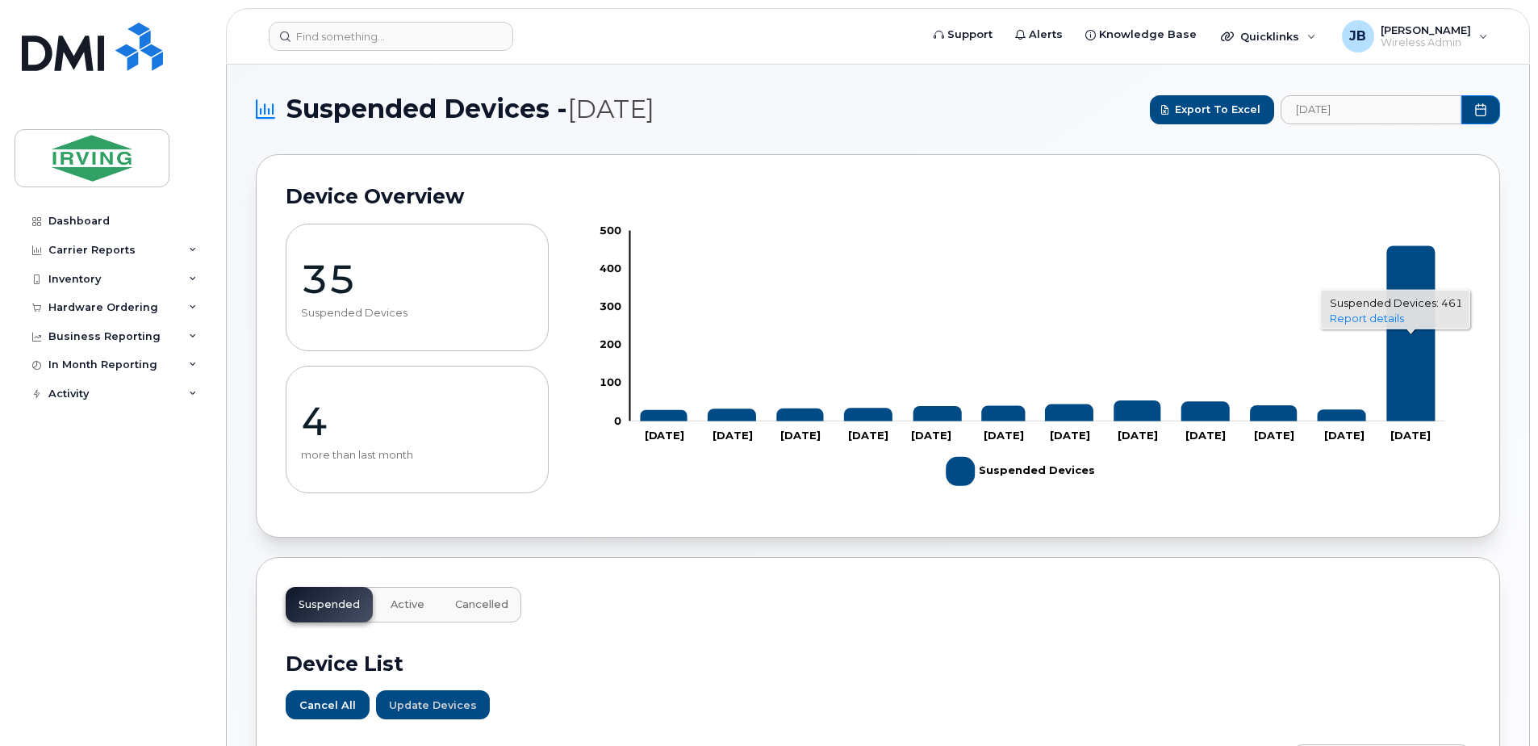
click at [1420, 351] on icon "461 2025-08-01" at bounding box center [1411, 334] width 48 height 176
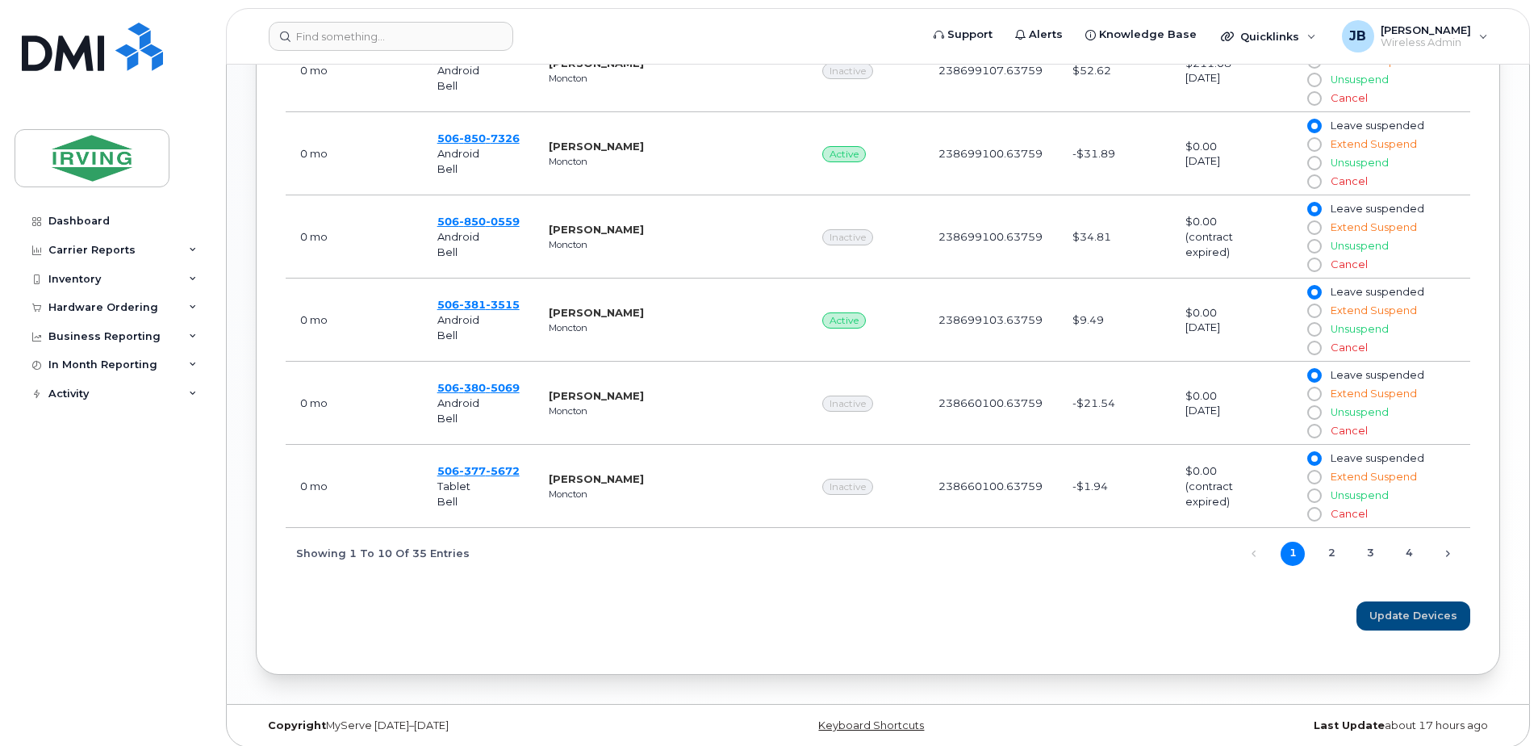
scroll to position [1143, 0]
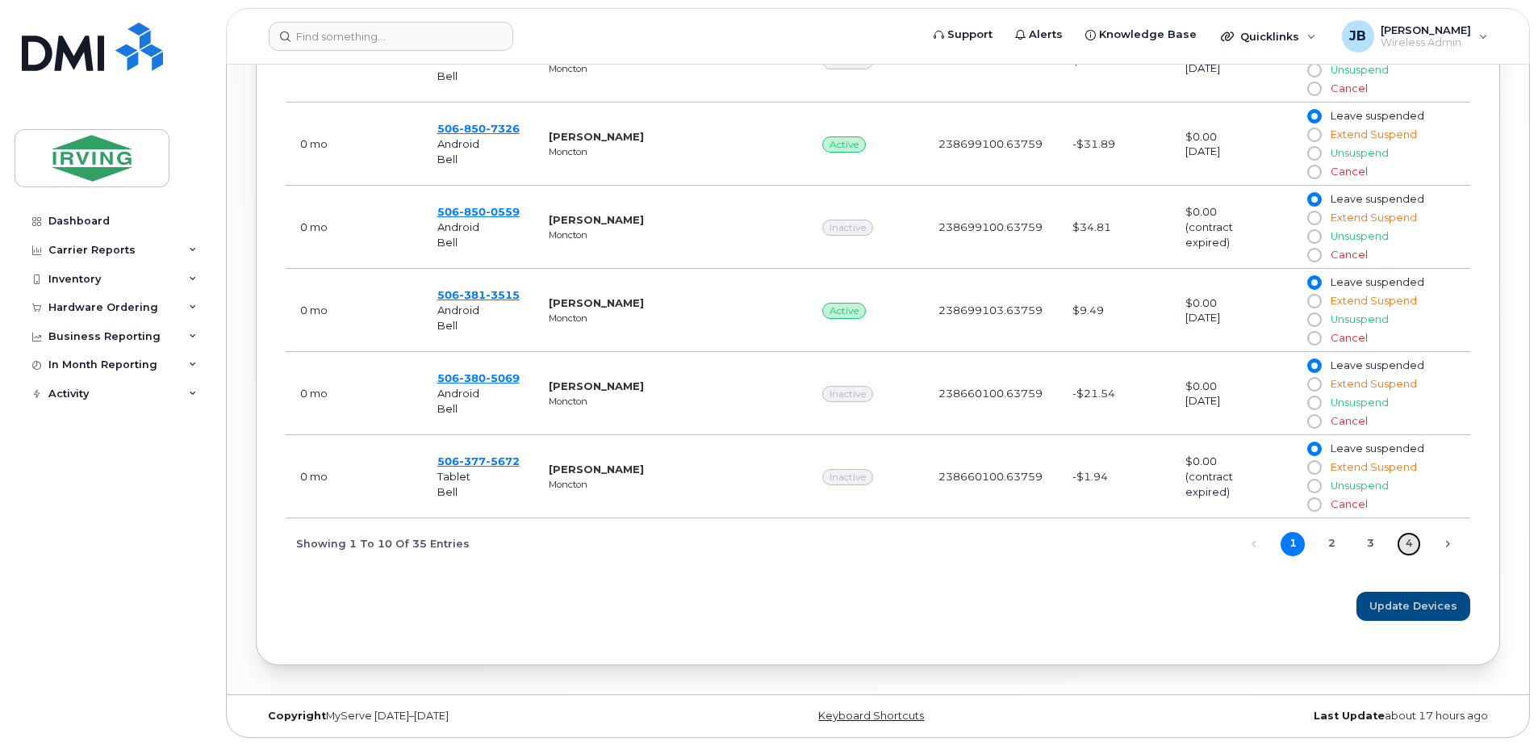
click at [1408, 545] on link "4" at bounding box center [1409, 544] width 24 height 24
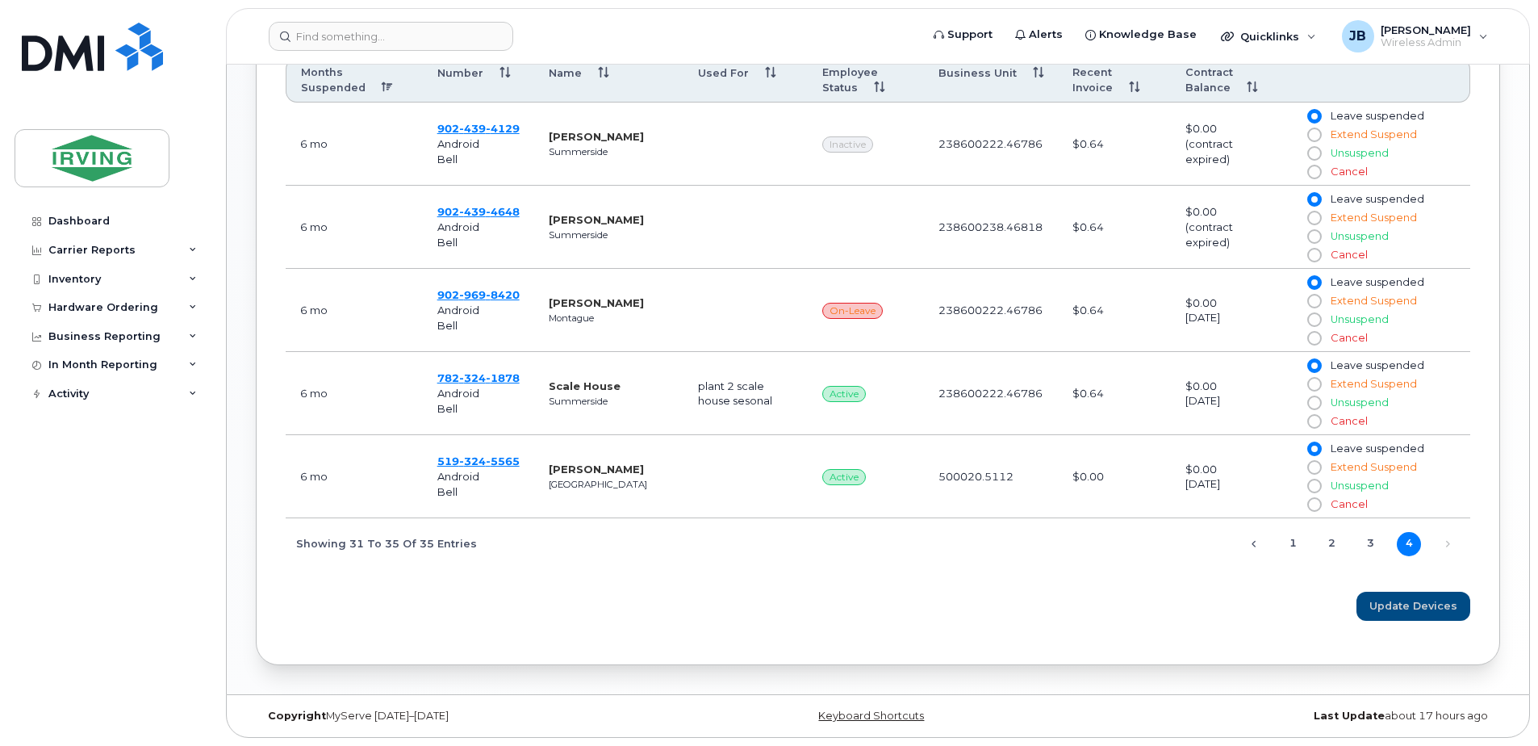
scroll to position [727, 0]
click at [1448, 544] on link "Next" at bounding box center [1448, 544] width 24 height 24
click at [349, 39] on input at bounding box center [391, 36] width 245 height 29
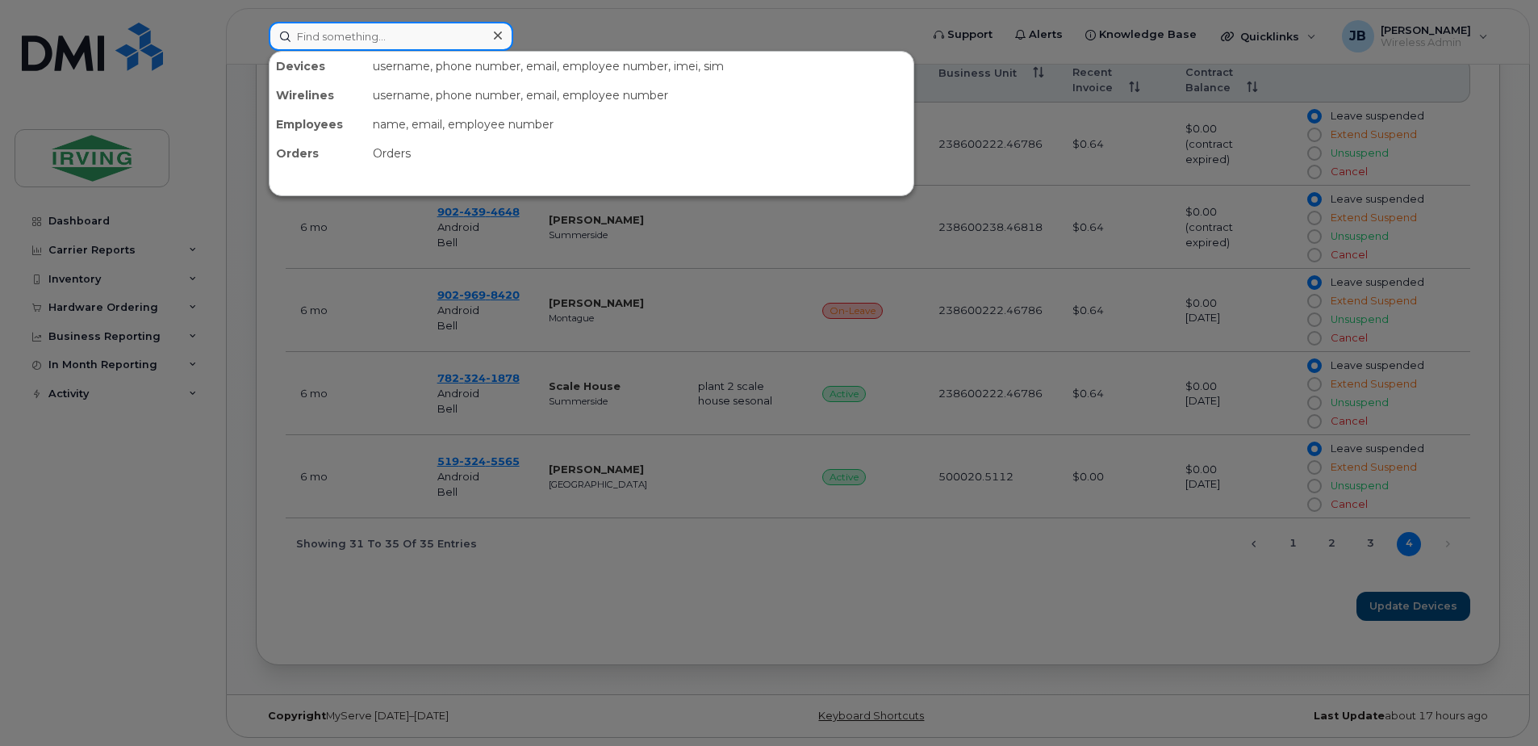
paste input "5063784095"
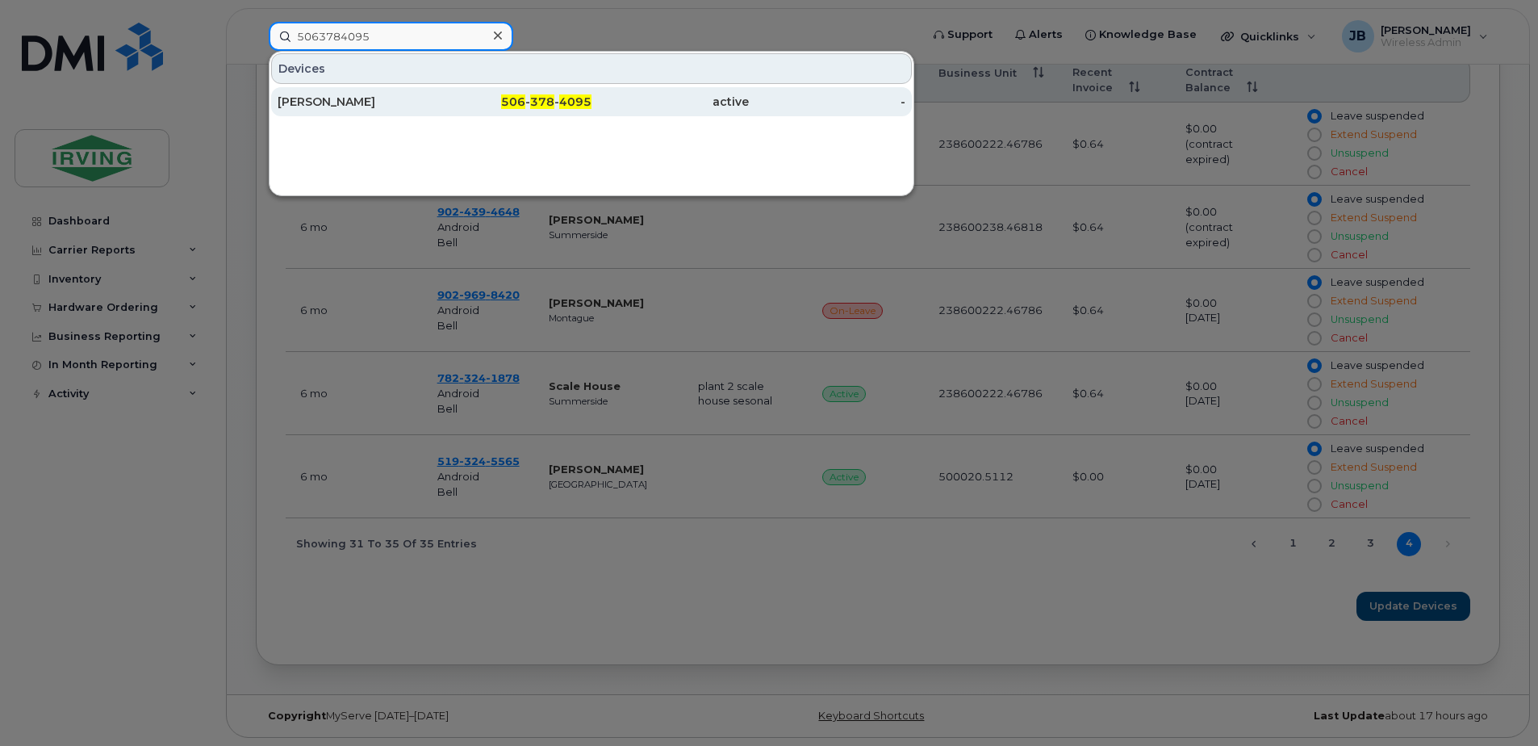
type input "5063784095"
click at [329, 99] on div "[PERSON_NAME]" at bounding box center [356, 102] width 157 height 16
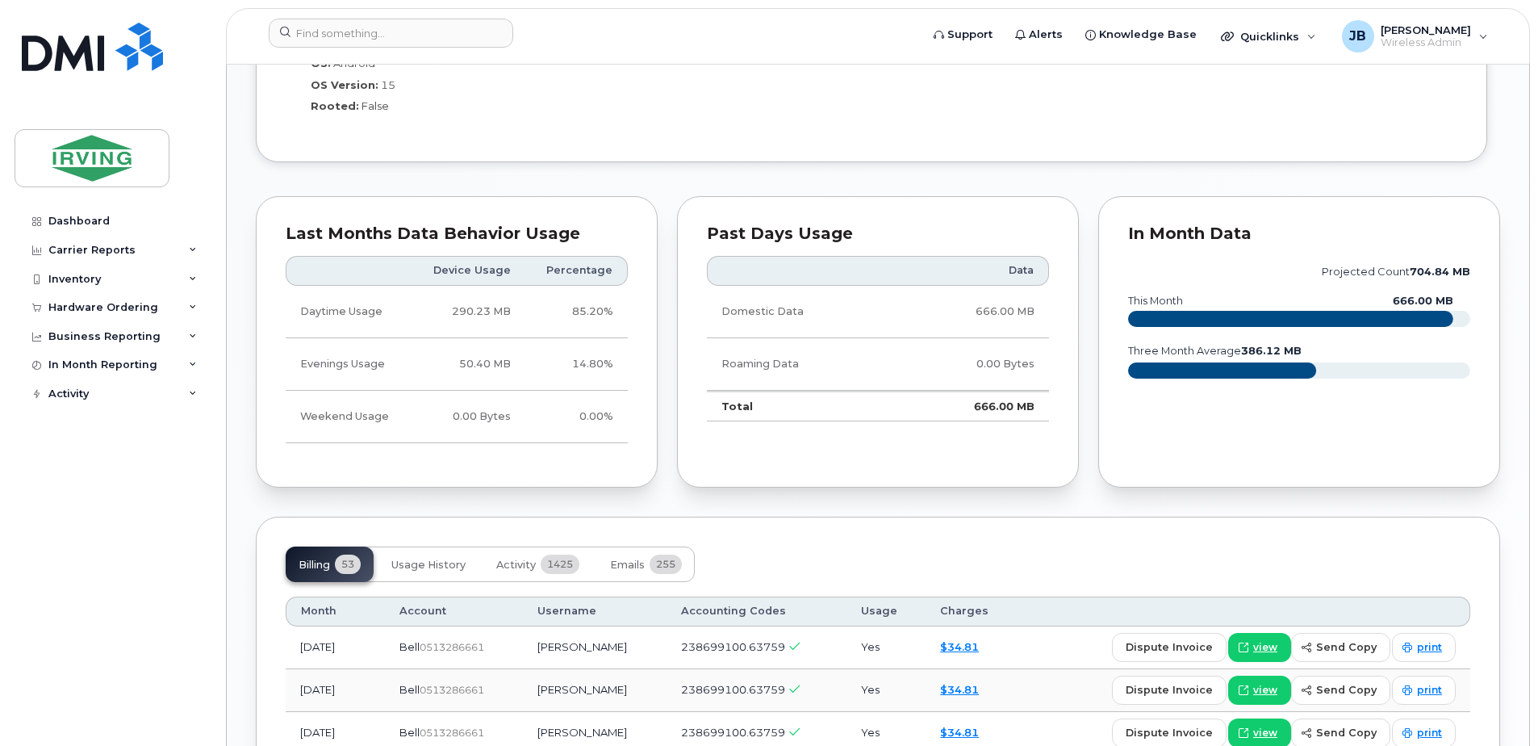
scroll to position [1291, 0]
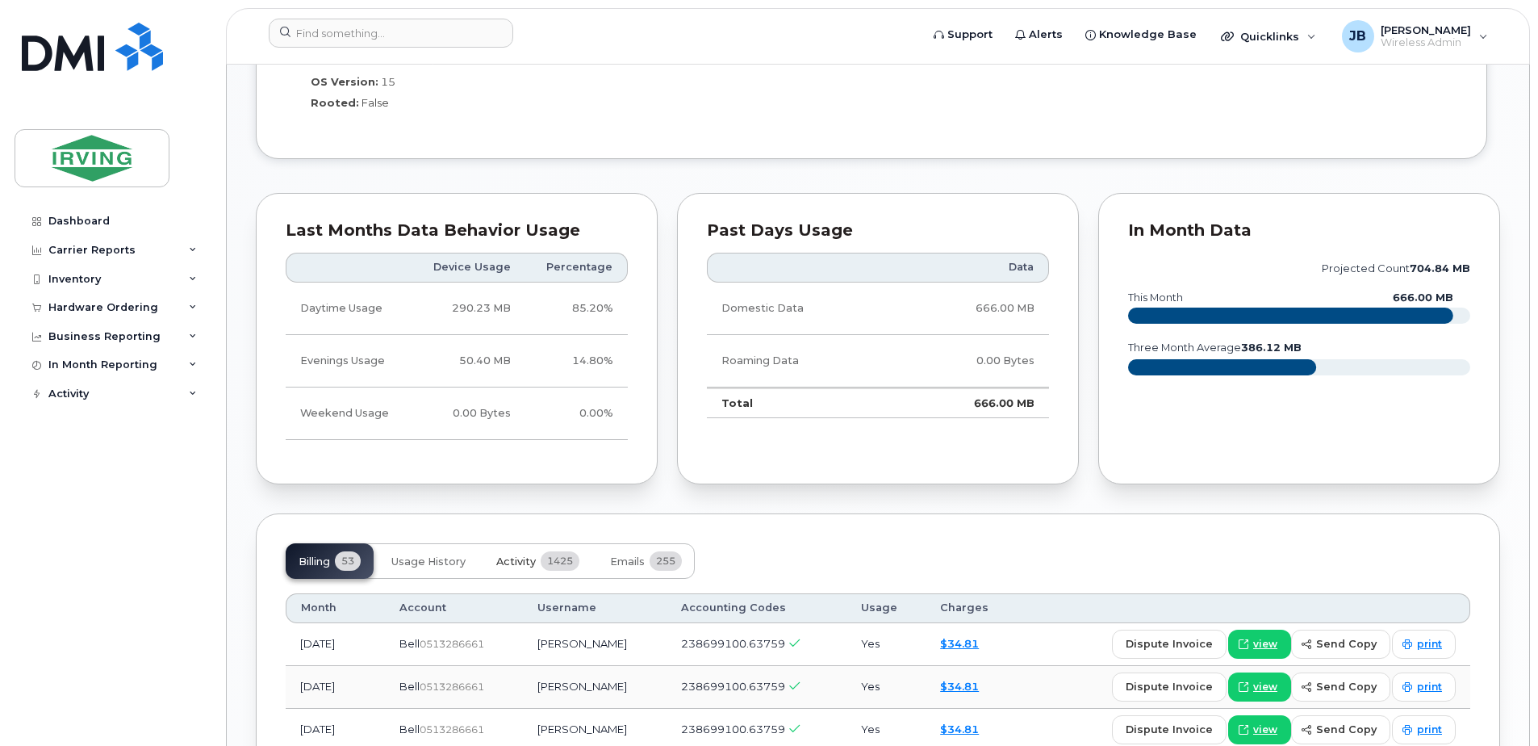
click at [539, 544] on button "Activity 1425" at bounding box center [537, 561] width 109 height 36
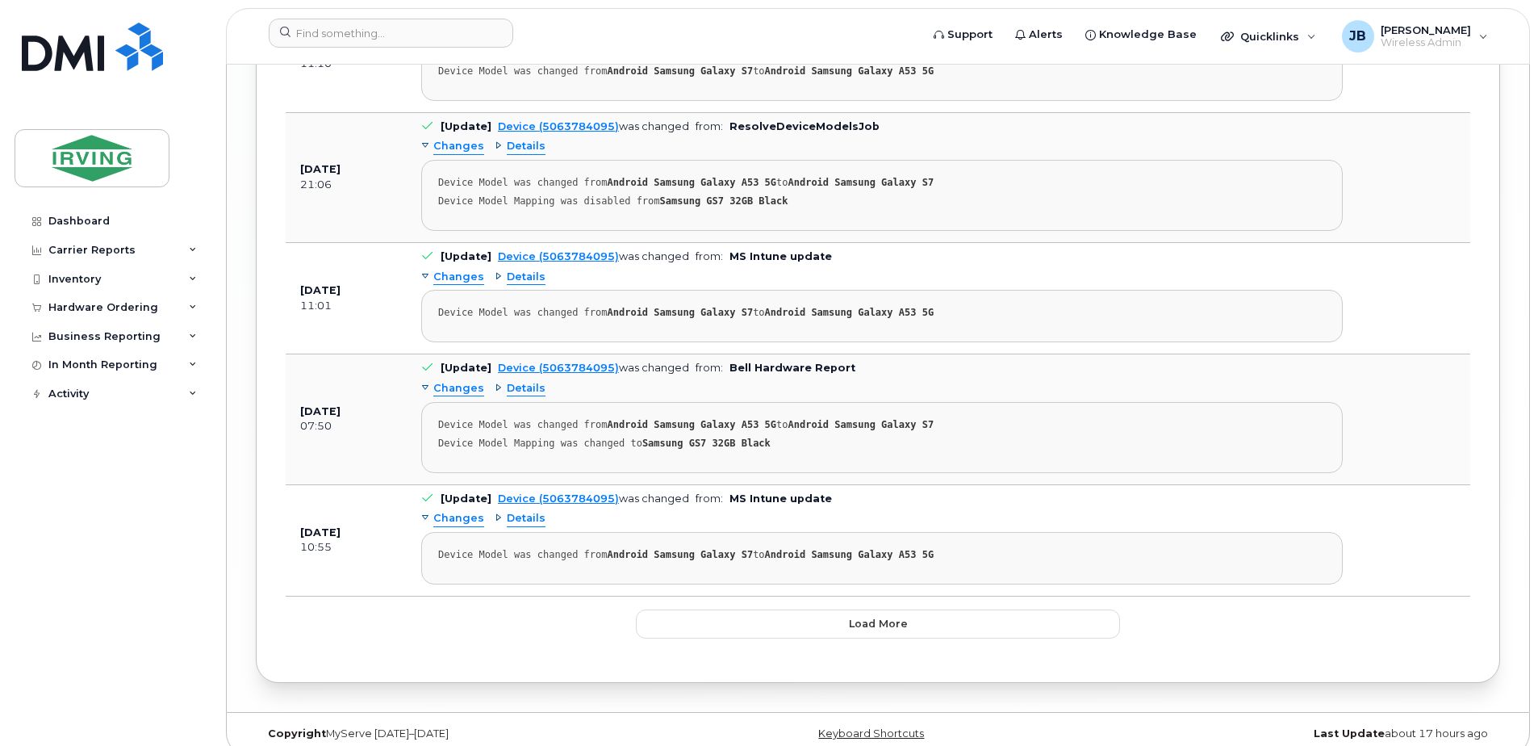
scroll to position [4338, 0]
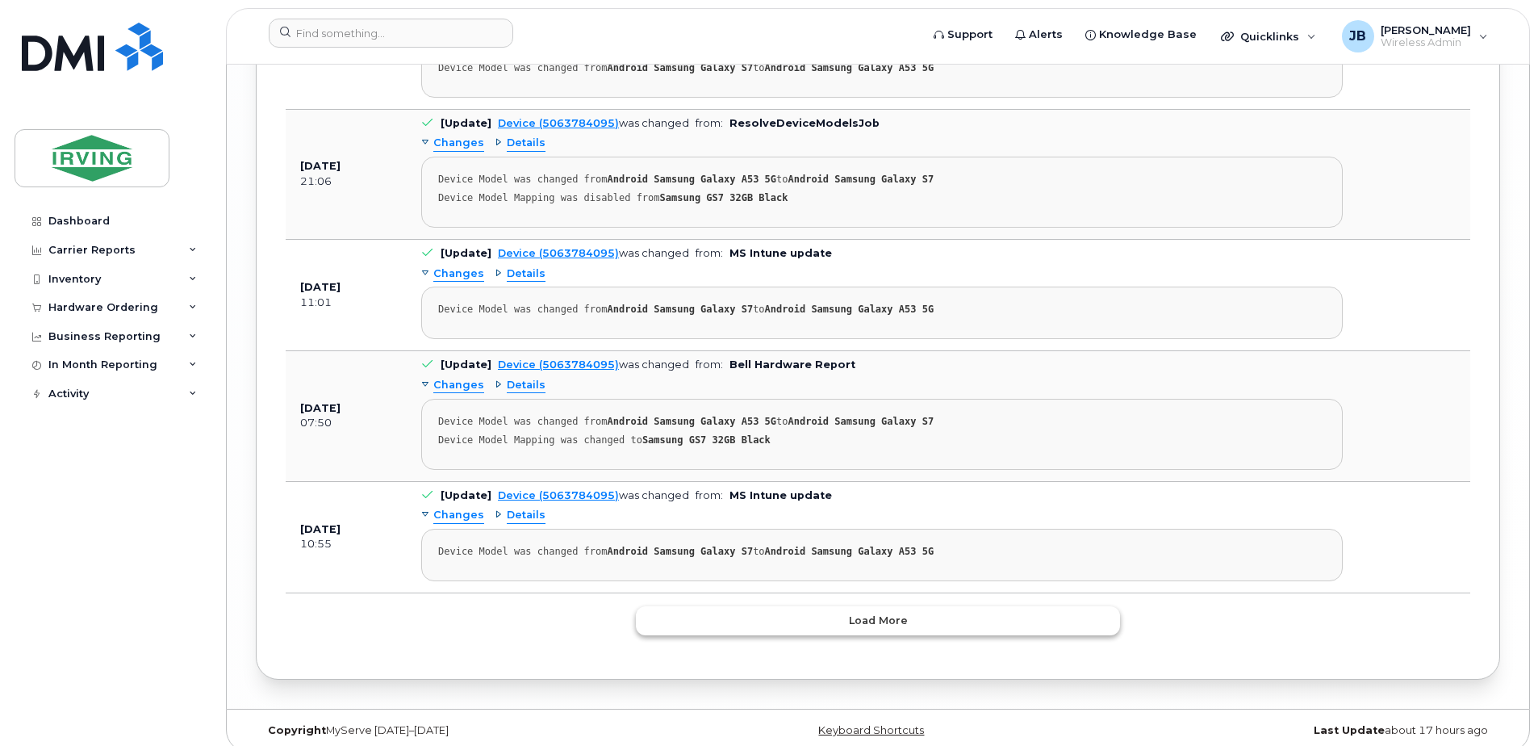
click at [889, 613] on span "Load more" at bounding box center [878, 620] width 59 height 15
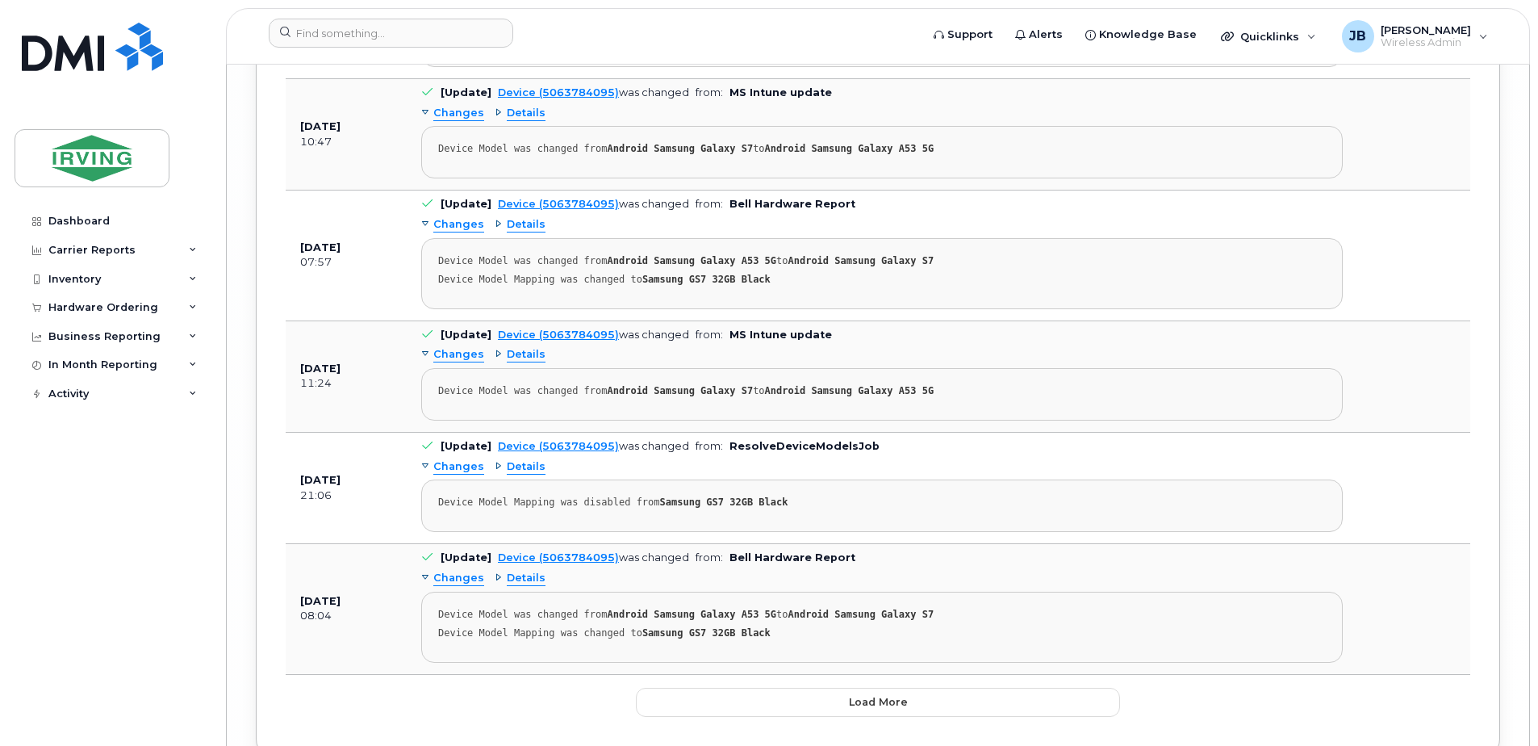
scroll to position [7352, 0]
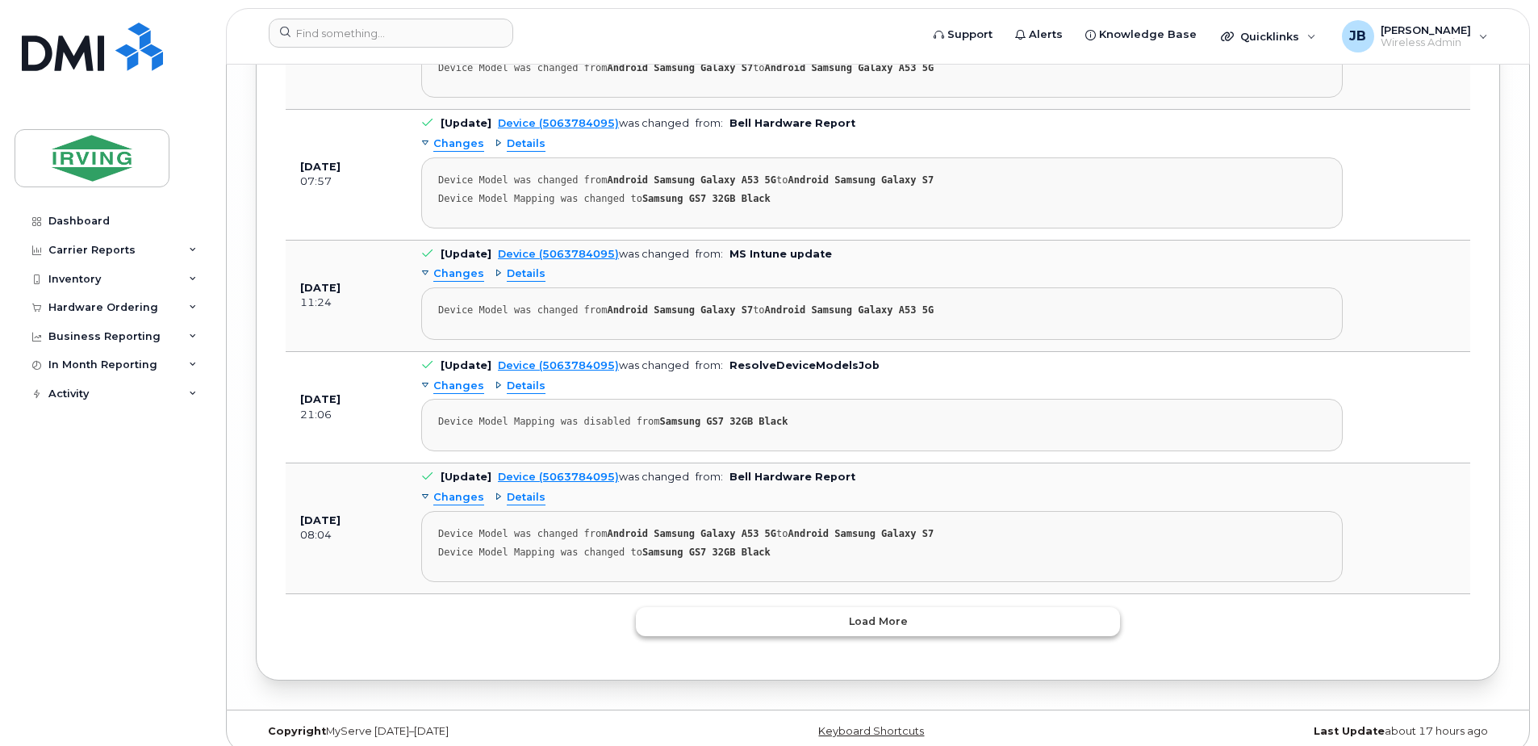
click at [889, 613] on span "Load more" at bounding box center [878, 620] width 59 height 15
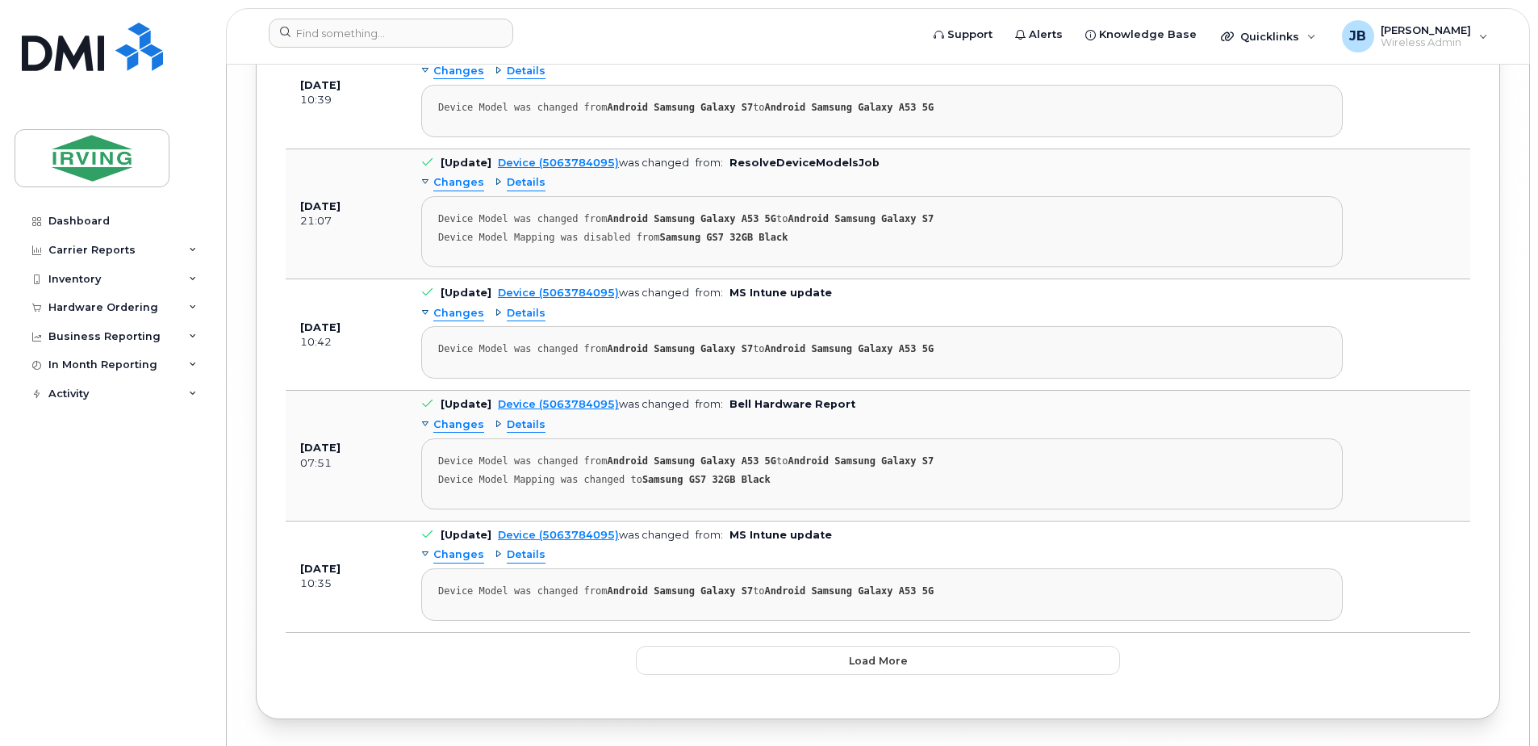
scroll to position [10366, 0]
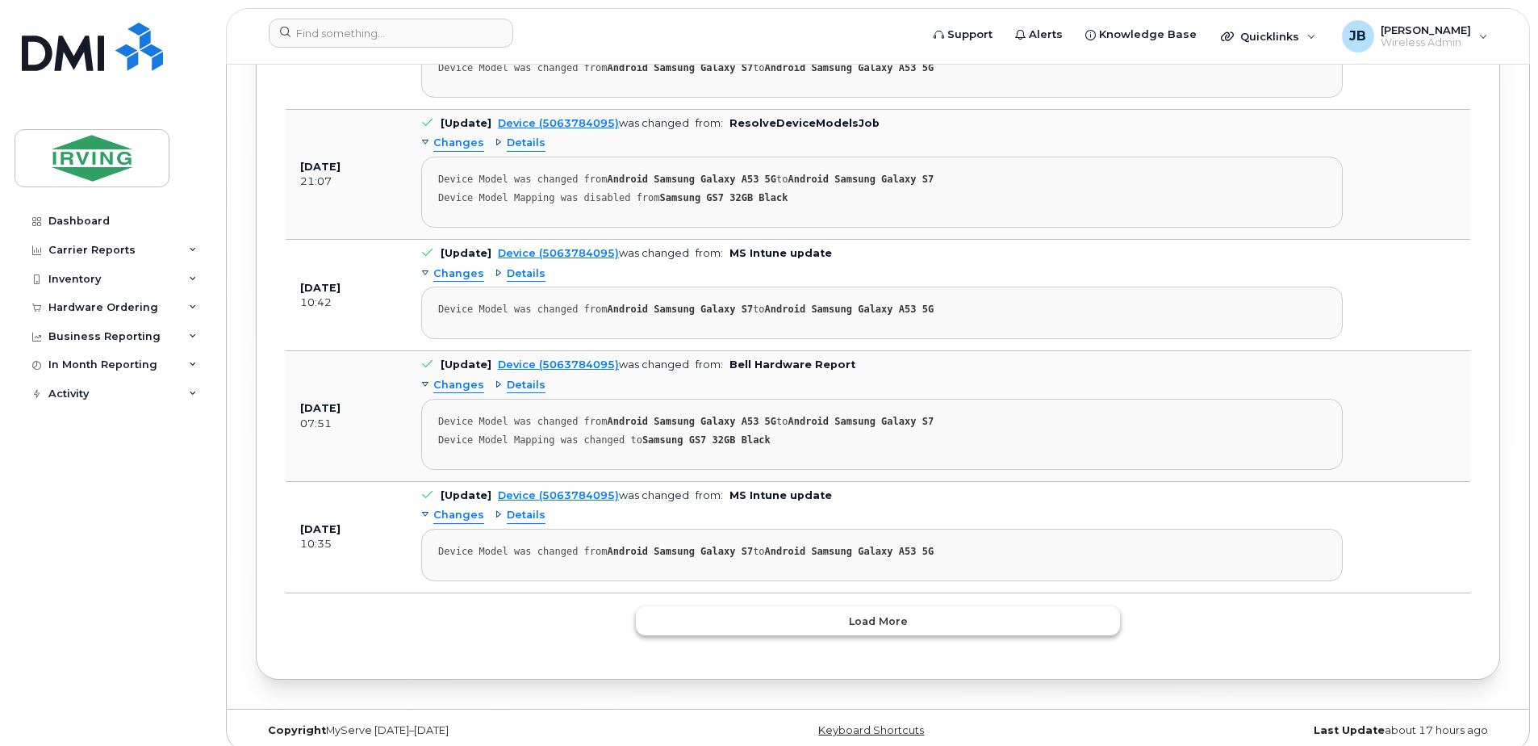
click at [898, 613] on span "Load more" at bounding box center [878, 620] width 59 height 15
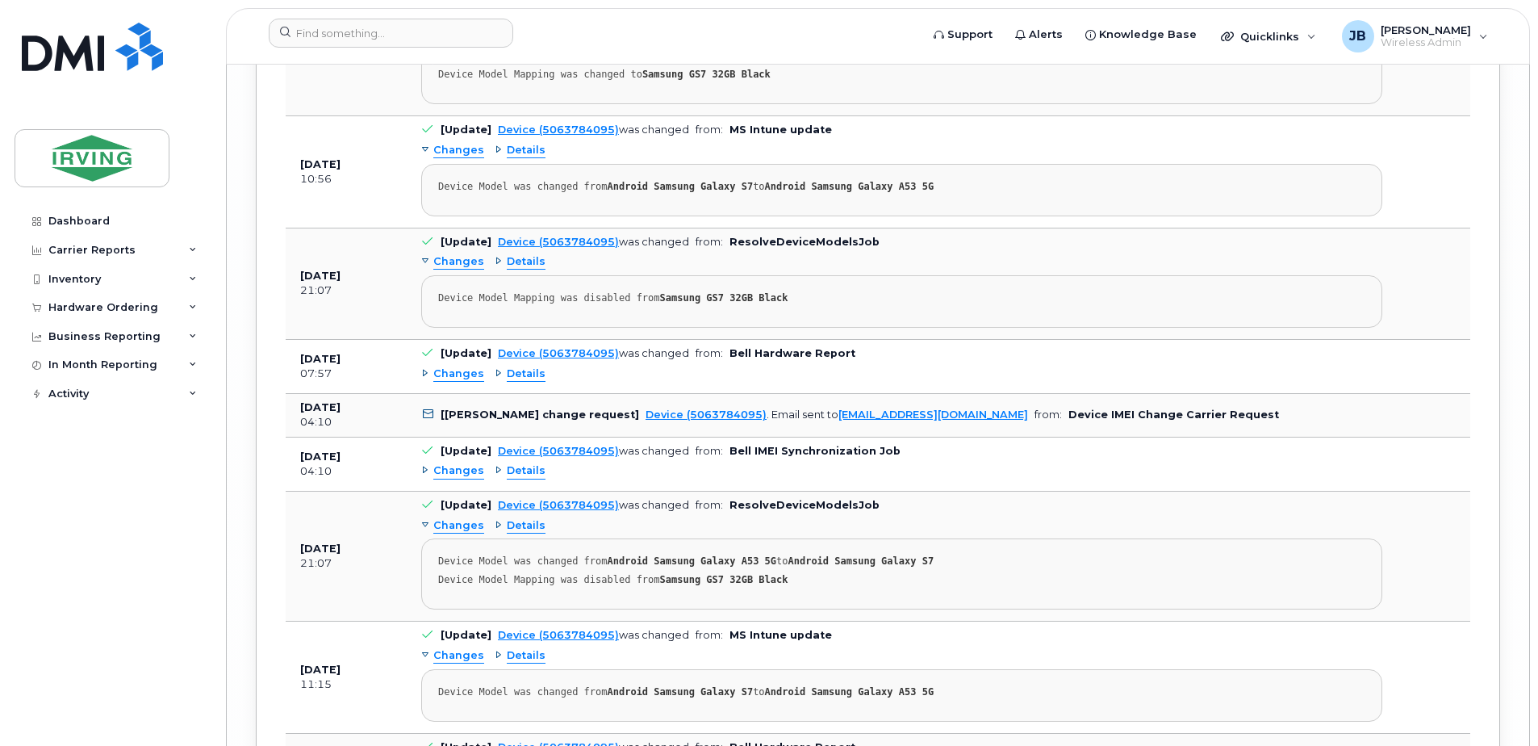
scroll to position [11254, 0]
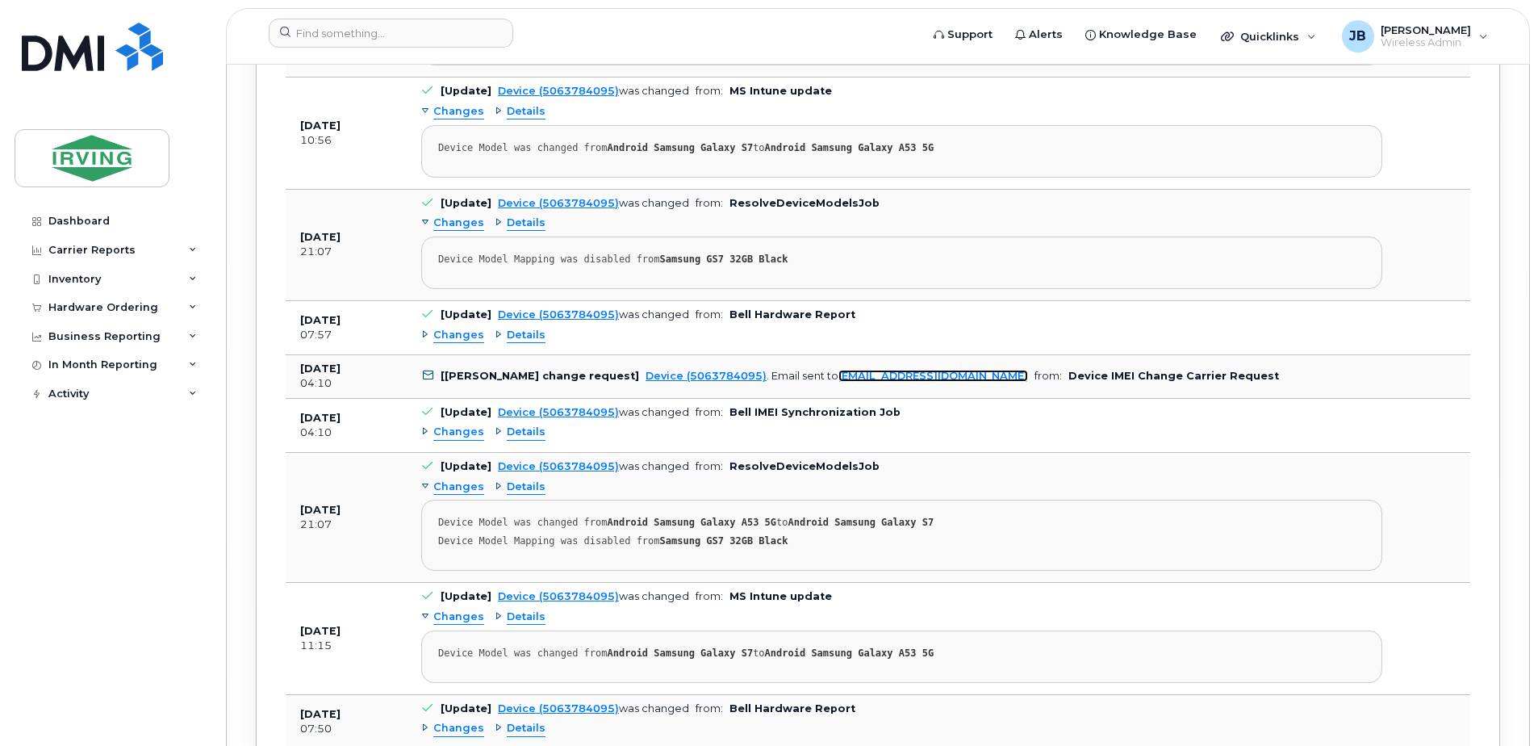
click at [842, 370] on link "[EMAIL_ADDRESS][DOMAIN_NAME]" at bounding box center [934, 376] width 190 height 12
click at [646, 370] on link "Device (5063784095)" at bounding box center [706, 376] width 121 height 12
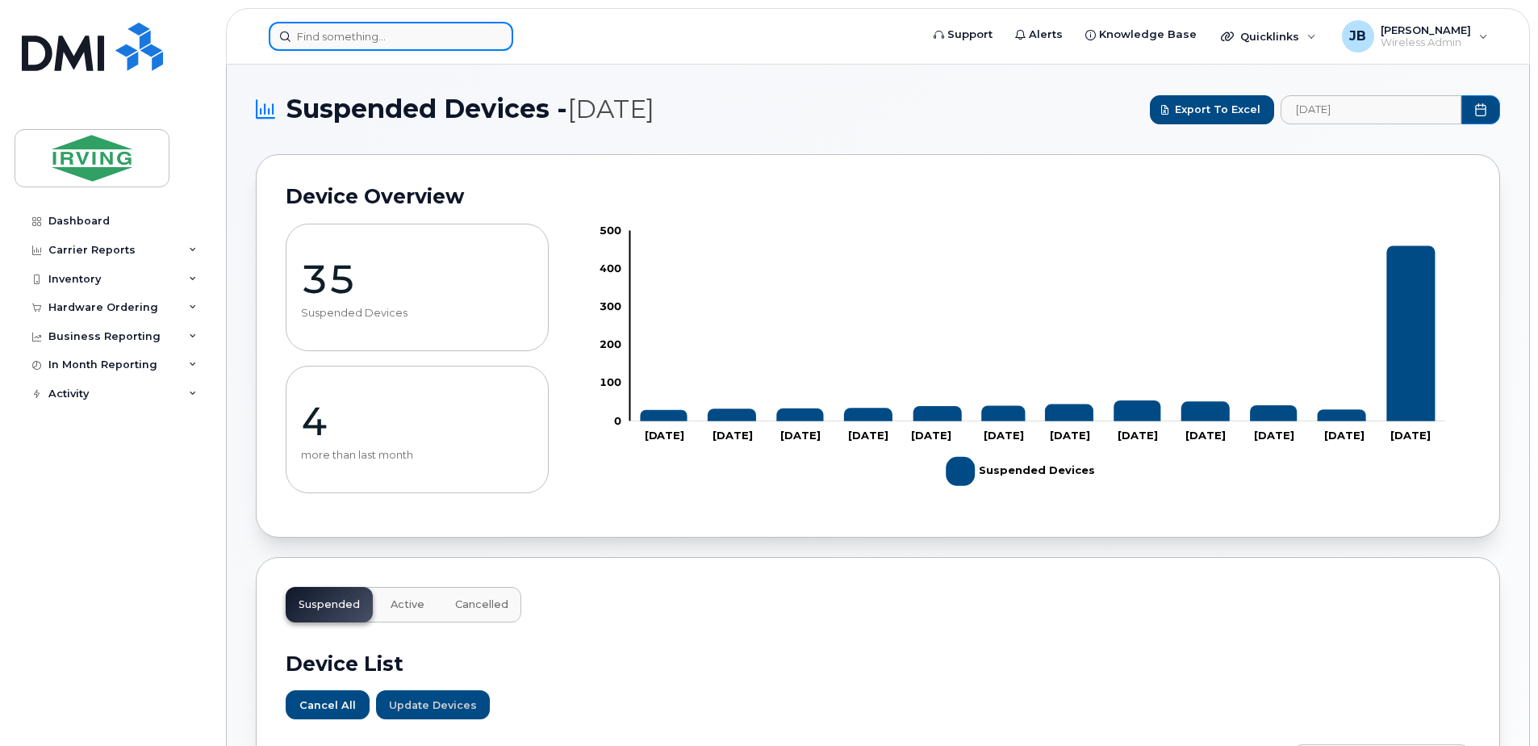
click at [368, 37] on input at bounding box center [391, 36] width 245 height 29
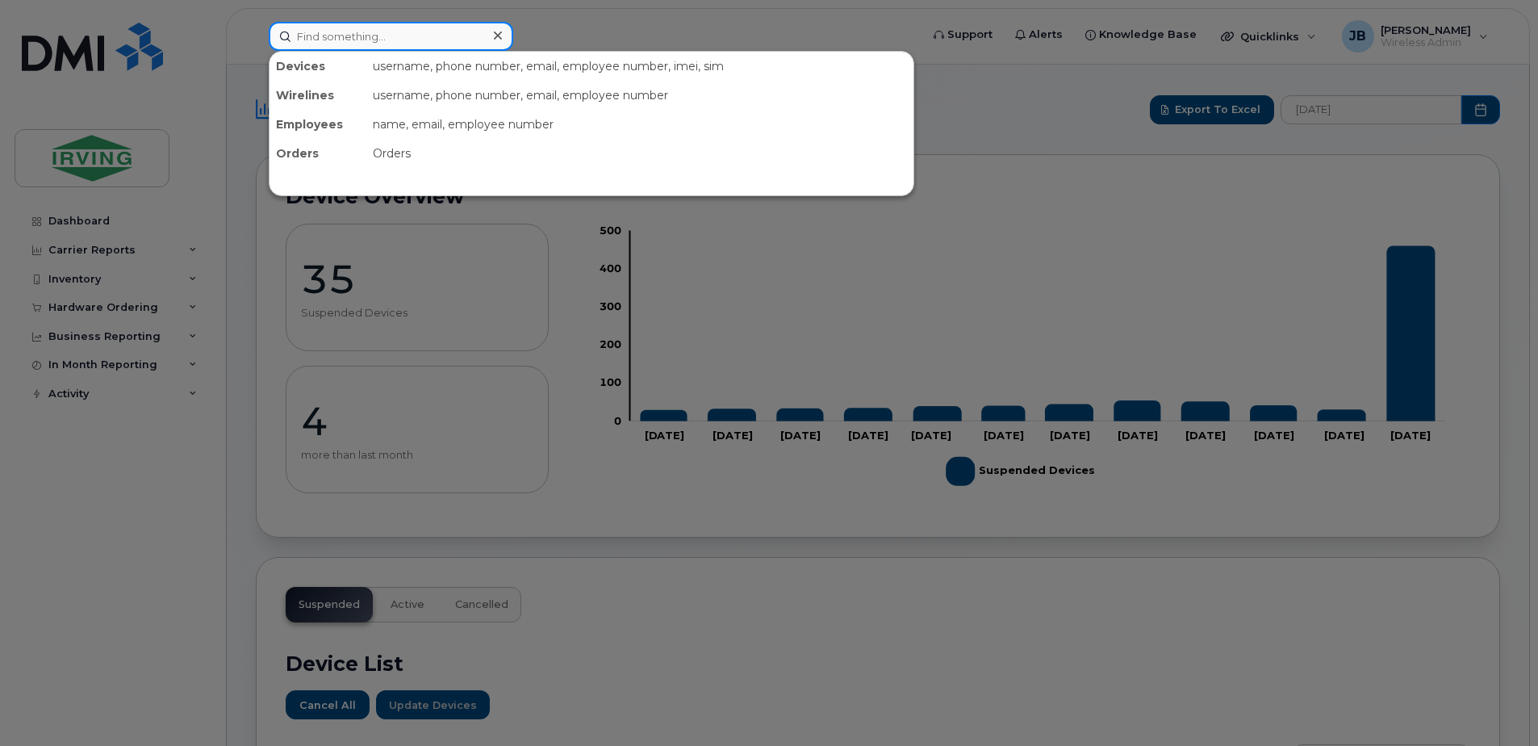
paste input "5063784095"
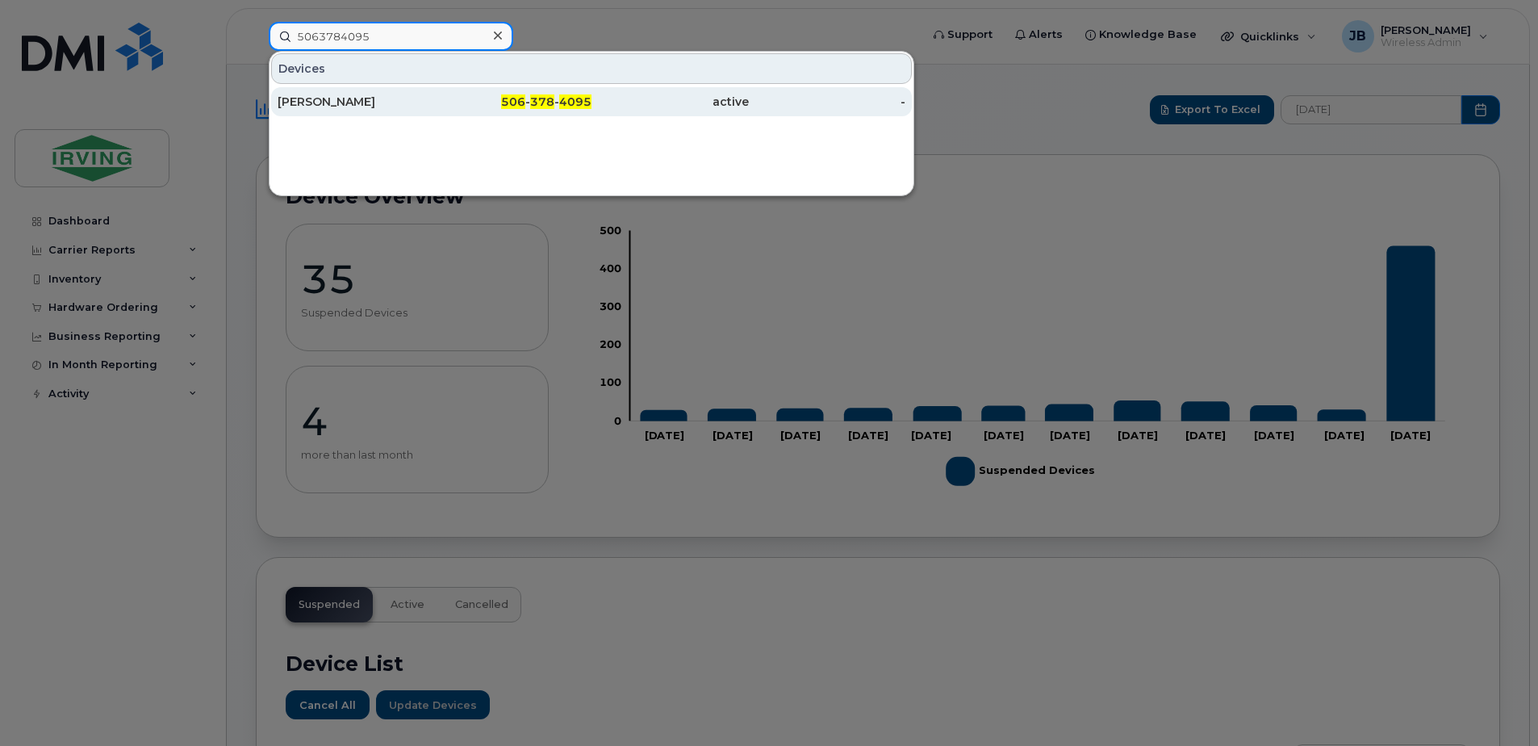
type input "5063784095"
click at [391, 101] on div "[PERSON_NAME]" at bounding box center [356, 102] width 157 height 16
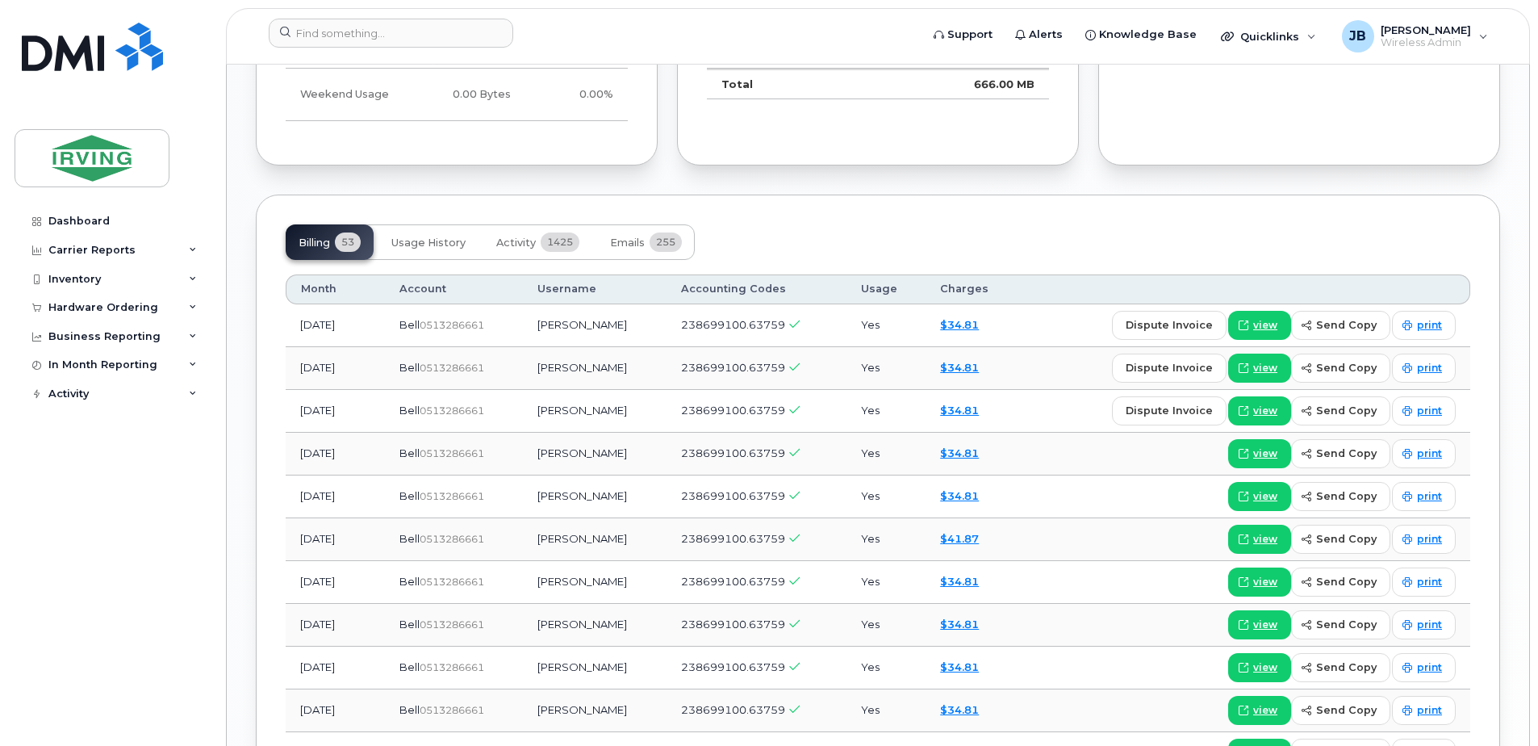
scroll to position [1614, 0]
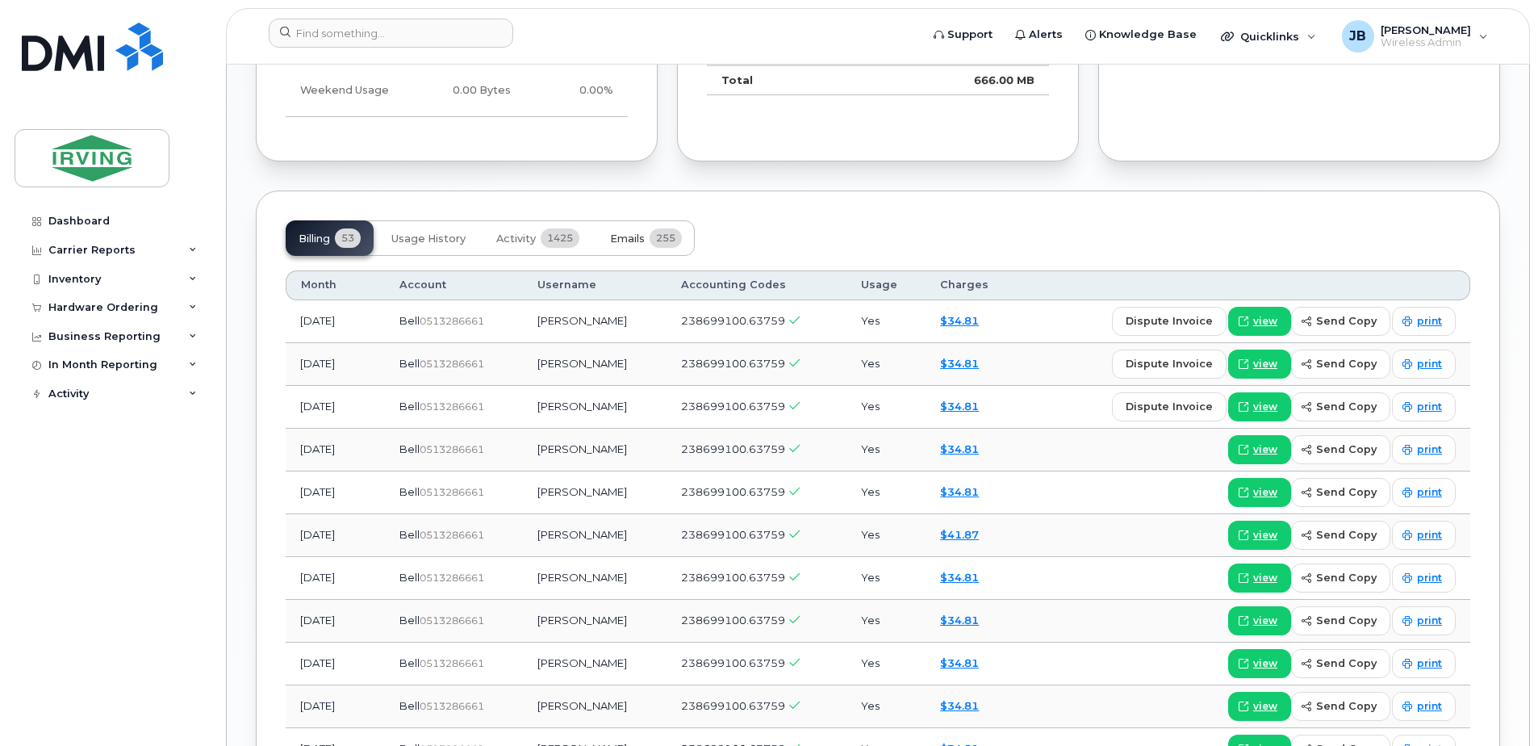
click at [642, 232] on span "Emails" at bounding box center [627, 238] width 35 height 13
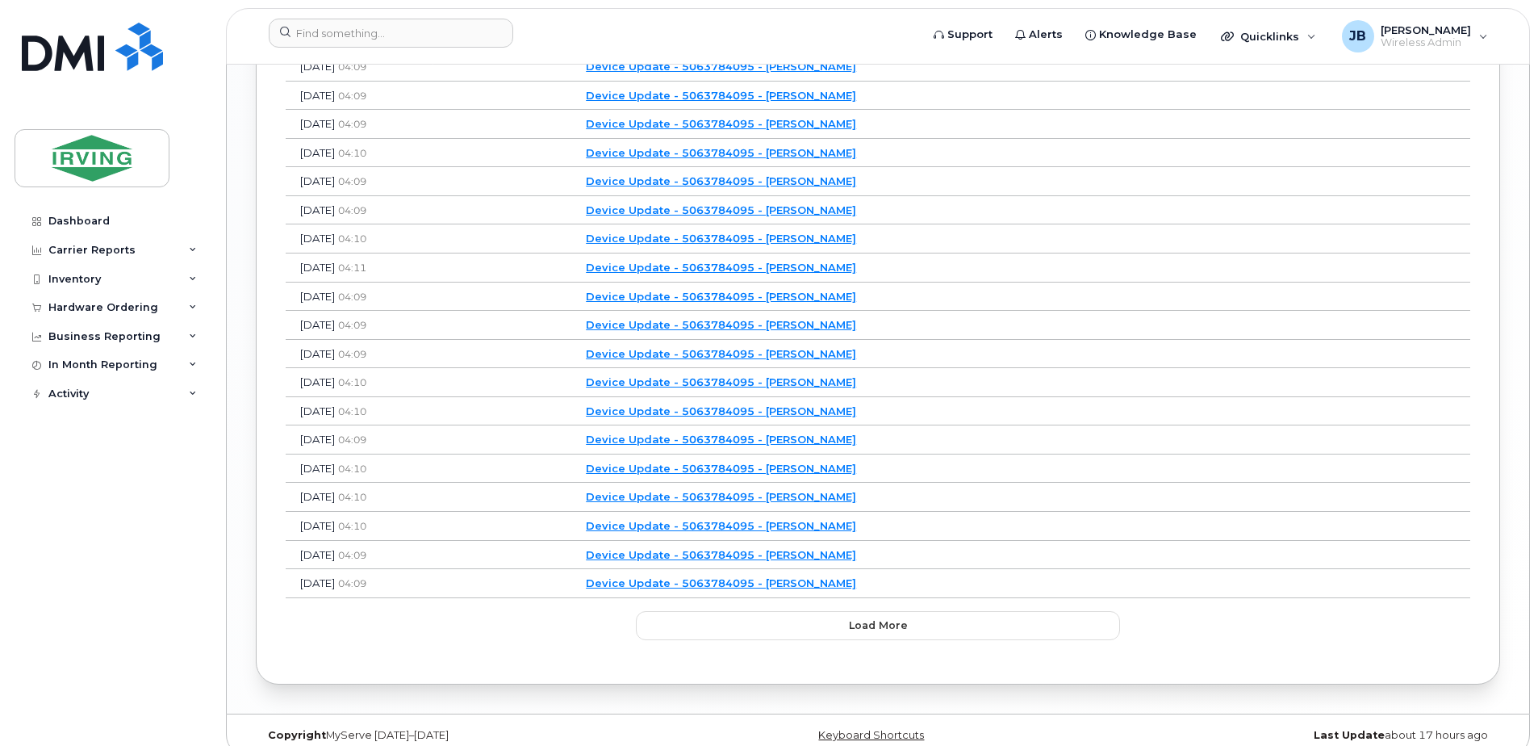
scroll to position [2038, 0]
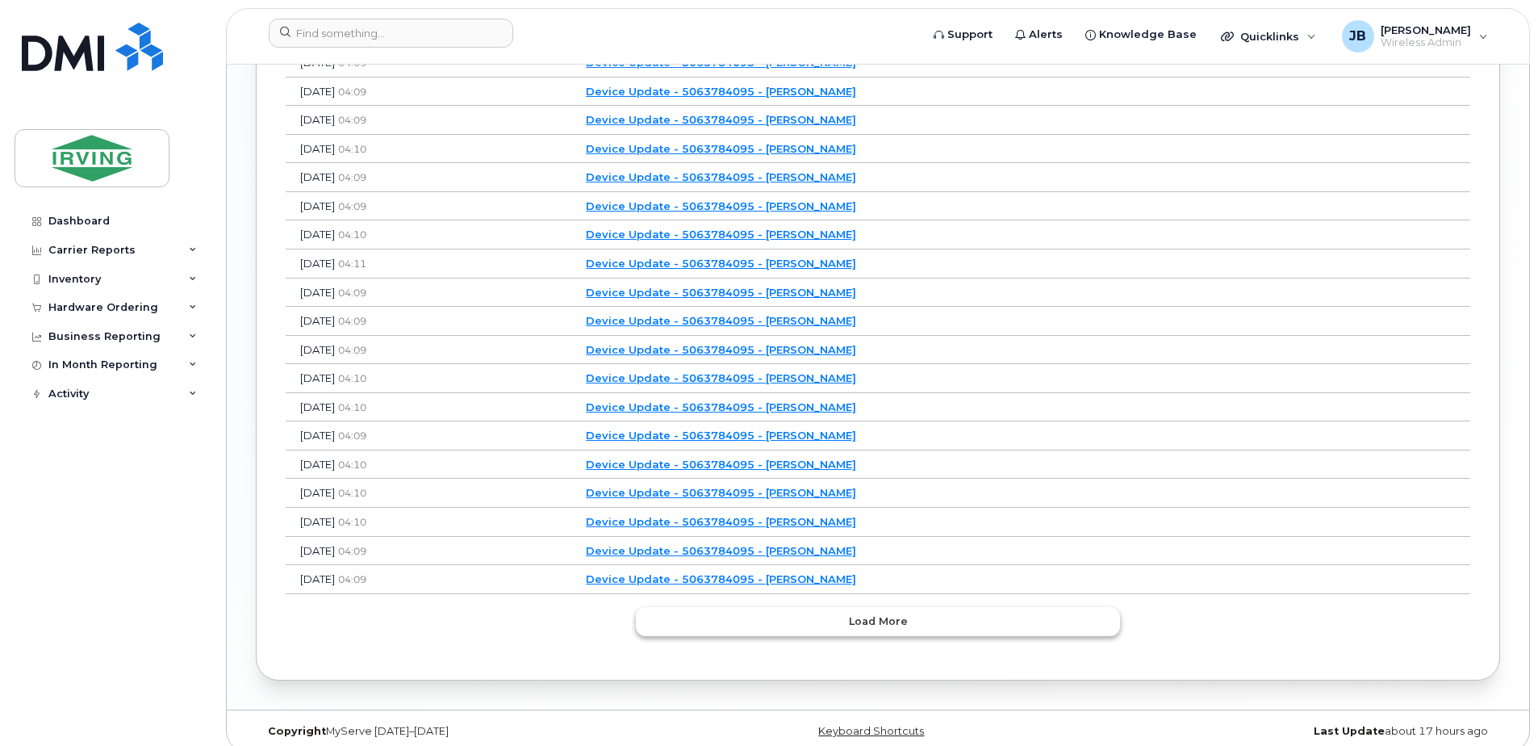
click at [873, 613] on span "Load more" at bounding box center [878, 620] width 59 height 15
click at [864, 613] on span "Load more" at bounding box center [878, 620] width 59 height 15
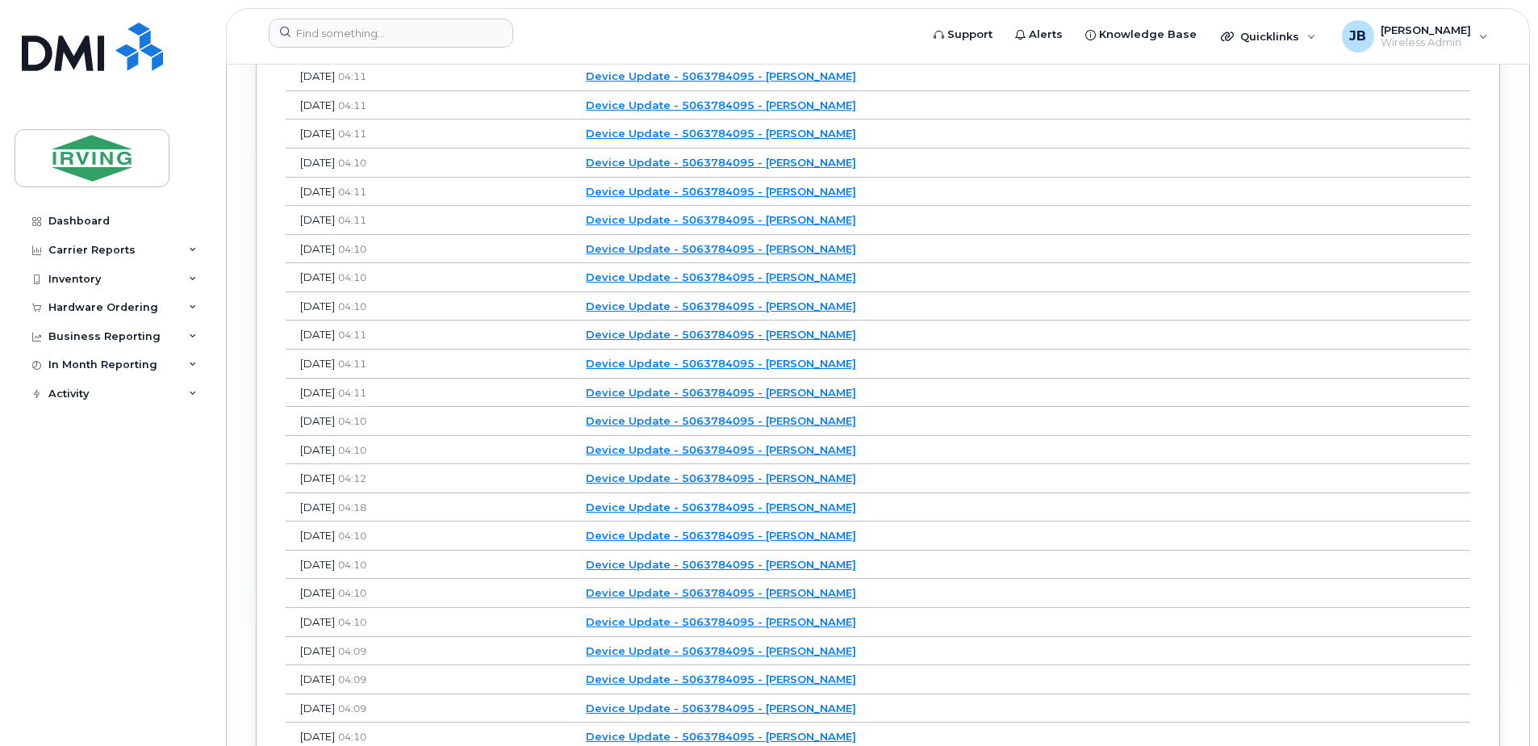
scroll to position [3401, 0]
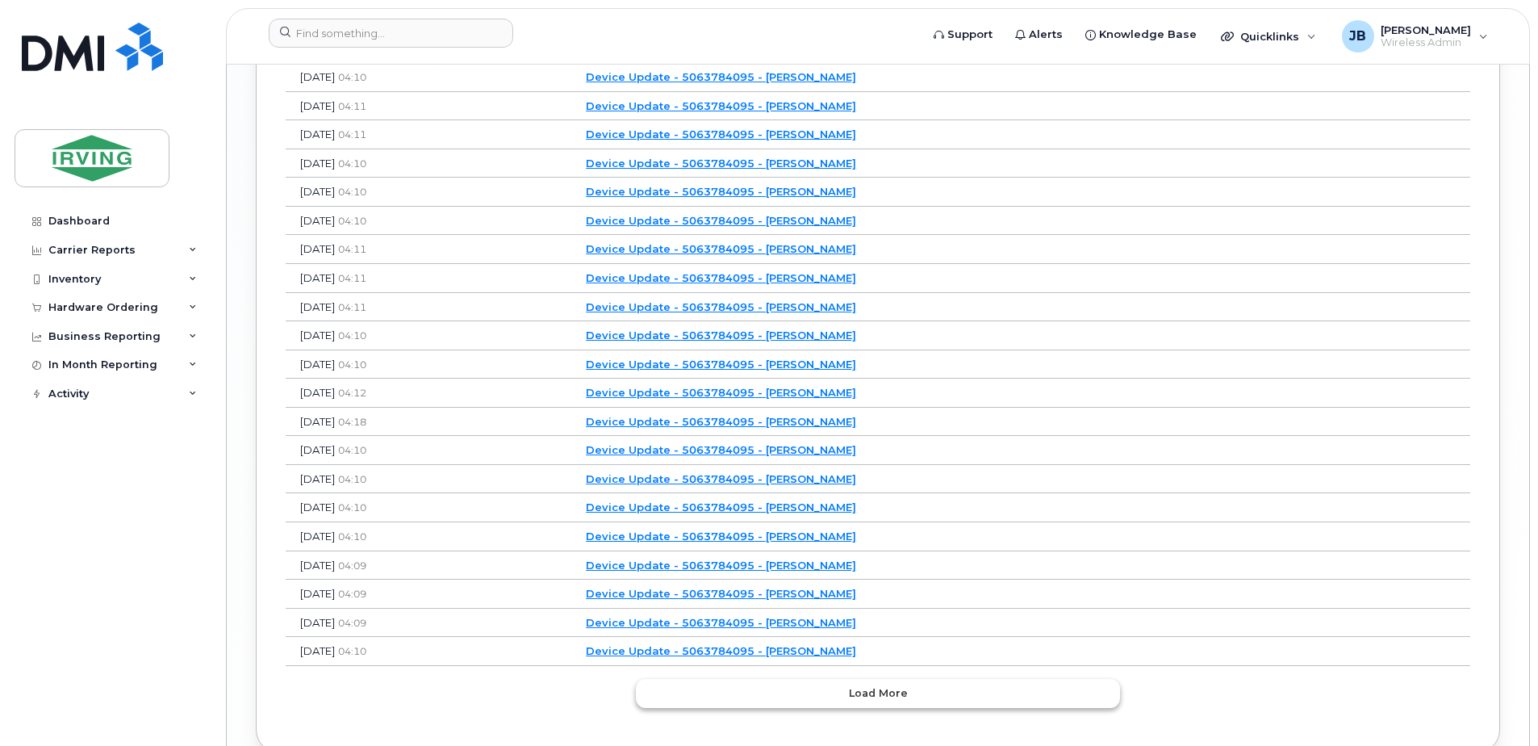
click at [872, 685] on span "Load more" at bounding box center [878, 692] width 59 height 15
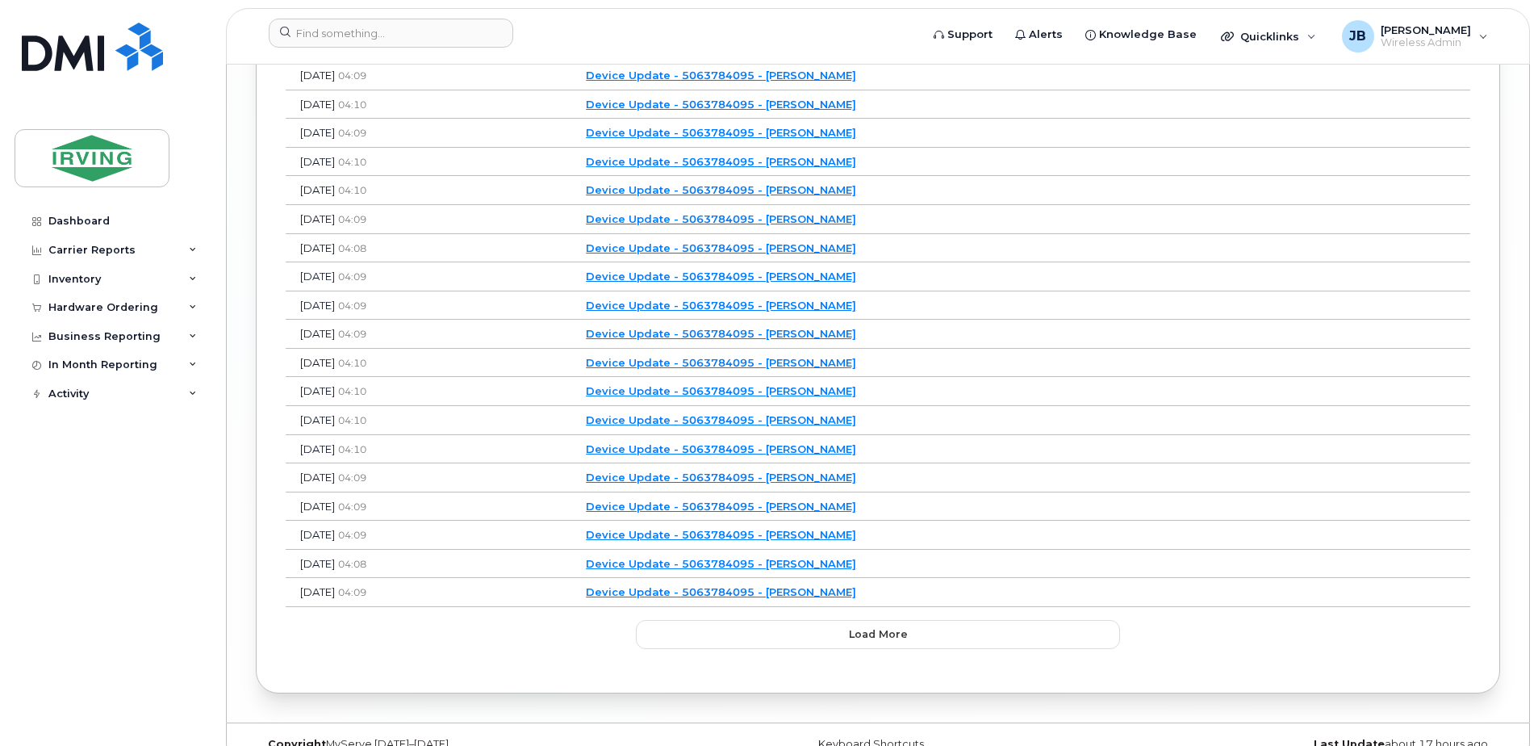
scroll to position [4191, 0]
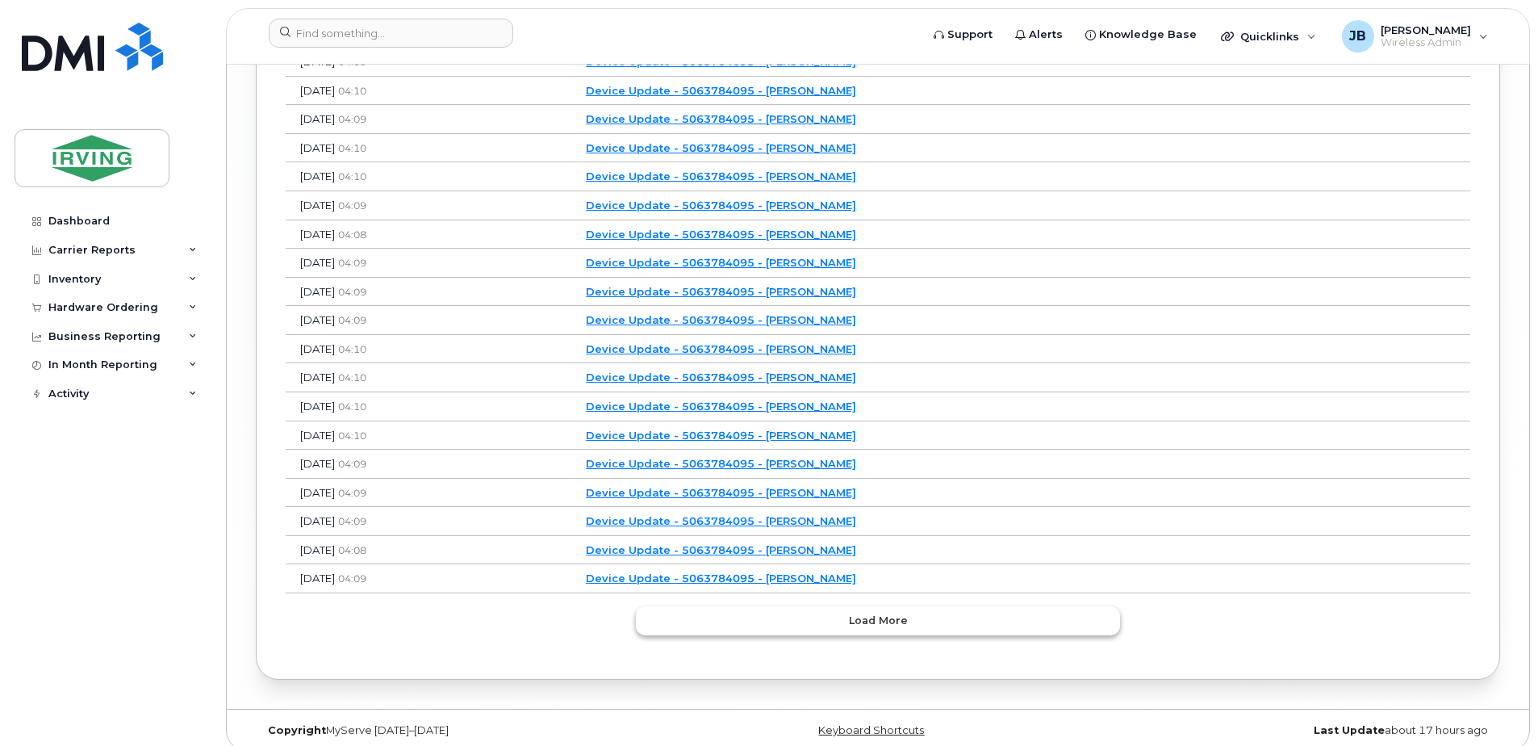
click at [852, 613] on span "Load more" at bounding box center [878, 620] width 59 height 15
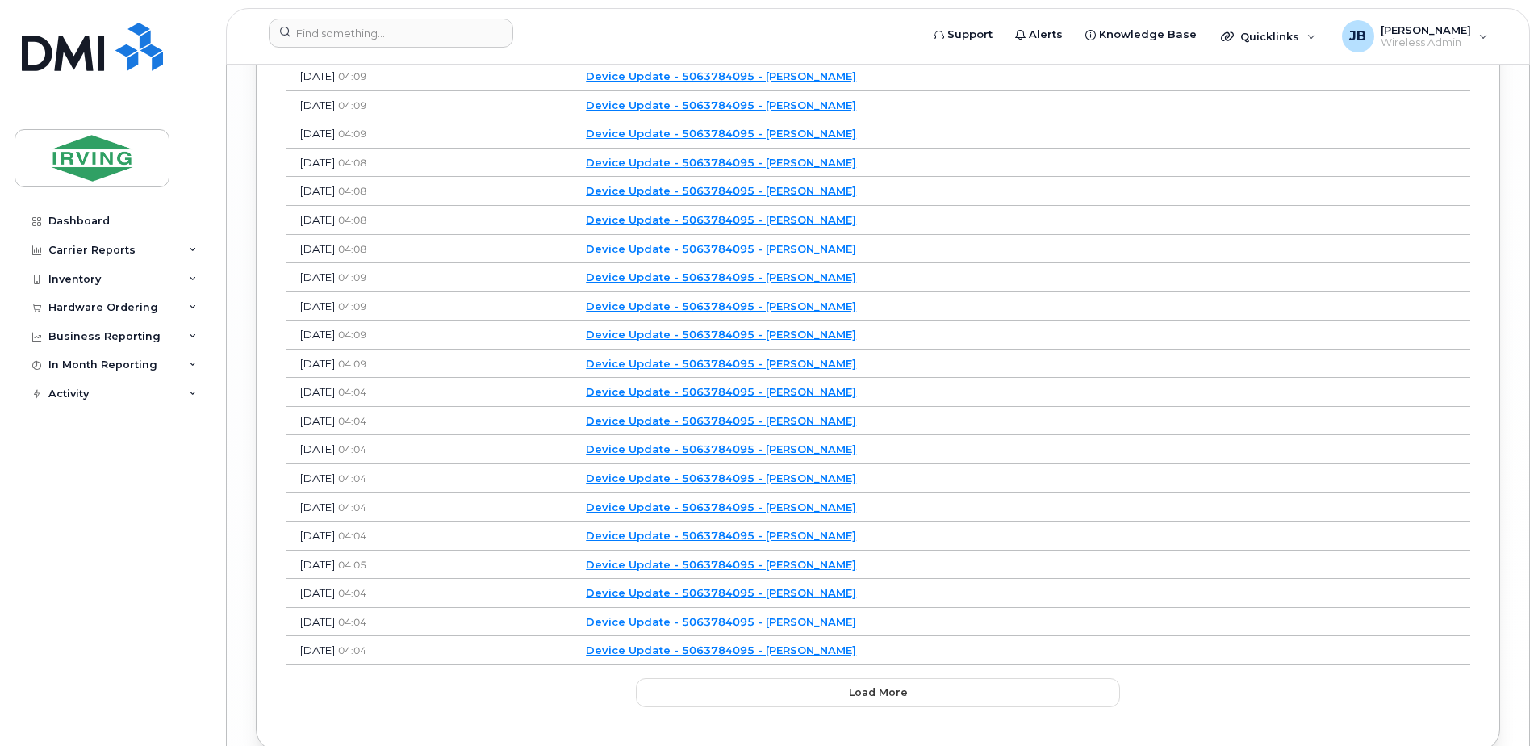
scroll to position [4909, 0]
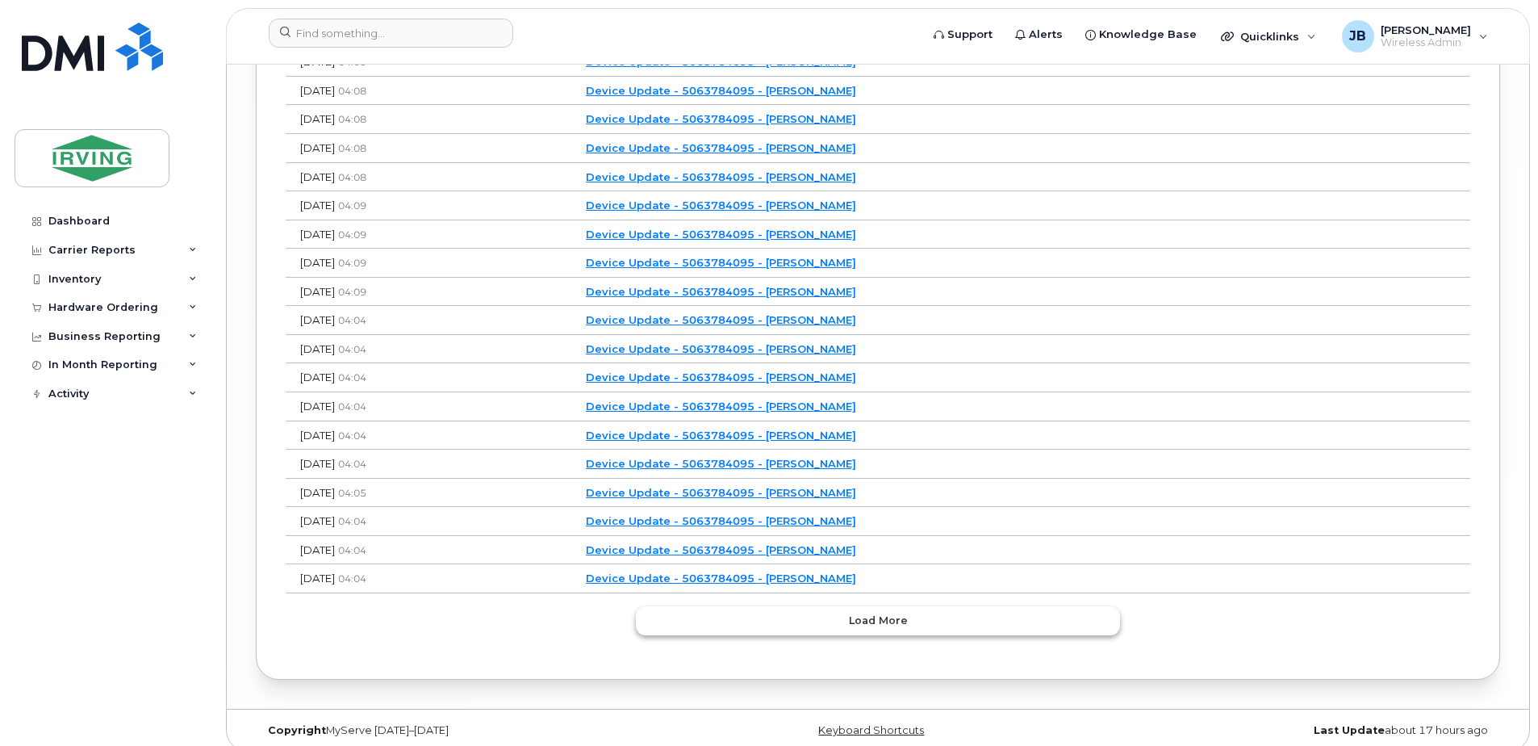
click at [869, 613] on span "Load more" at bounding box center [878, 620] width 59 height 15
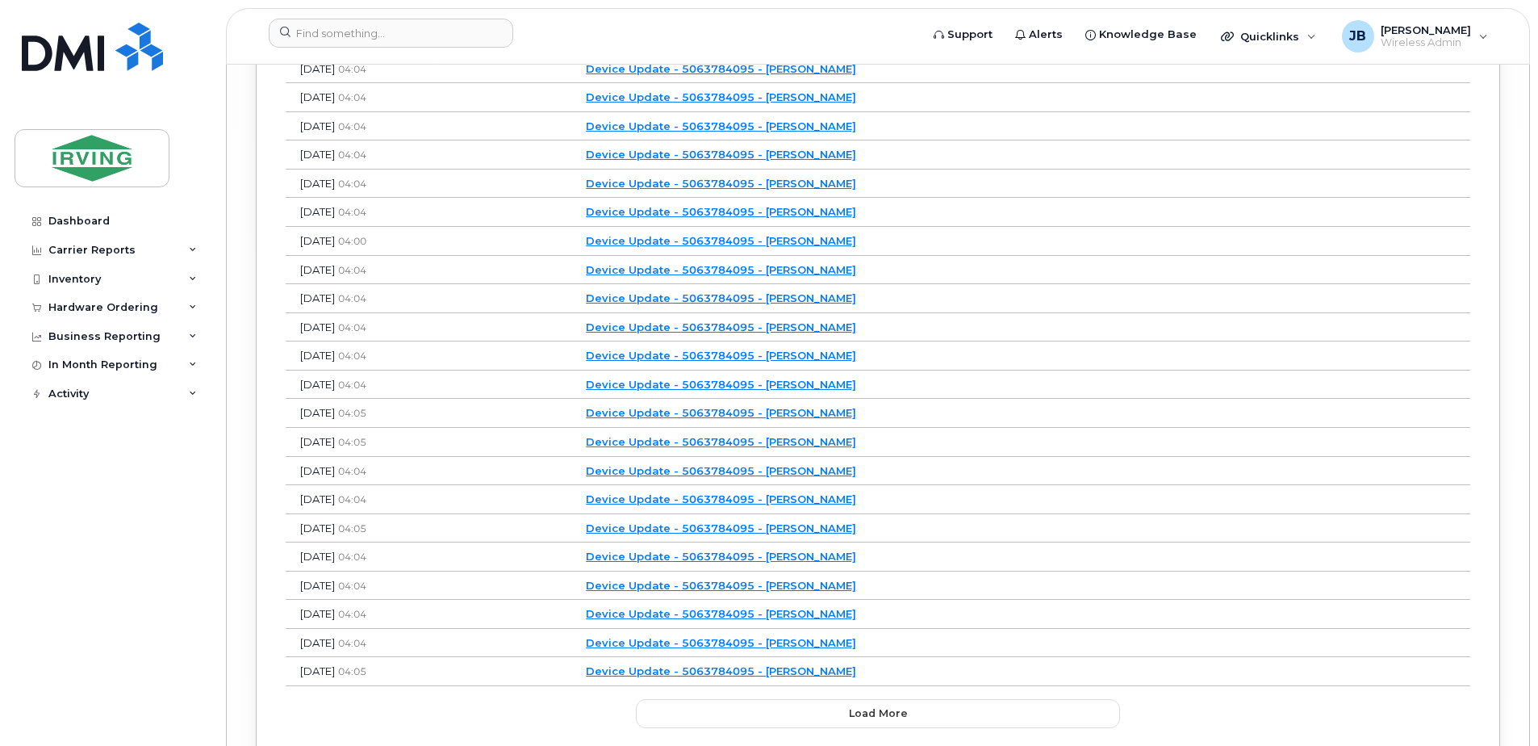
scroll to position [5626, 0]
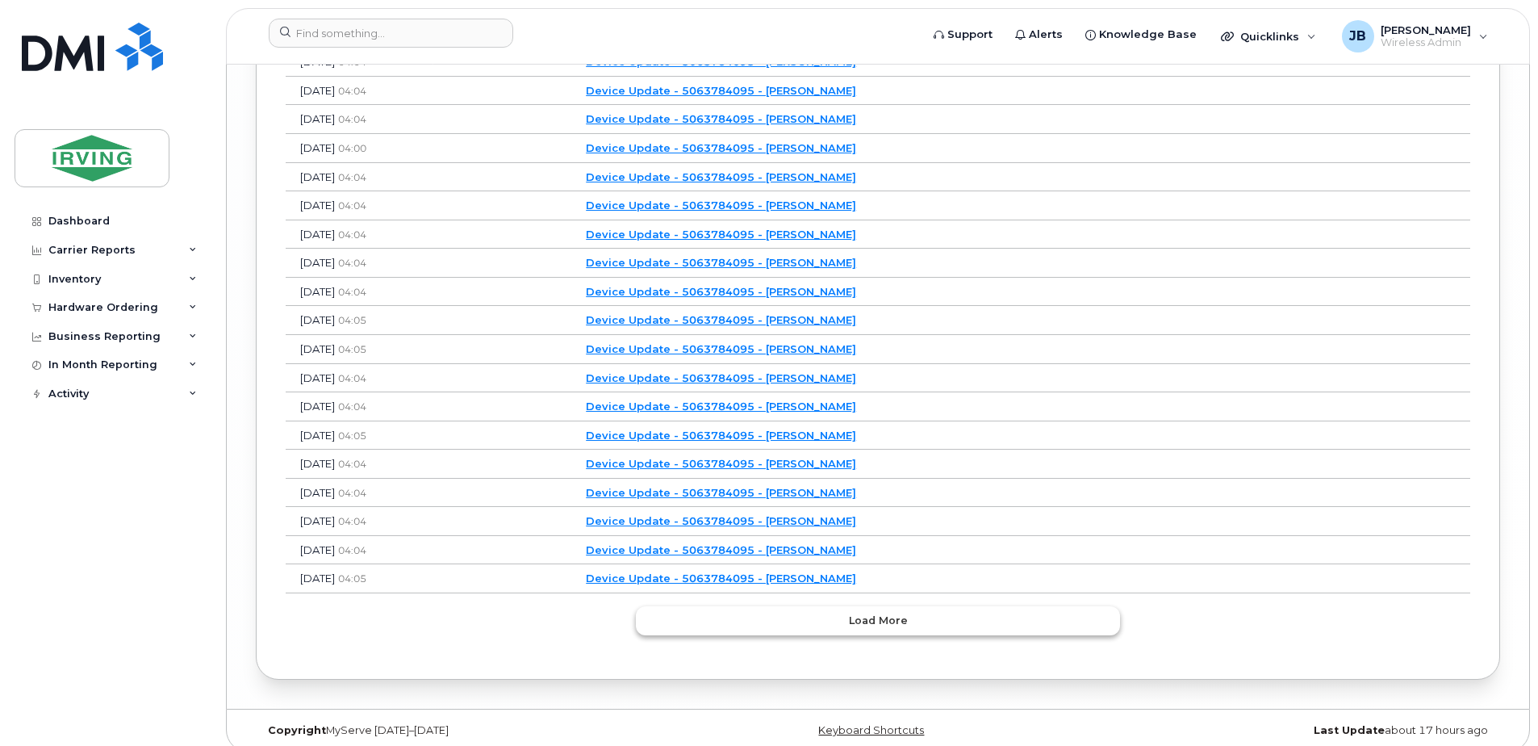
click at [873, 613] on span "Load more" at bounding box center [878, 620] width 59 height 15
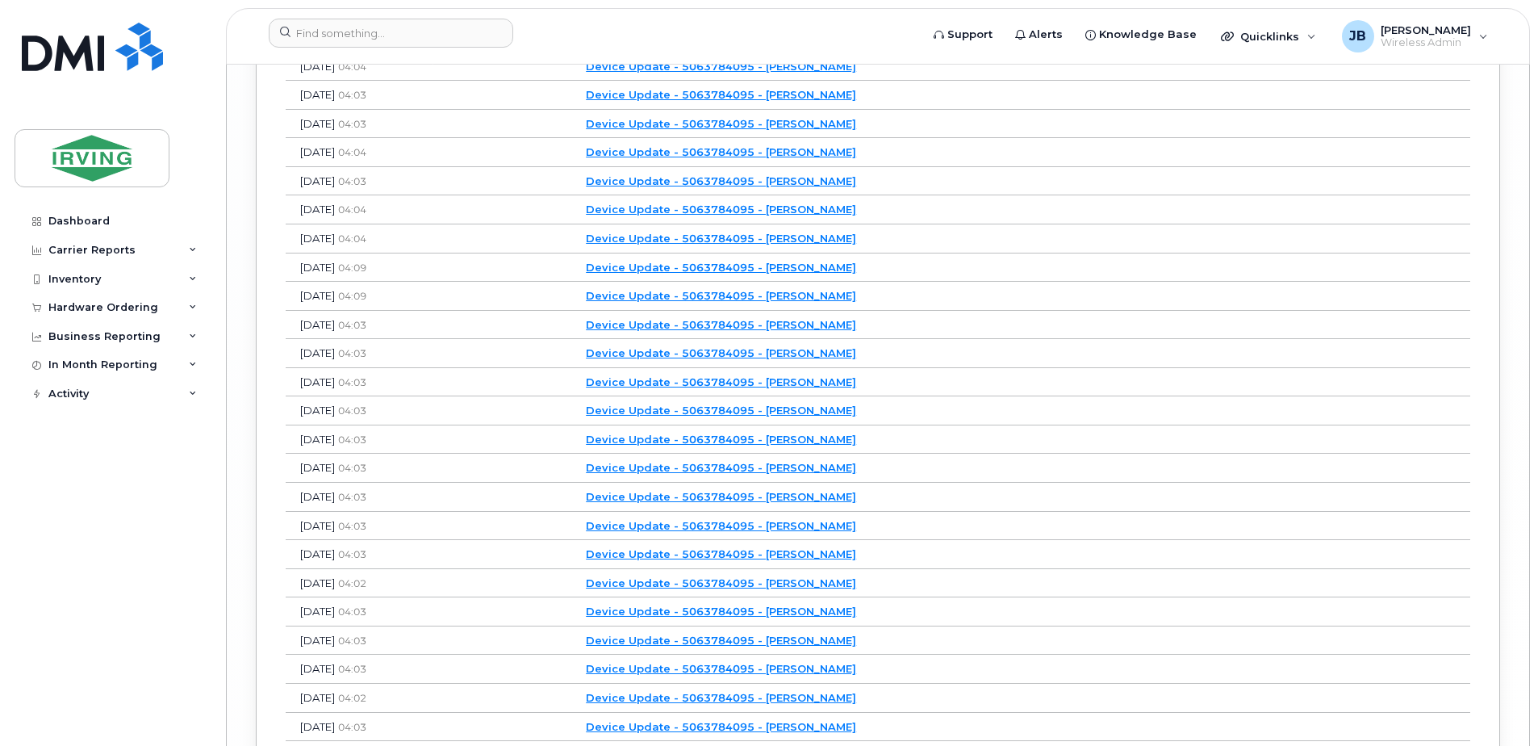
scroll to position [6344, 0]
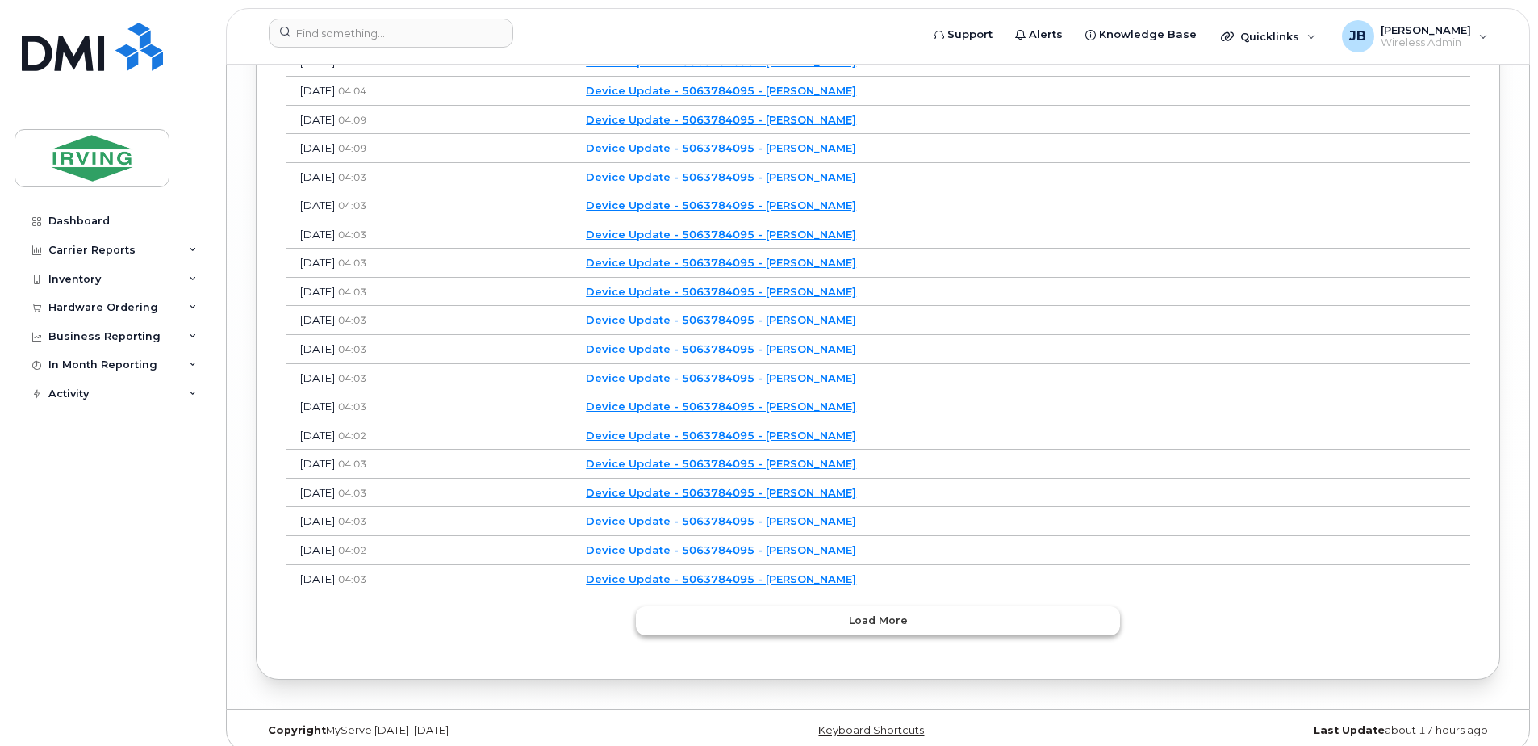
click at [882, 613] on span "Load more" at bounding box center [878, 620] width 59 height 15
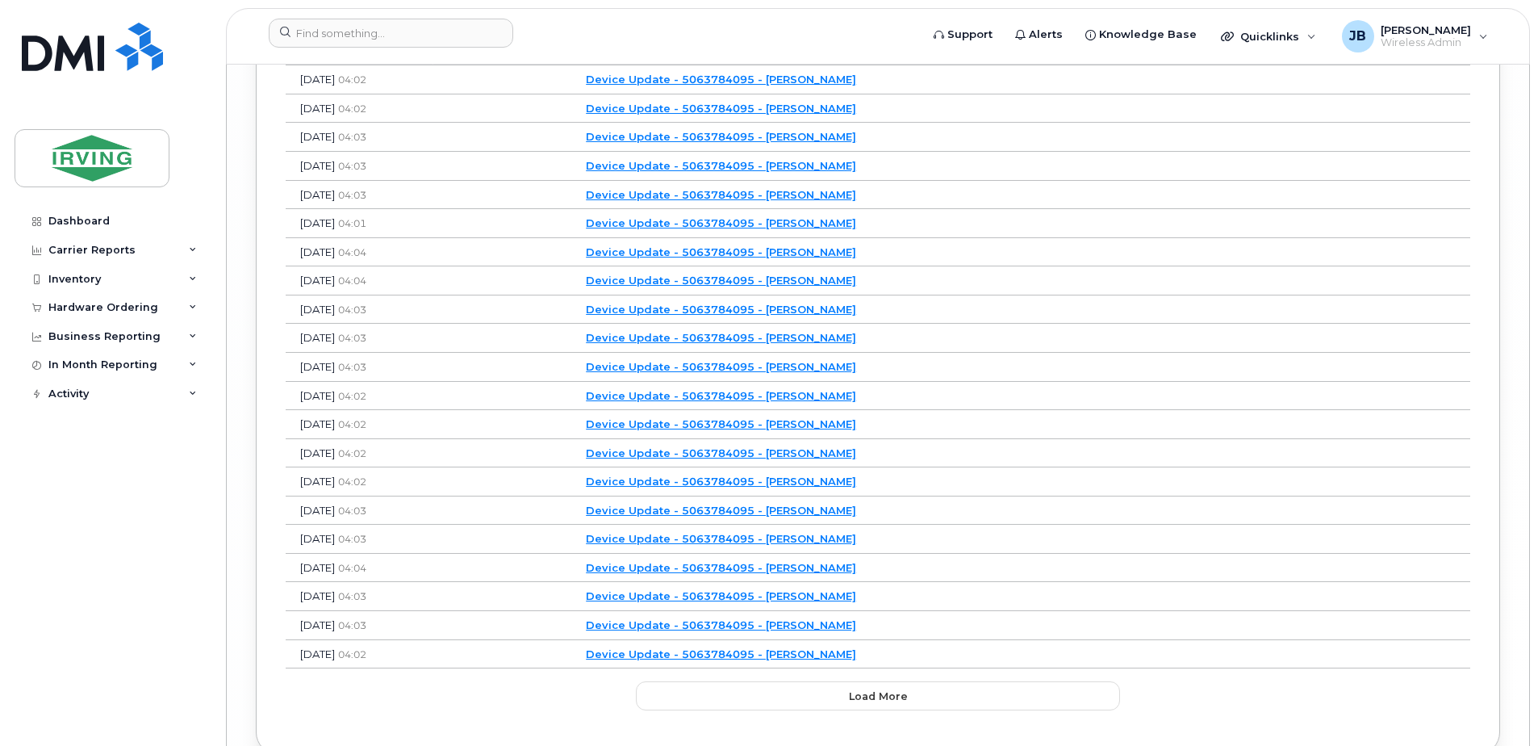
scroll to position [7061, 0]
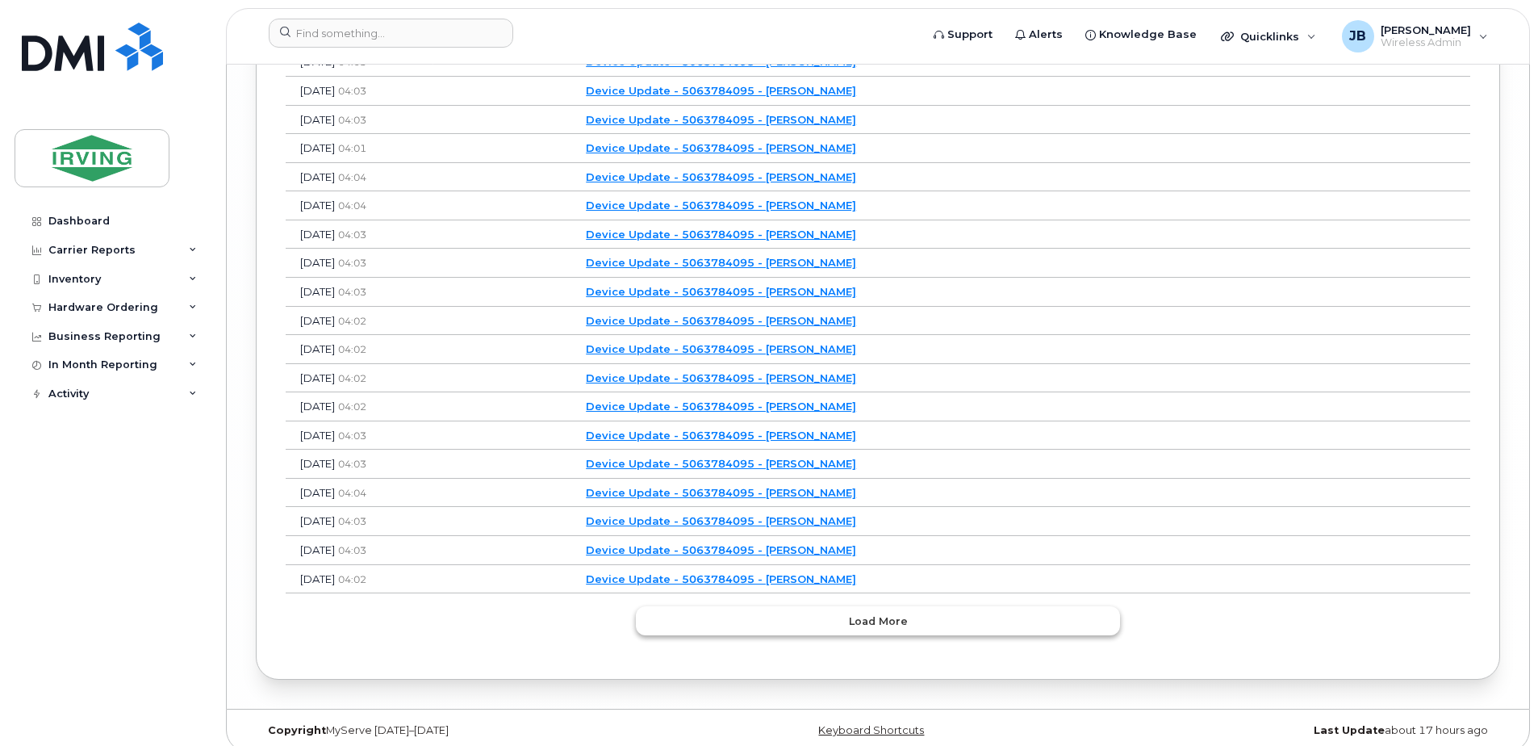
click at [891, 613] on span "Load more" at bounding box center [878, 620] width 59 height 15
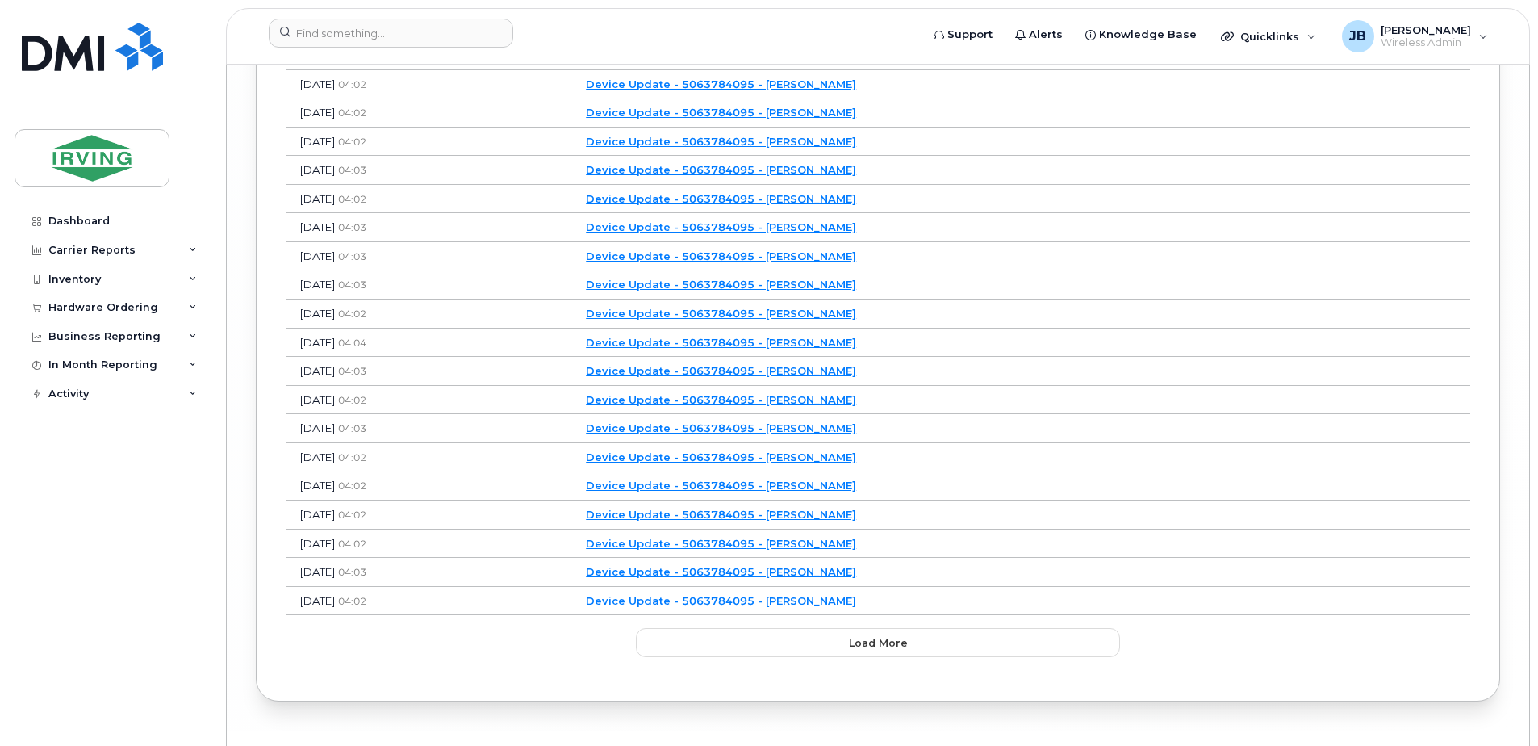
scroll to position [7779, 0]
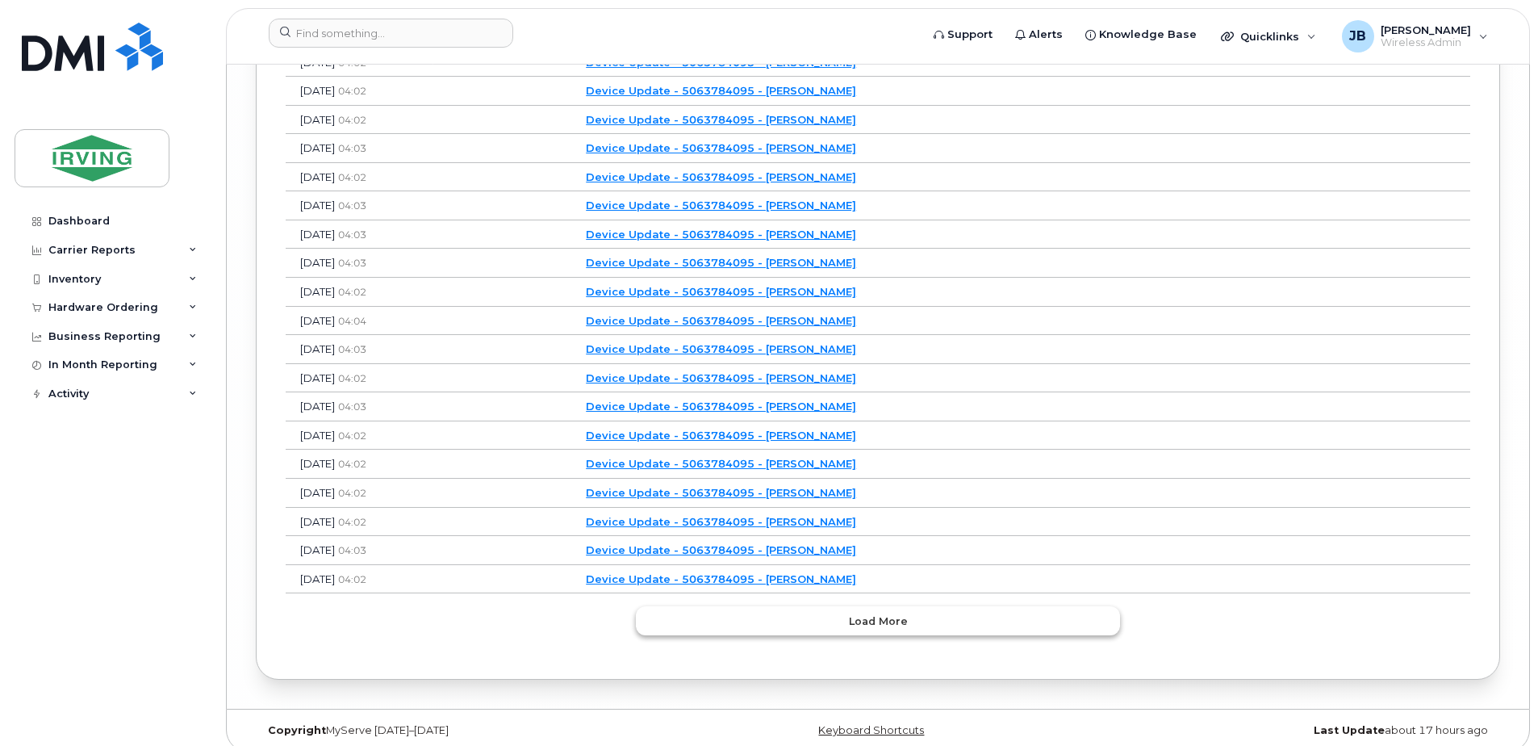
click at [893, 613] on span "Load more" at bounding box center [878, 620] width 59 height 15
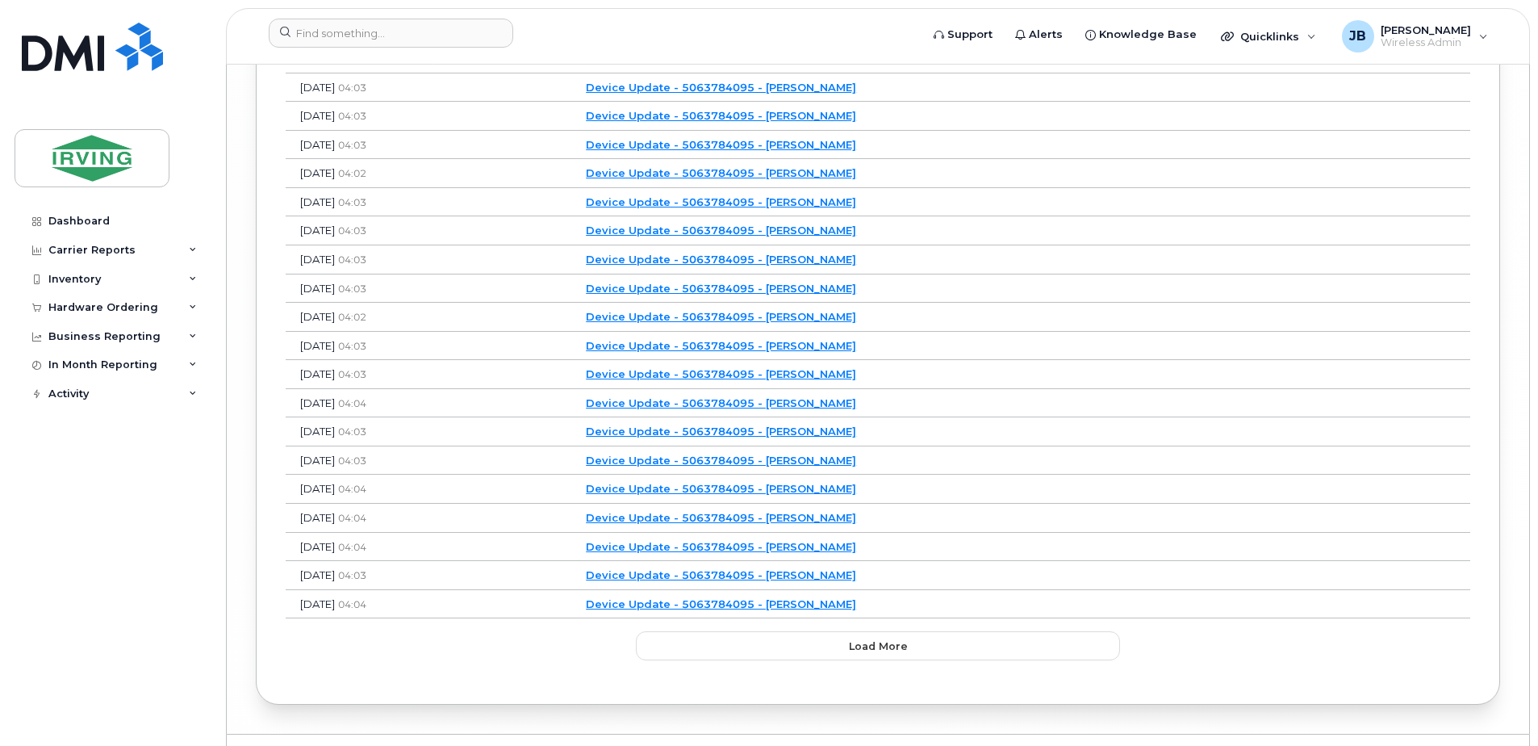
scroll to position [8496, 0]
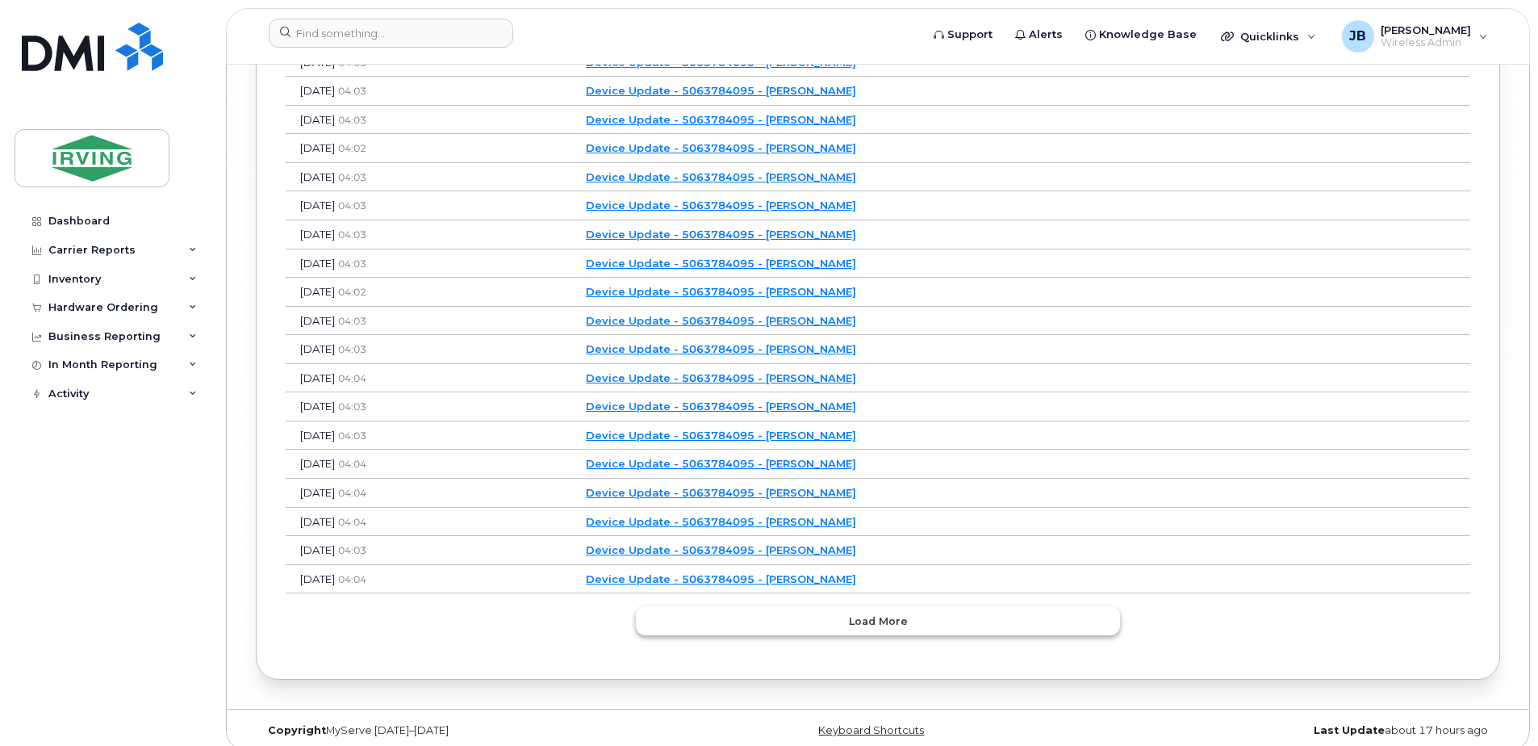
click at [891, 613] on span "Load more" at bounding box center [878, 620] width 59 height 15
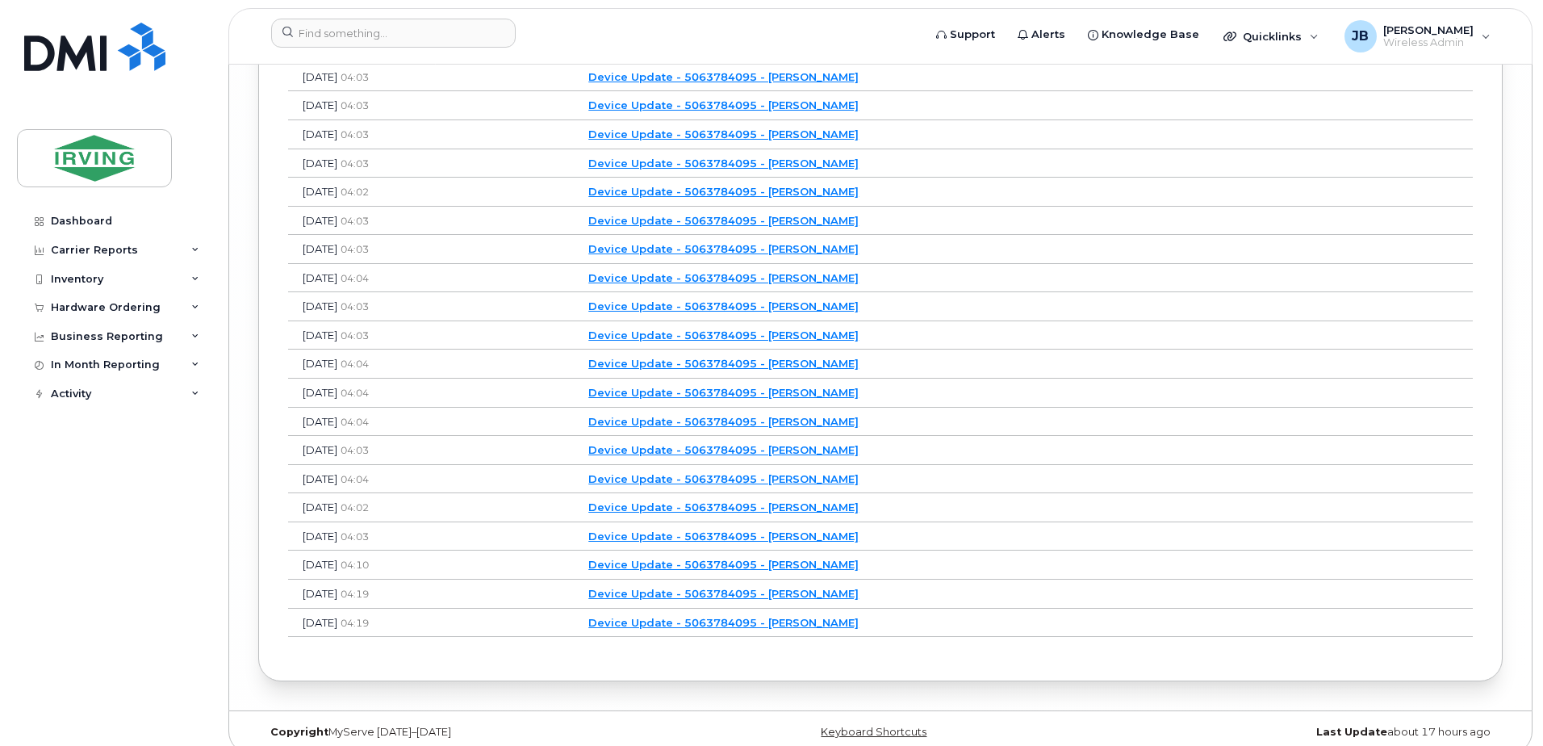
scroll to position [8598, 0]
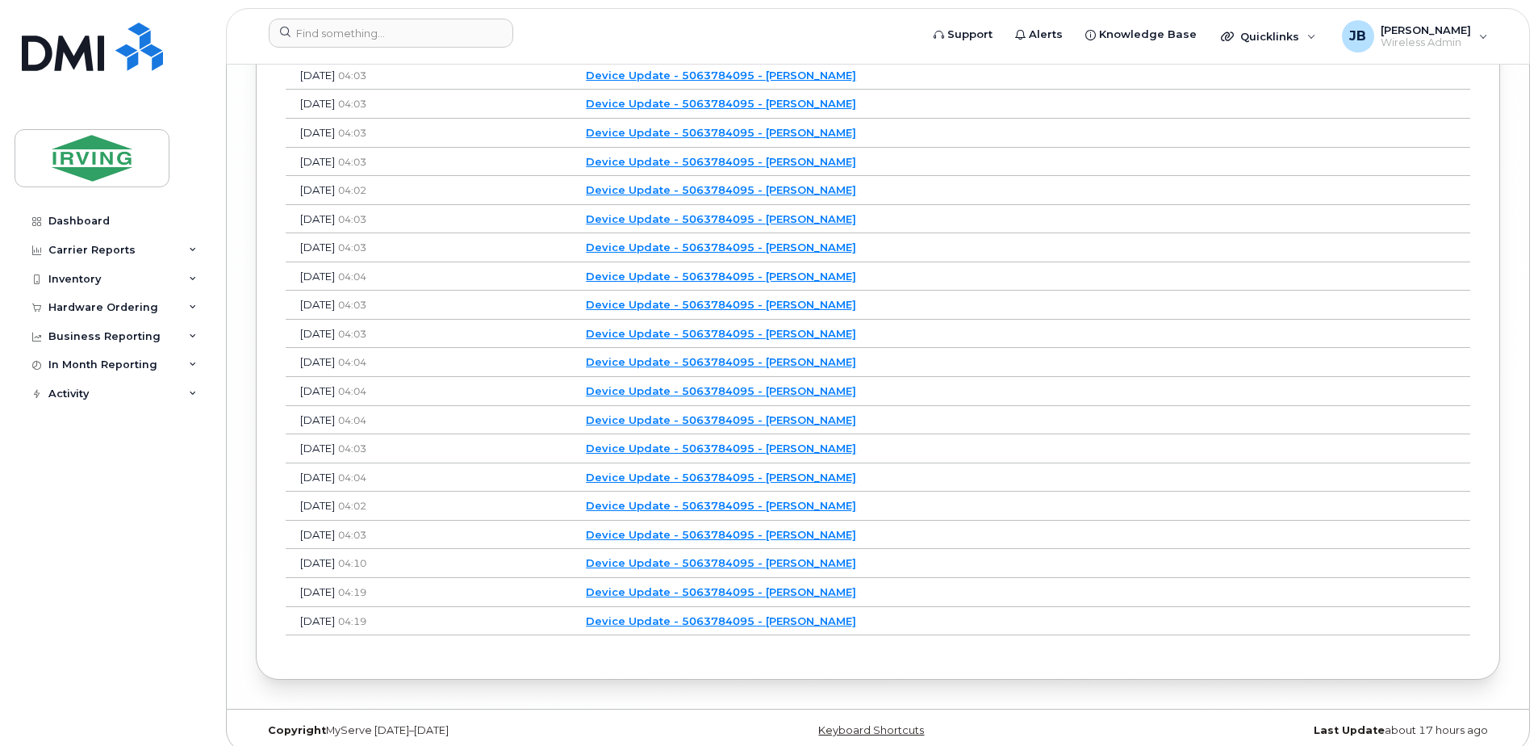
click at [796, 614] on link "Device Update - 5063784095 - [PERSON_NAME]" at bounding box center [721, 620] width 270 height 13
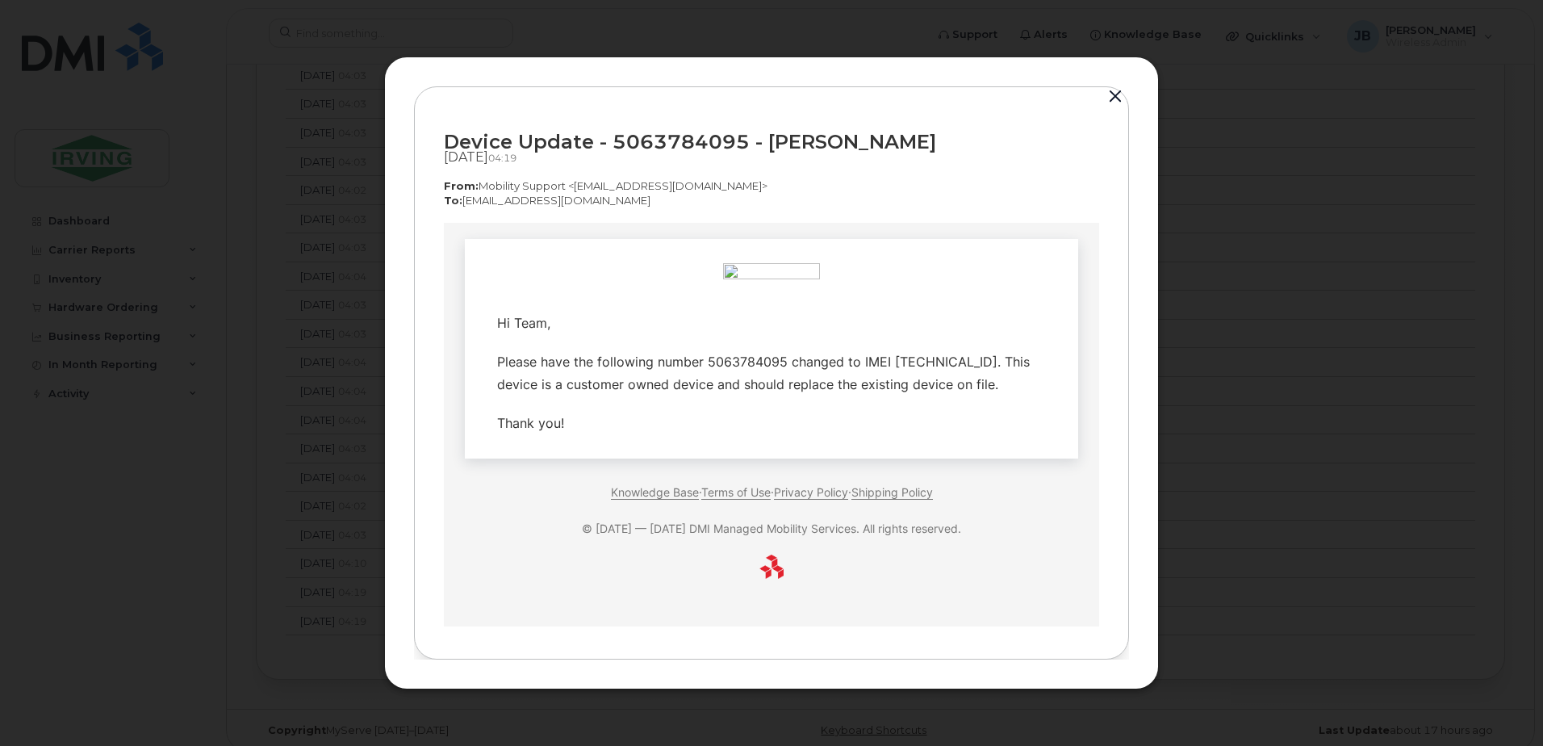
scroll to position [0, 0]
click at [1115, 94] on button "button" at bounding box center [1115, 97] width 24 height 23
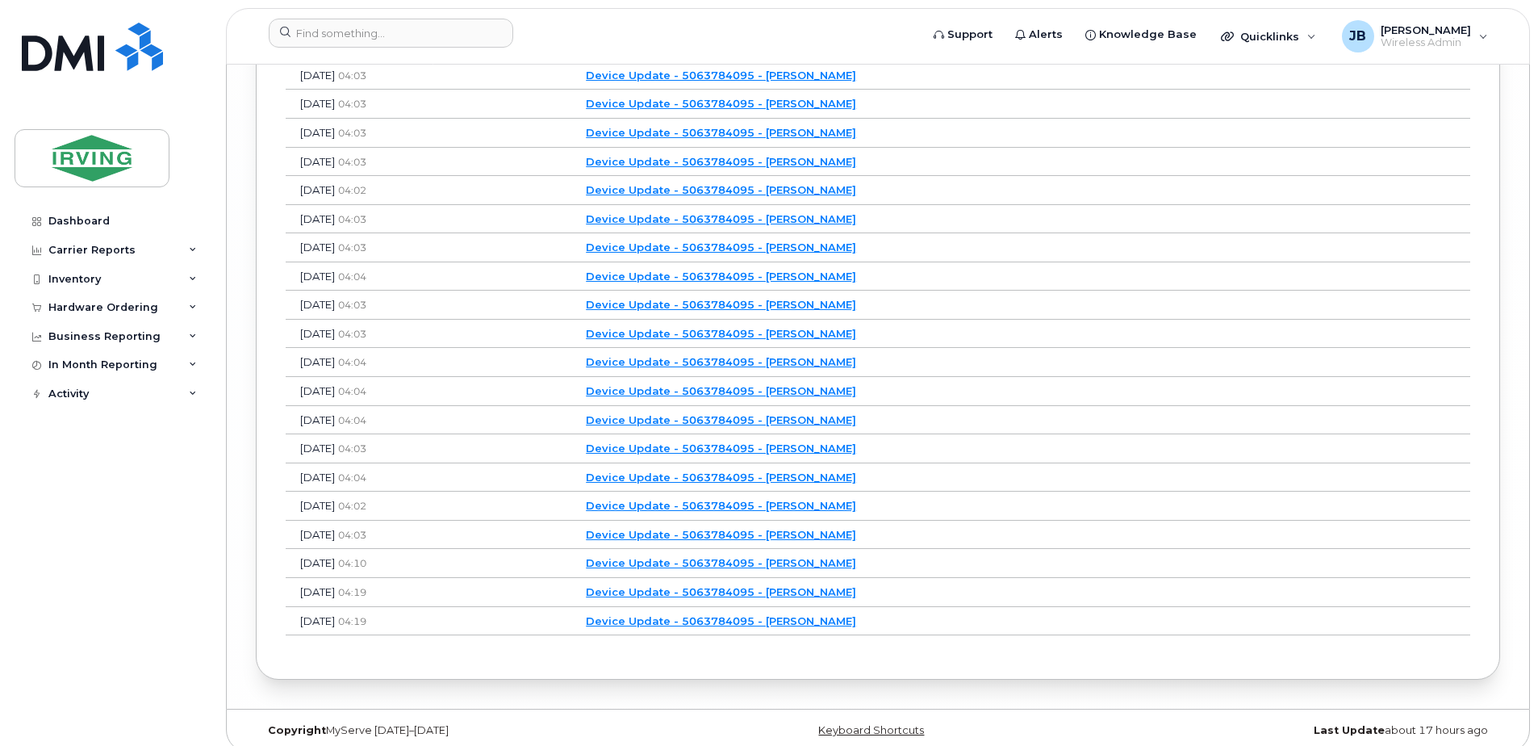
click at [819, 585] on link "Device Update - 5063784095 - [PERSON_NAME]" at bounding box center [721, 591] width 270 height 13
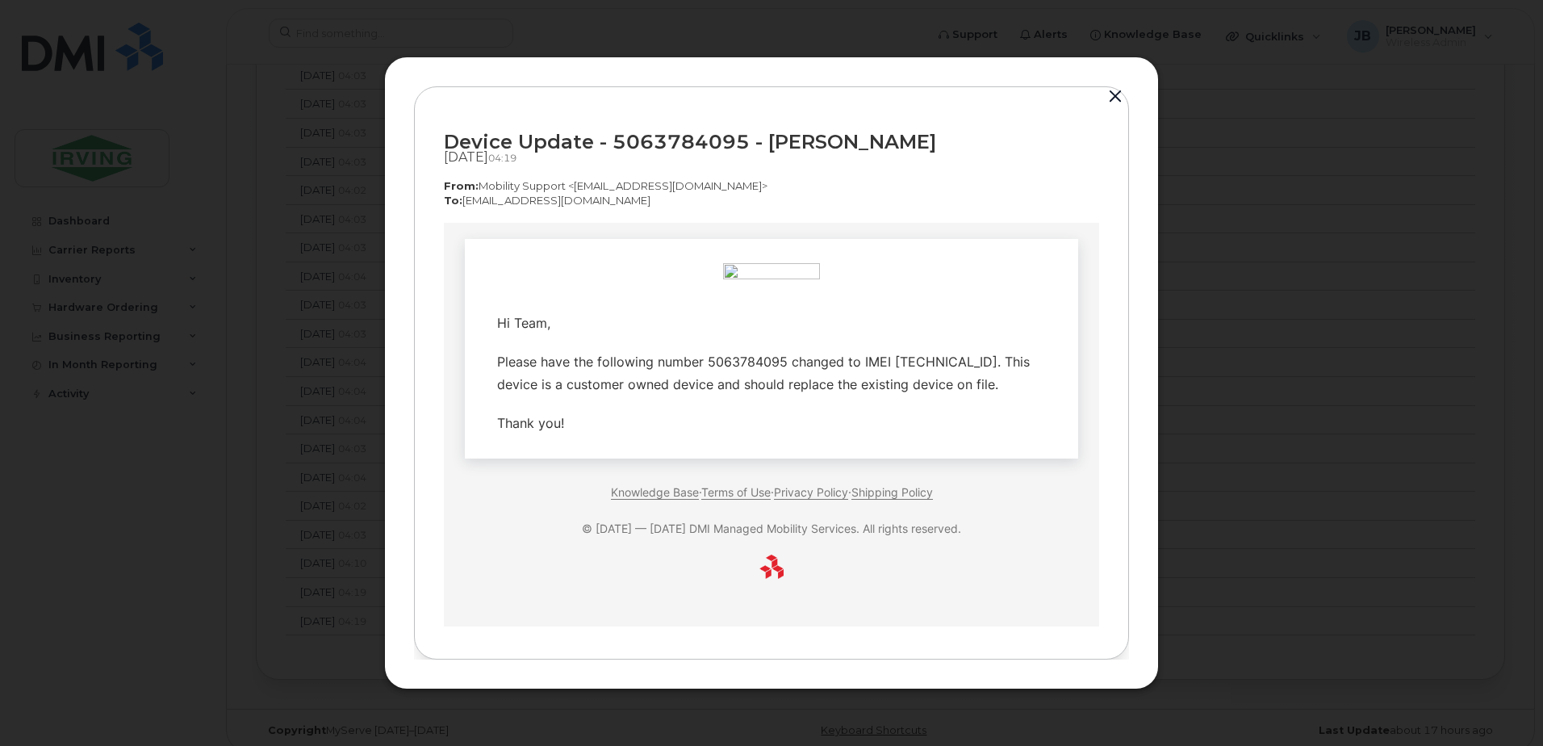
click at [1114, 93] on button "button" at bounding box center [1115, 97] width 24 height 23
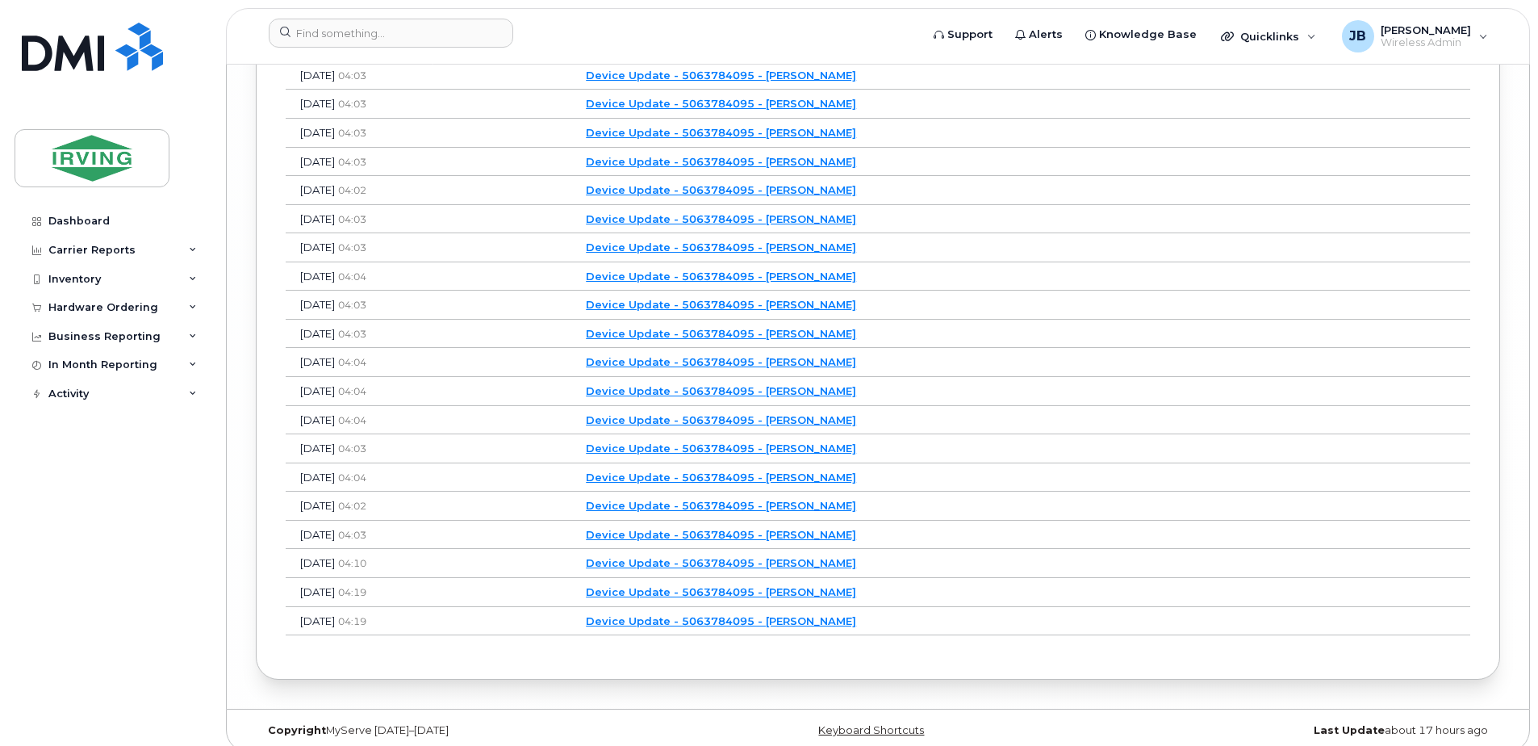
click at [856, 556] on link "Device Update - 5063784095 - [PERSON_NAME]" at bounding box center [721, 562] width 270 height 13
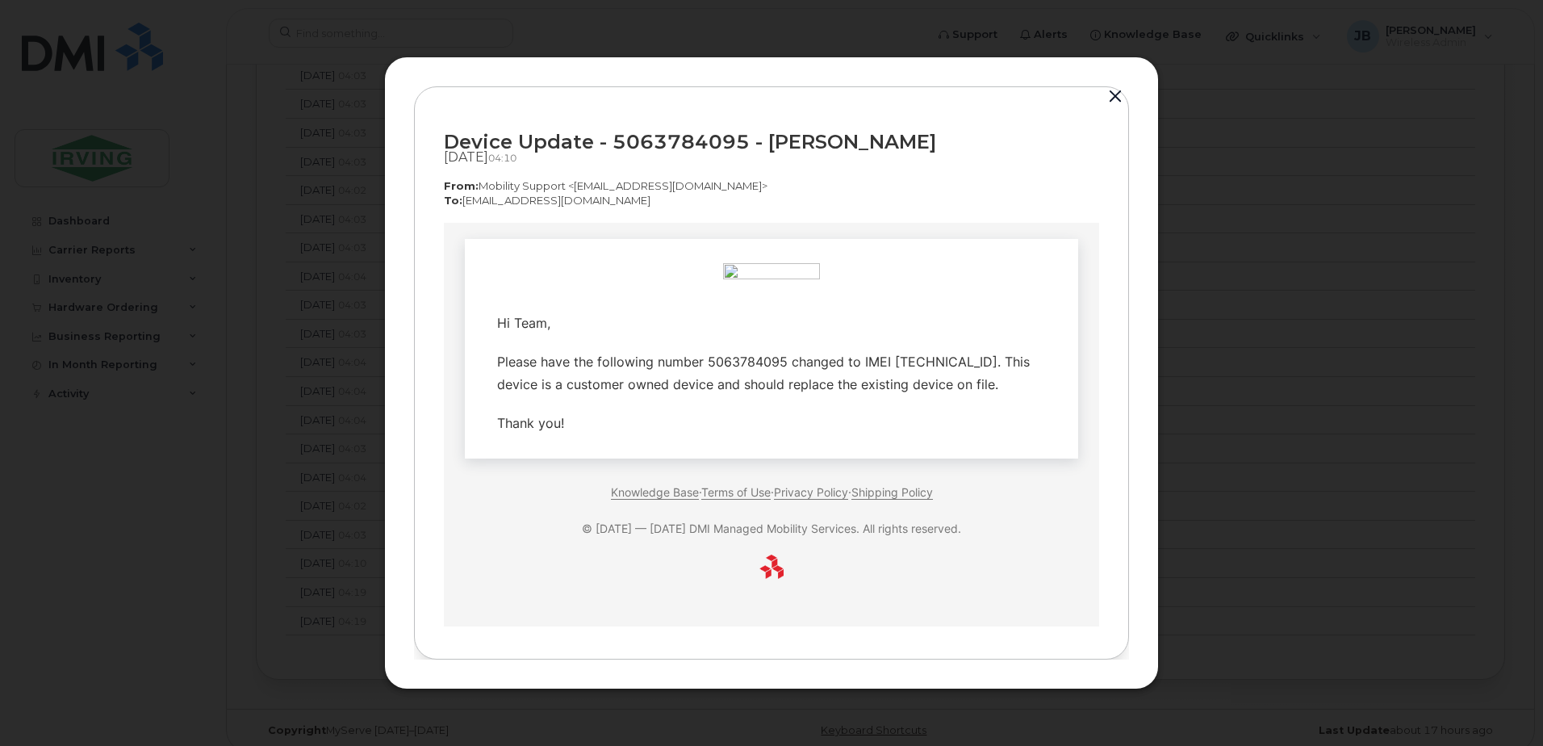
click at [1115, 93] on button "button" at bounding box center [1115, 97] width 24 height 23
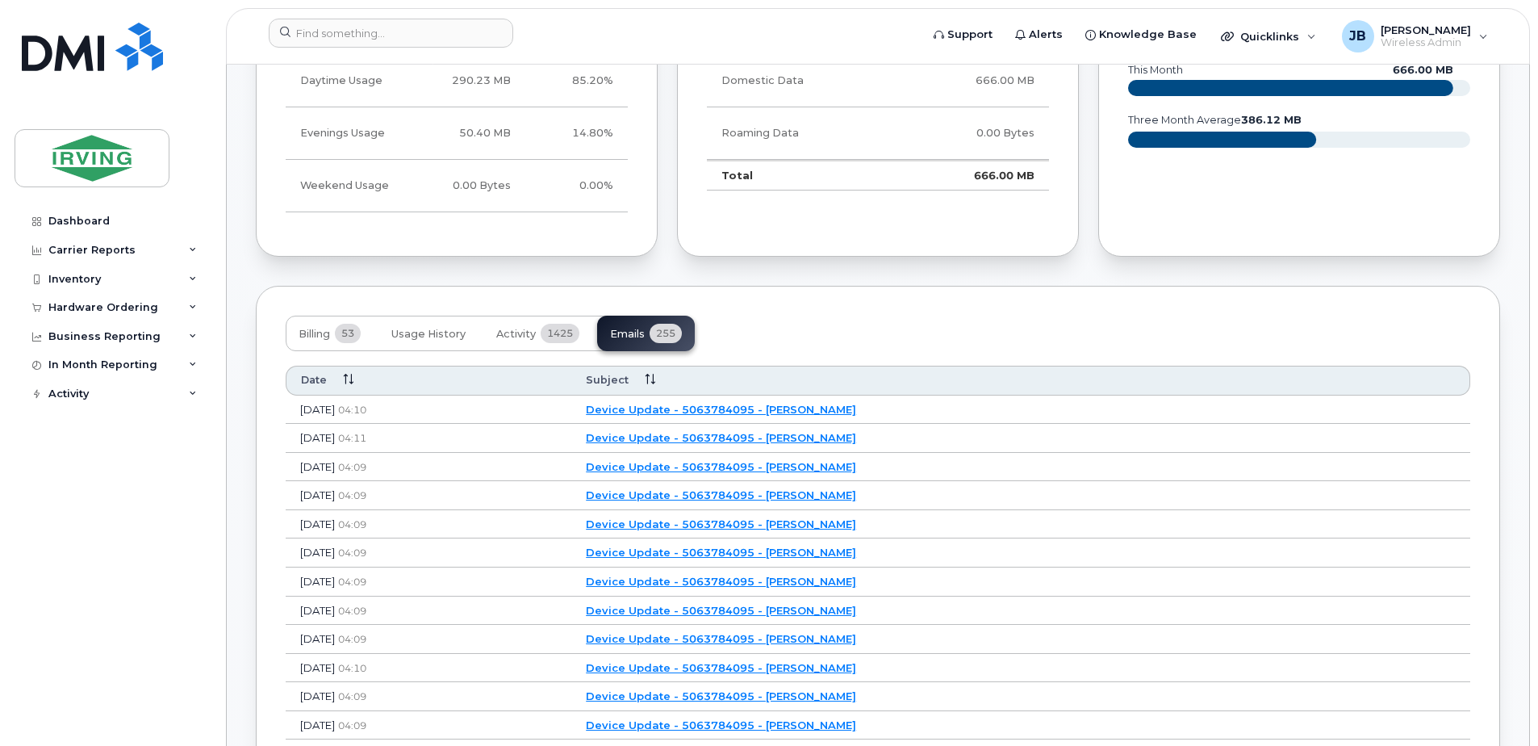
scroll to position [1576, 0]
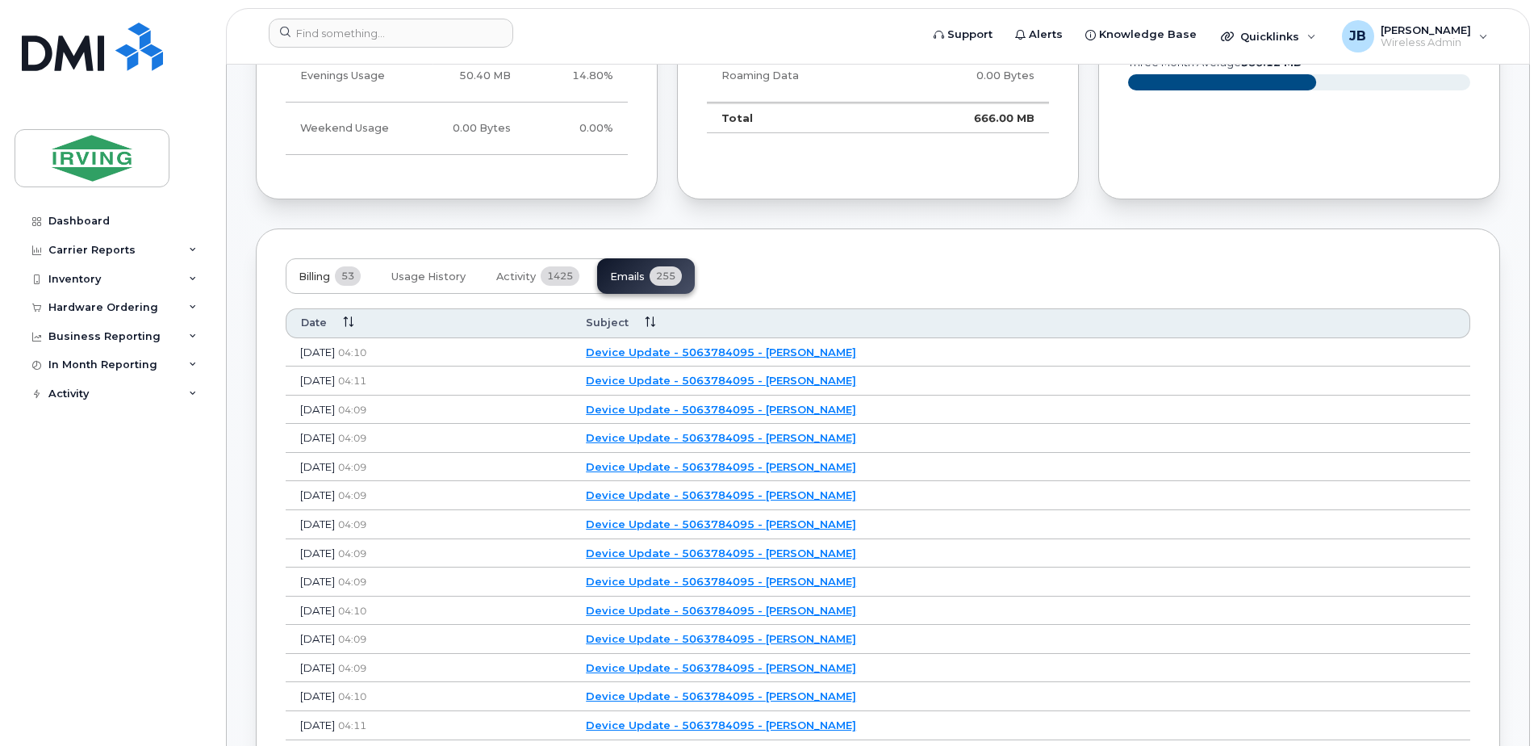
click at [349, 266] on span "53" at bounding box center [348, 275] width 26 height 19
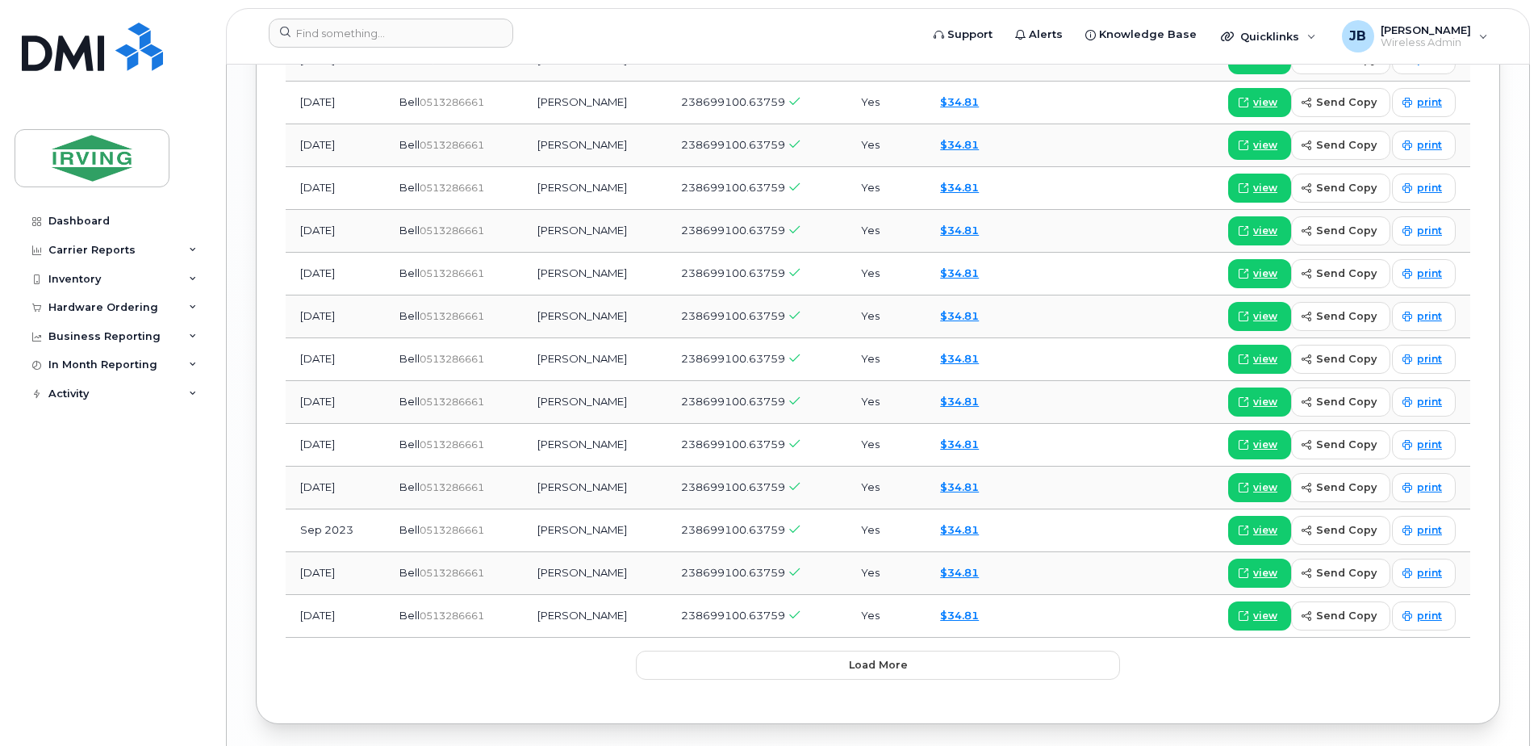
scroll to position [2390, 0]
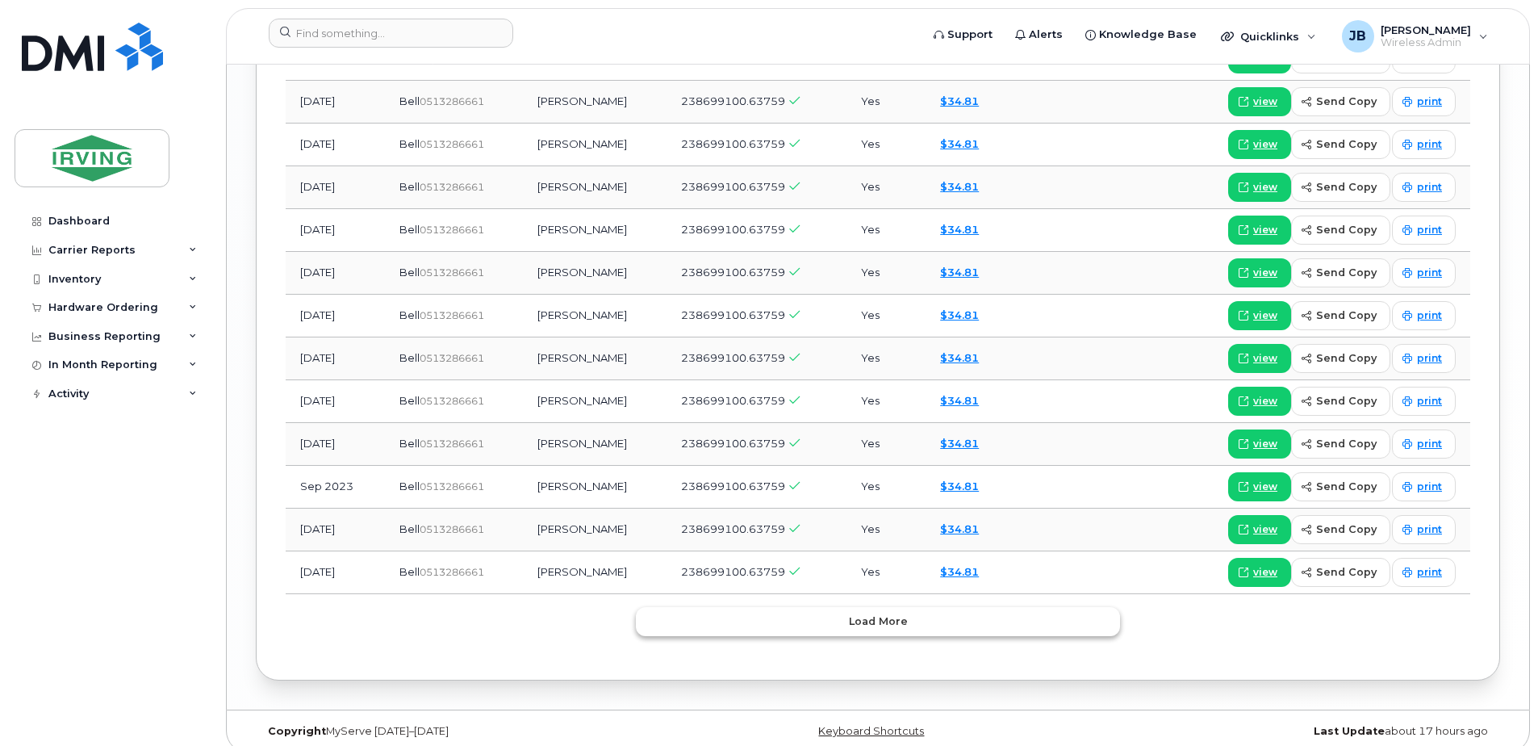
click at [881, 613] on span "Load more" at bounding box center [878, 620] width 59 height 15
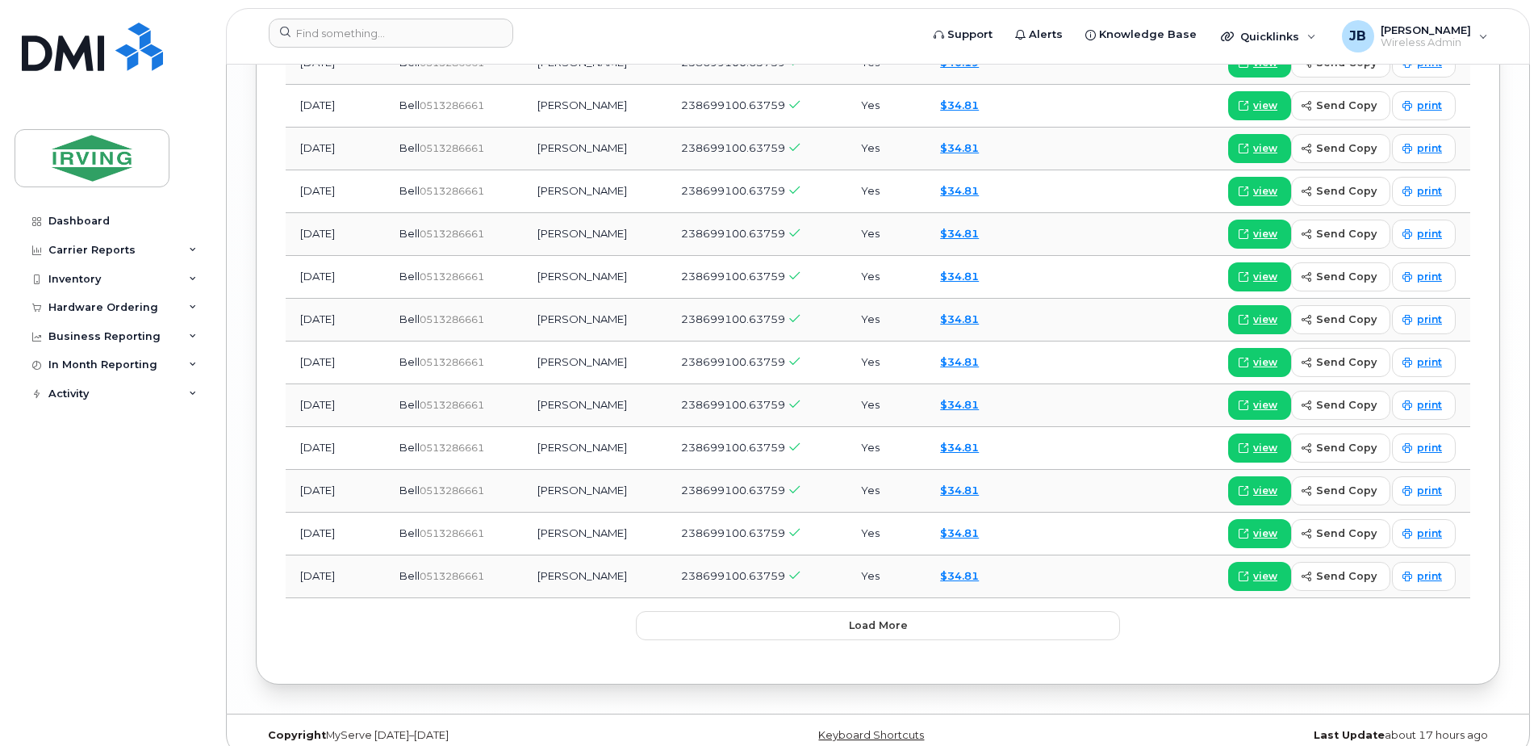
scroll to position [3459, 0]
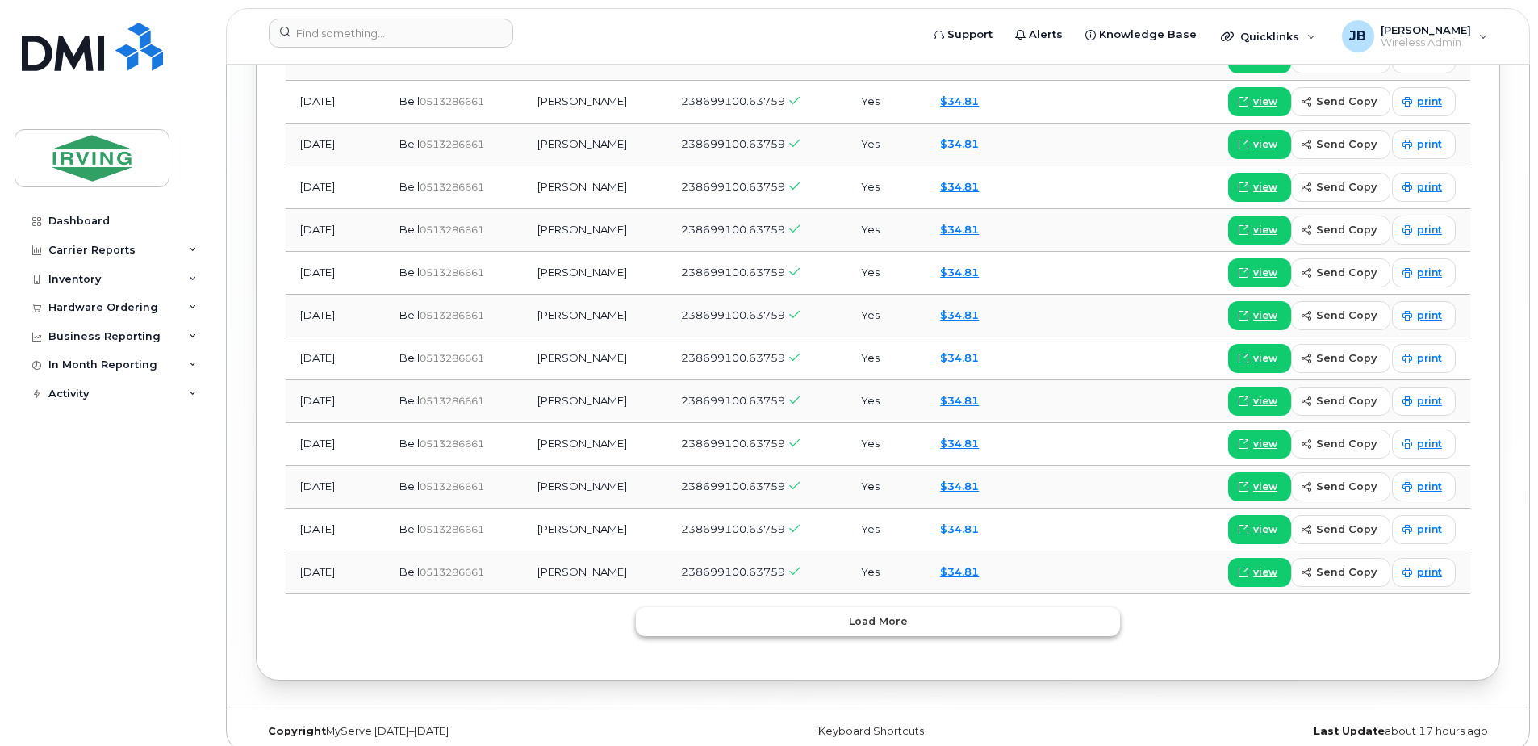
click at [877, 613] on span "Load more" at bounding box center [878, 620] width 59 height 15
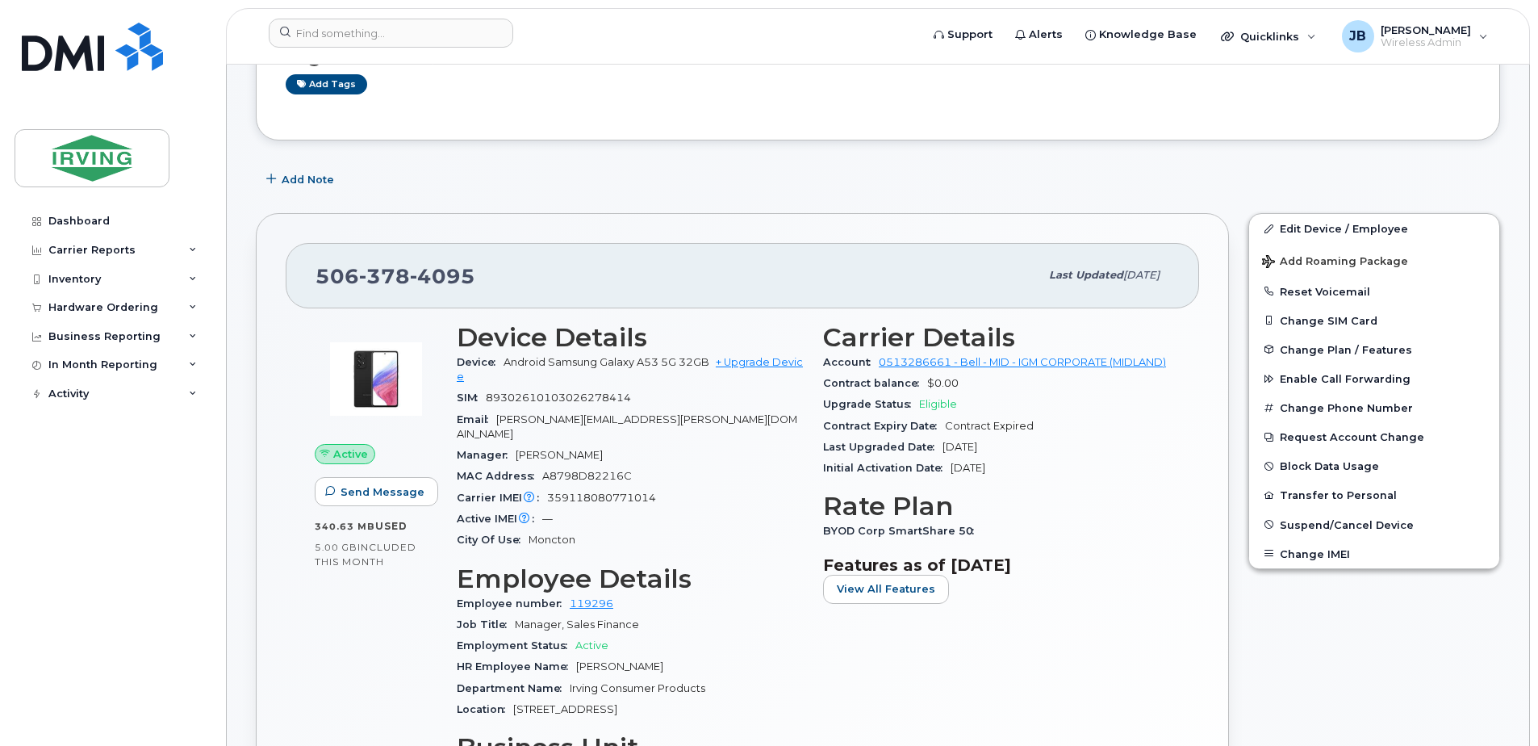
scroll to position [203, 0]
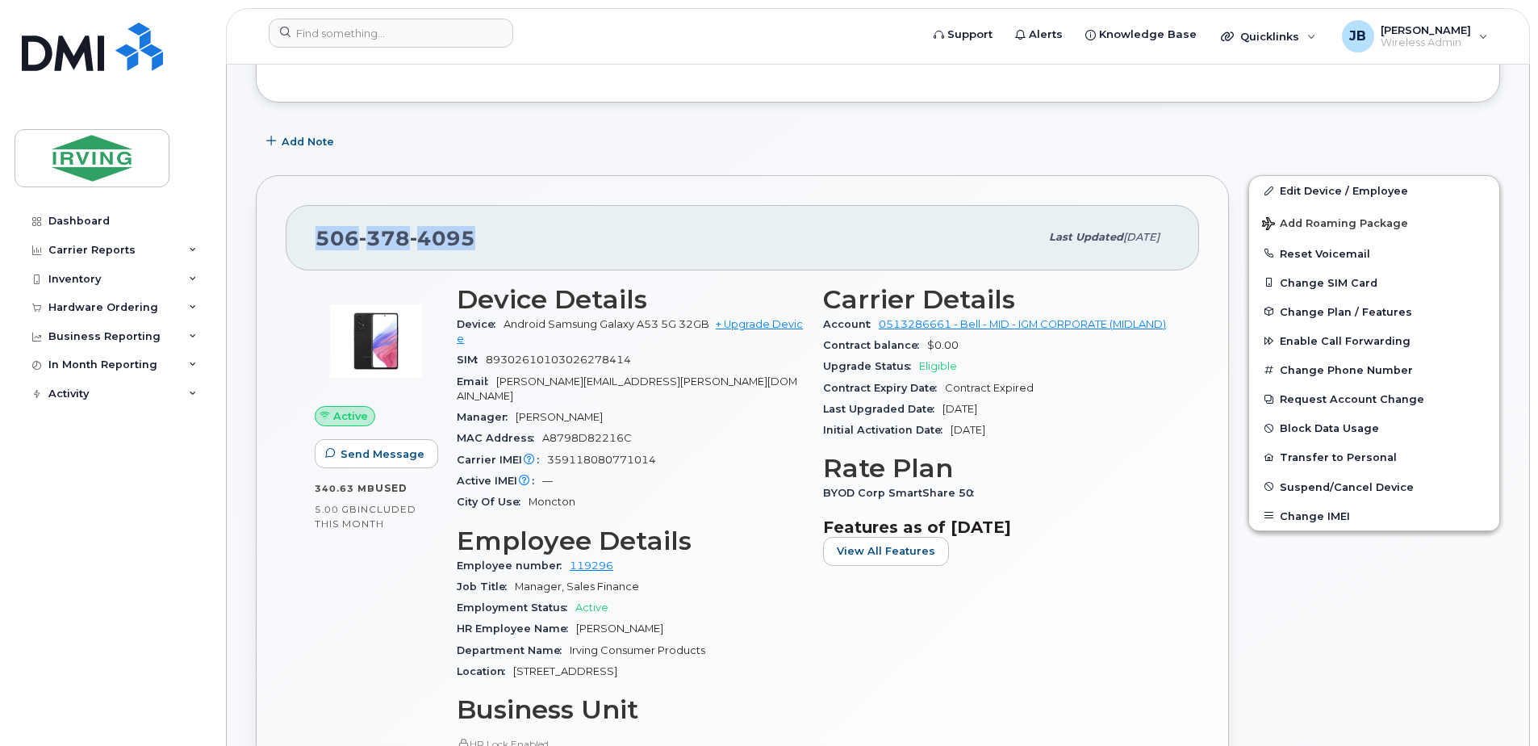
drag, startPoint x: 316, startPoint y: 236, endPoint x: 475, endPoint y: 232, distance: 158.2
click at [475, 232] on div "[PHONE_NUMBER]" at bounding box center [678, 237] width 724 height 34
copy span "[PHONE_NUMBER]"
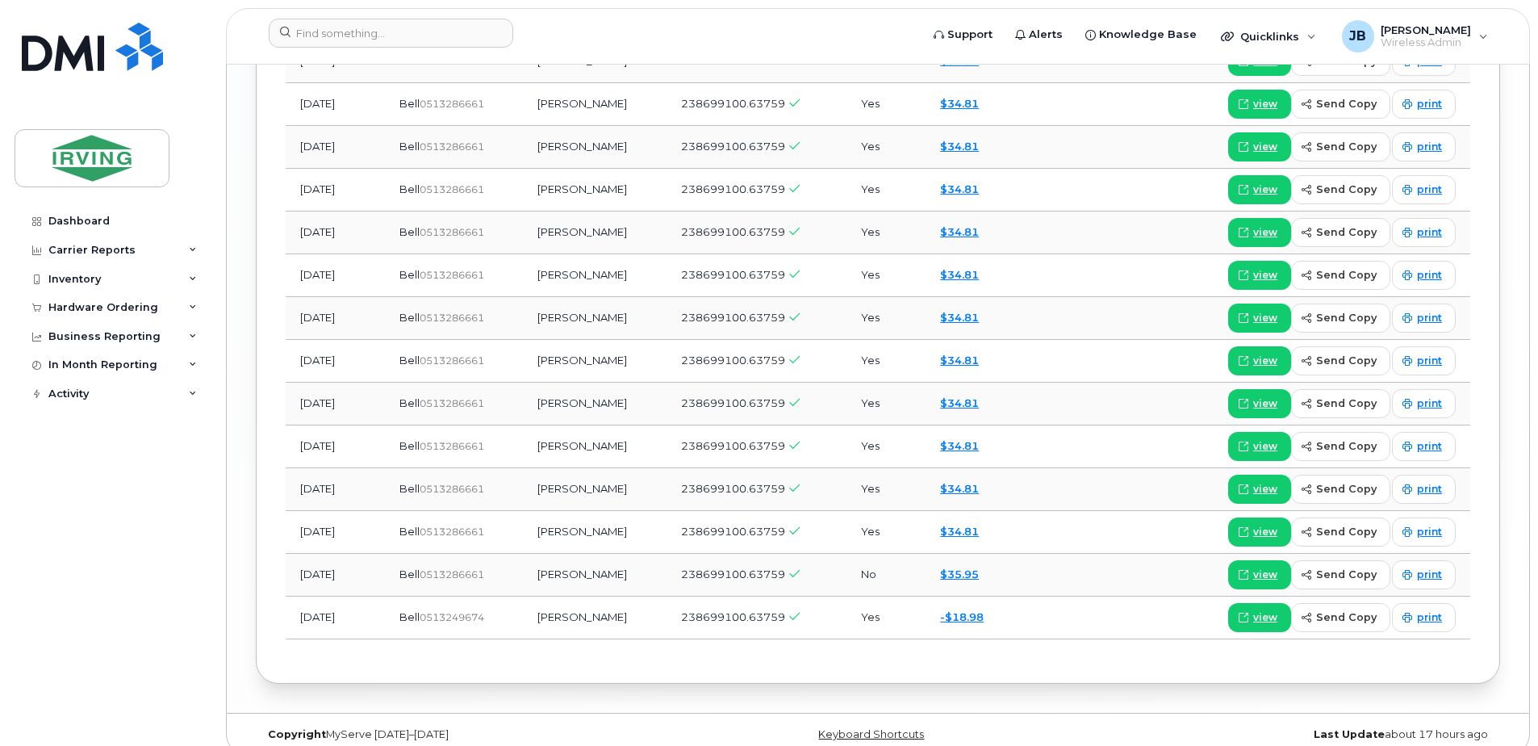
scroll to position [3546, 0]
